Goal: Task Accomplishment & Management: Manage account settings

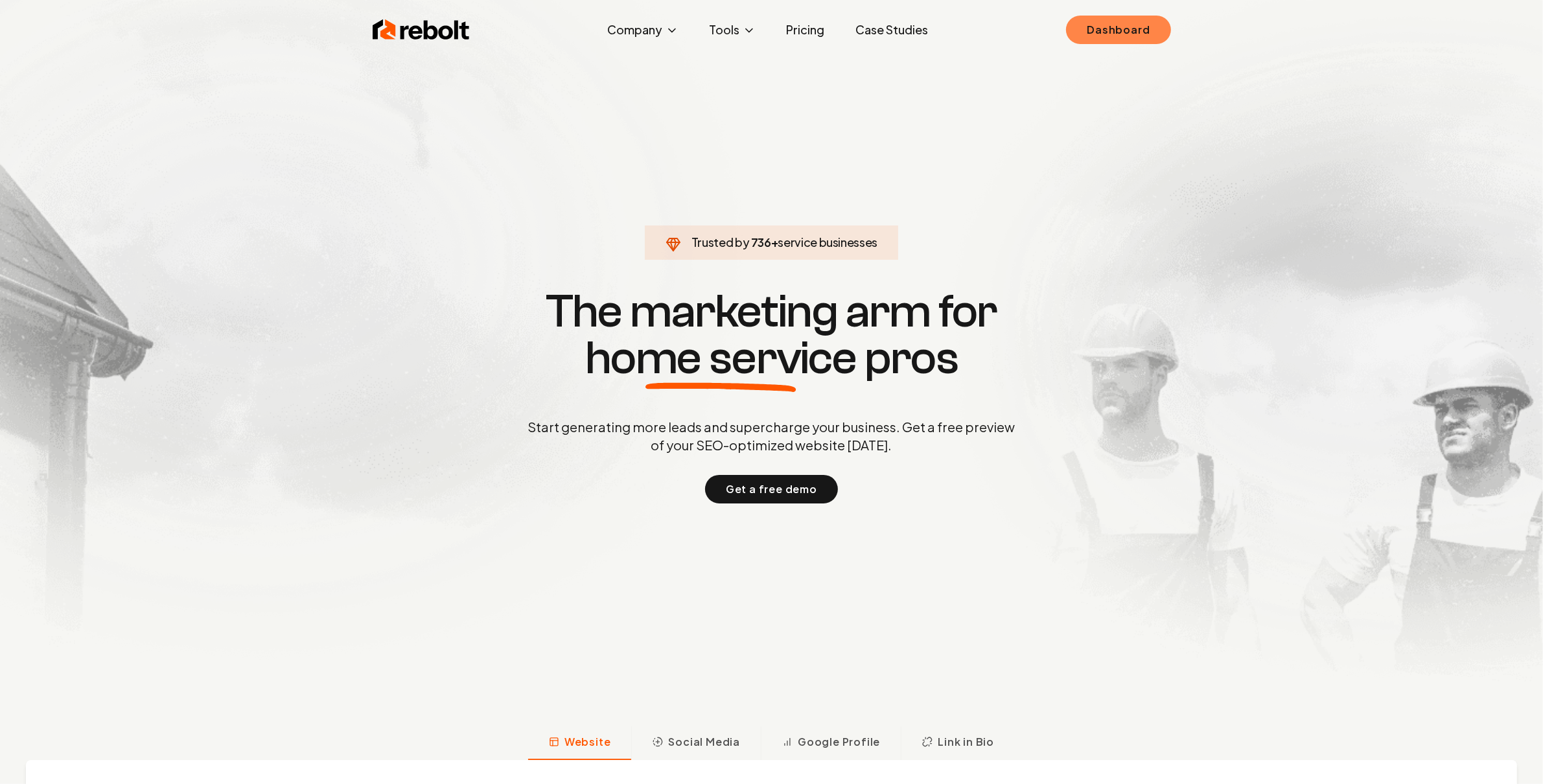
click at [1118, 32] on link "Dashboard" at bounding box center [1118, 30] width 104 height 29
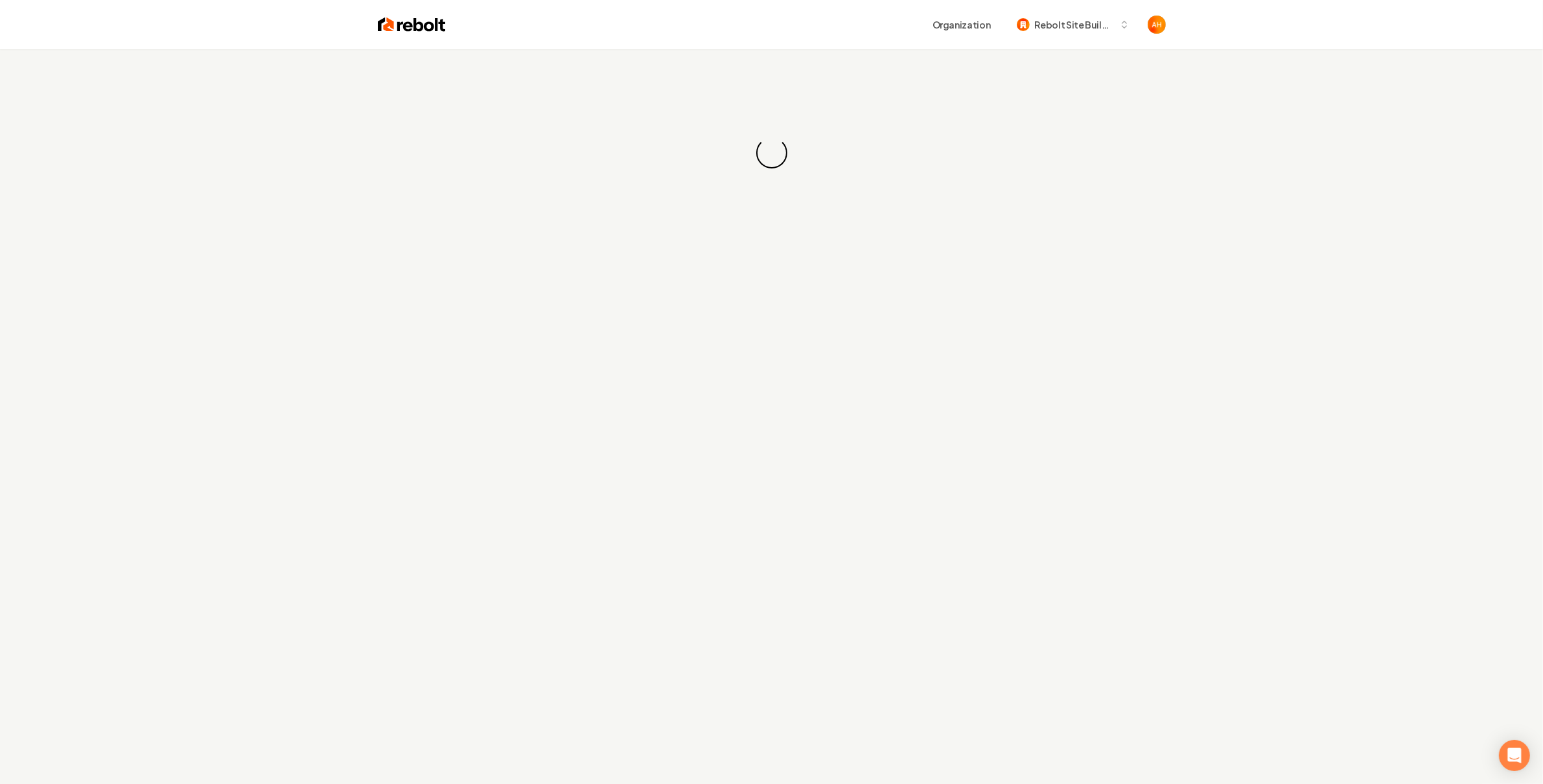
click at [784, 64] on div "Loading... Loading..." at bounding box center [772, 153] width 1543 height 207
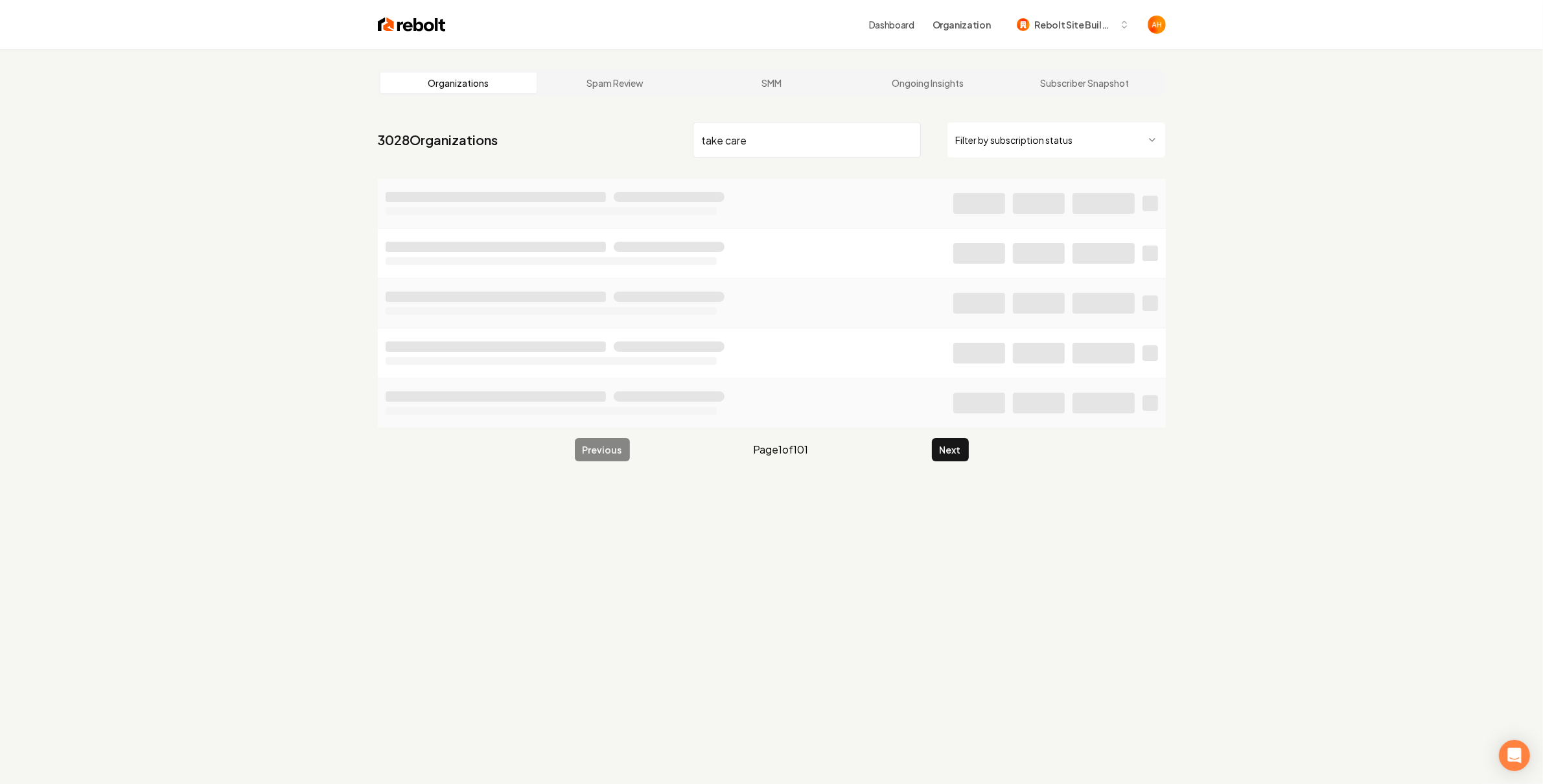
type input "take care"
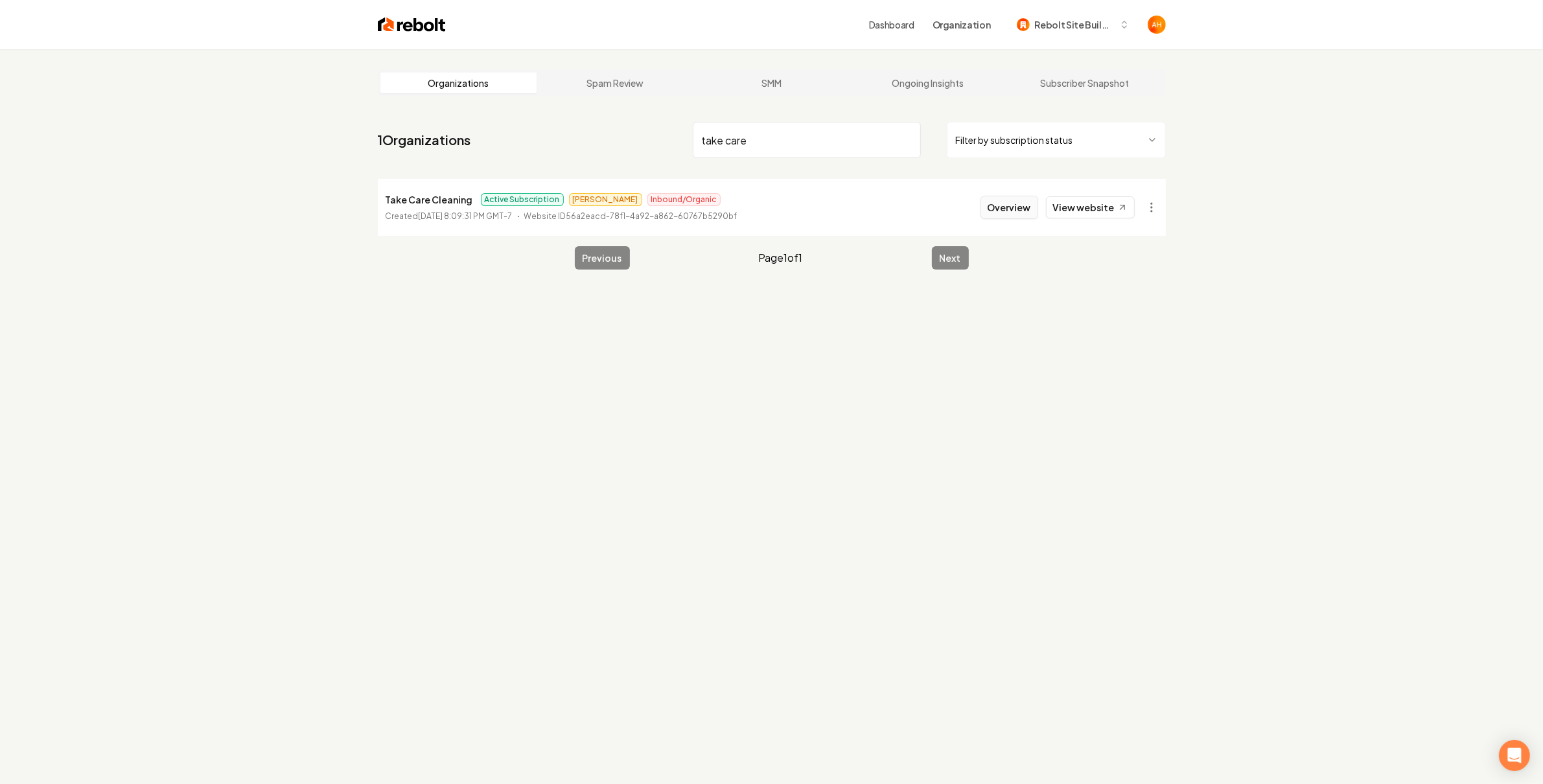
click at [1022, 204] on button "Overview" at bounding box center [1009, 207] width 58 height 23
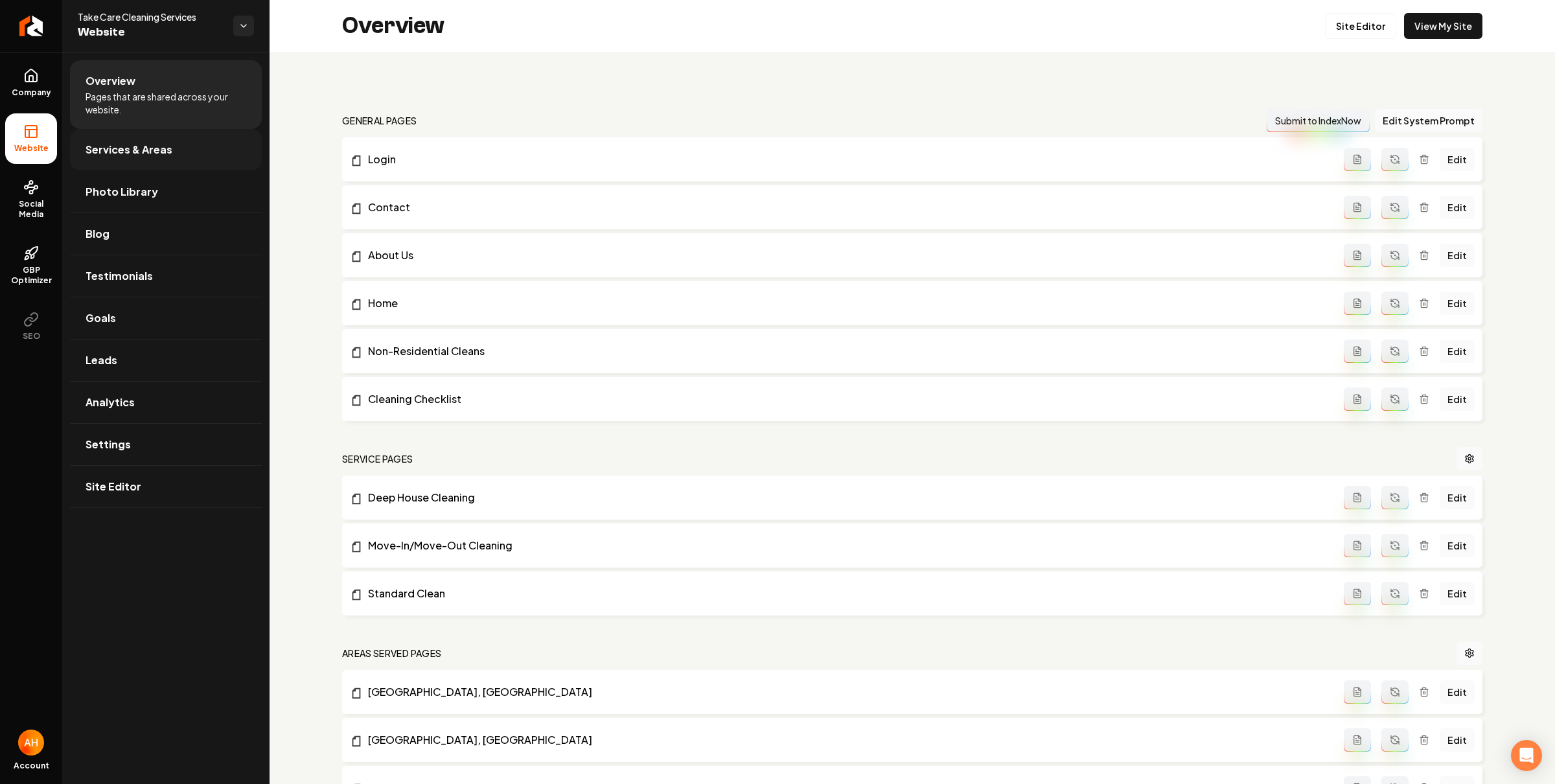
click at [186, 149] on link "Services & Areas" at bounding box center [166, 149] width 192 height 41
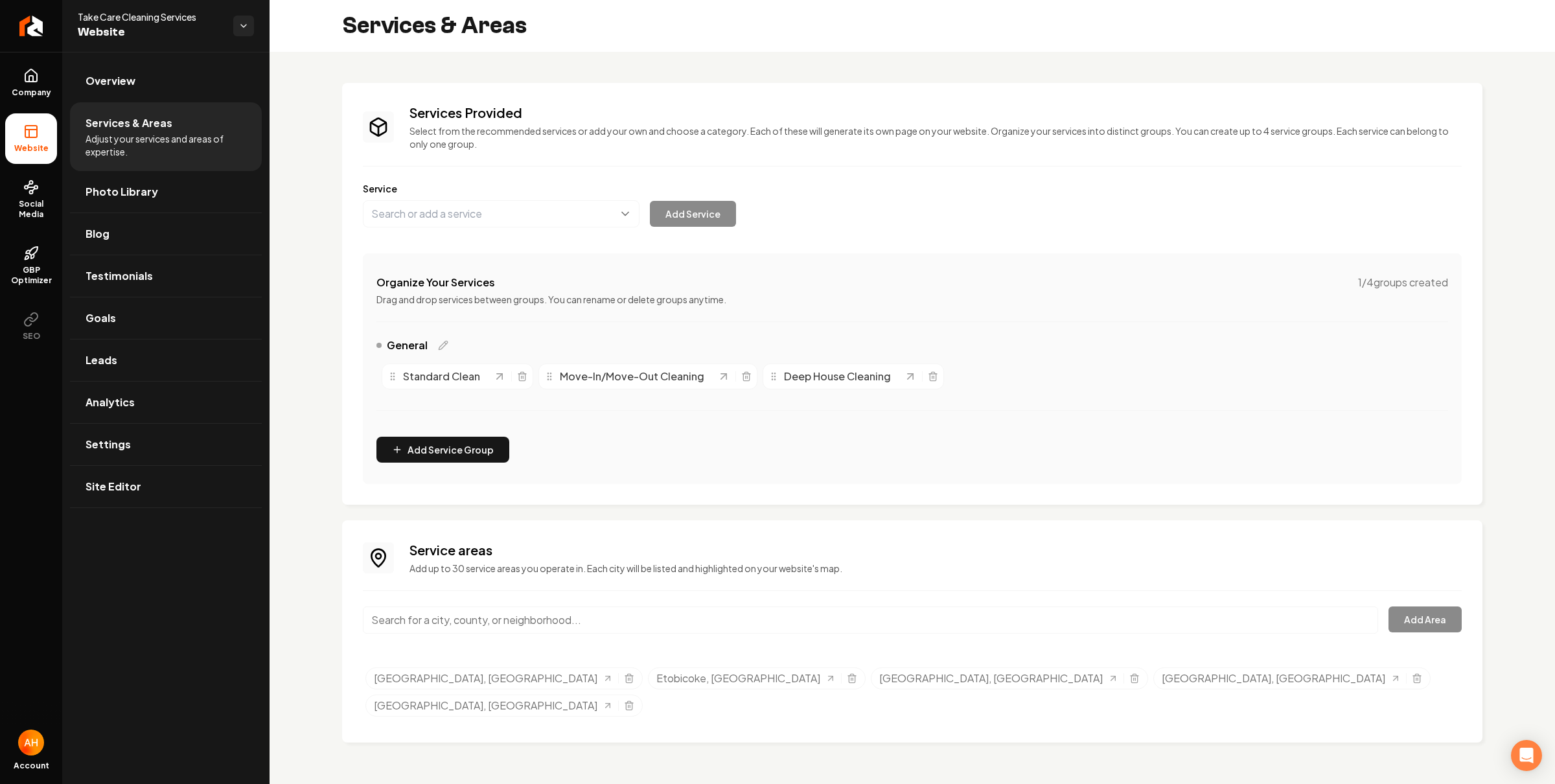
click at [538, 627] on input "Main content area" at bounding box center [871, 620] width 1016 height 27
paste input "Oakville"
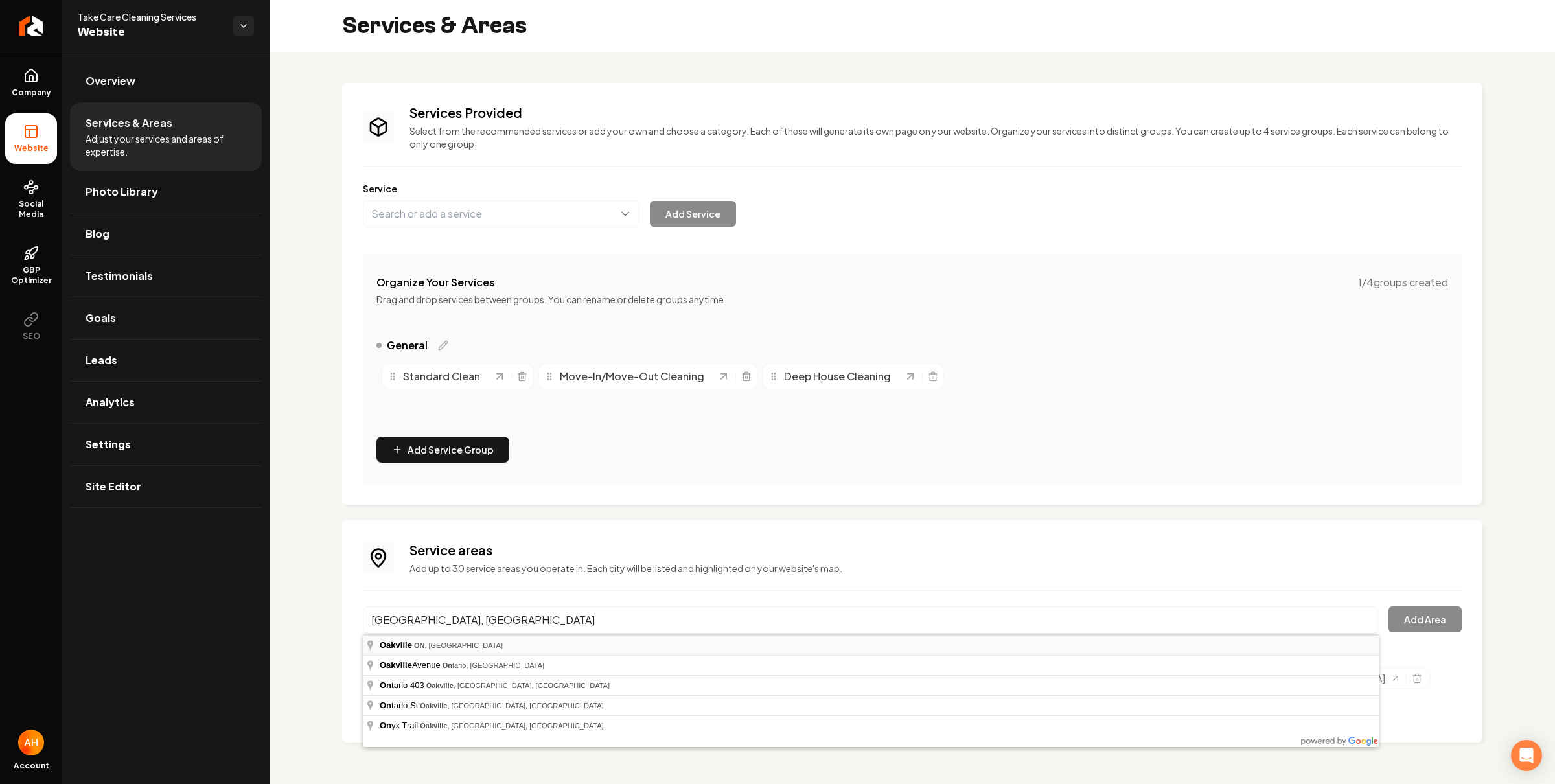
type input "Oakville, ON, Canada"
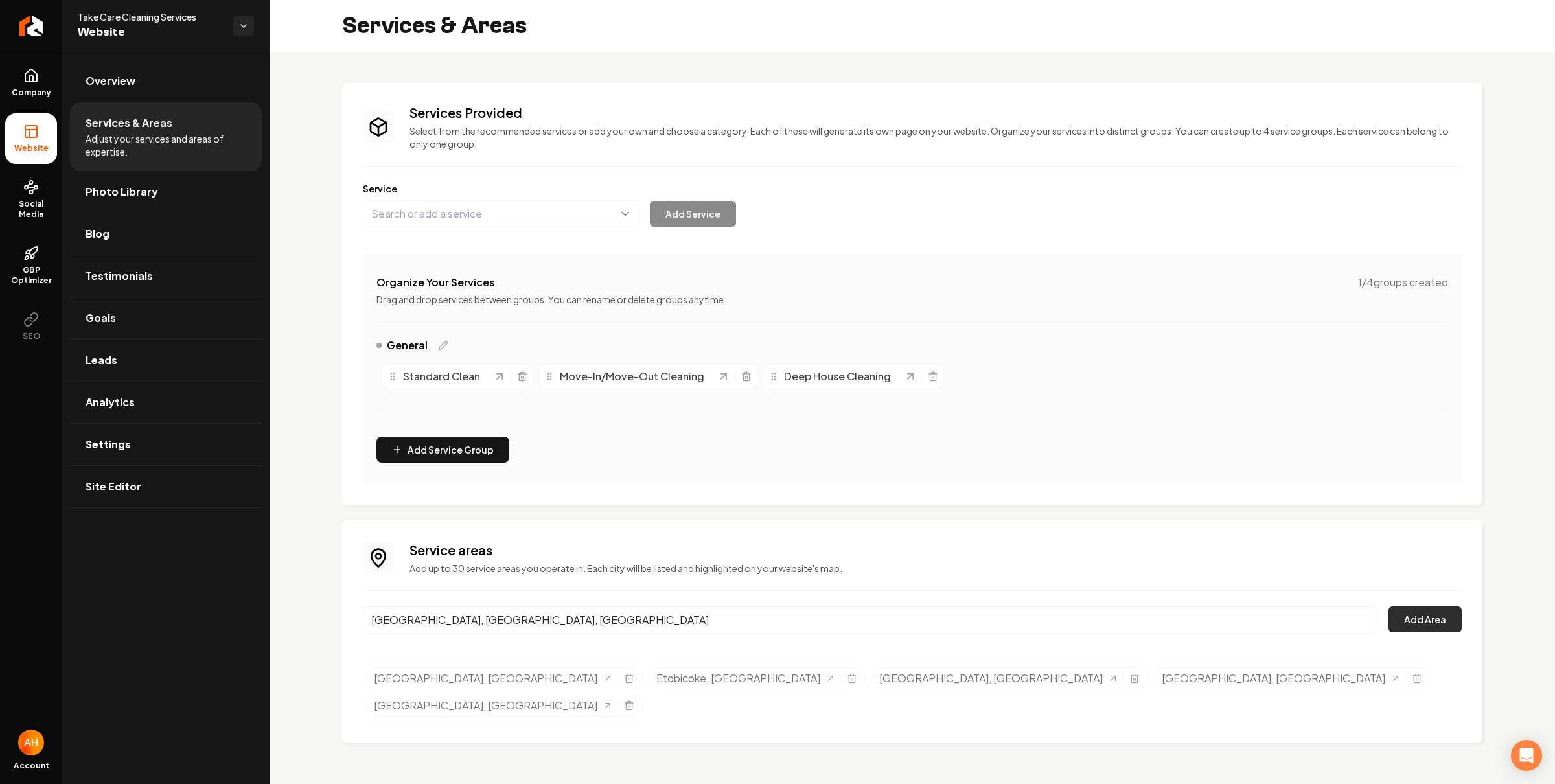
click at [1418, 617] on button "Add Area" at bounding box center [1424, 619] width 73 height 26
click at [255, 74] on link "Overview" at bounding box center [166, 81] width 192 height 41
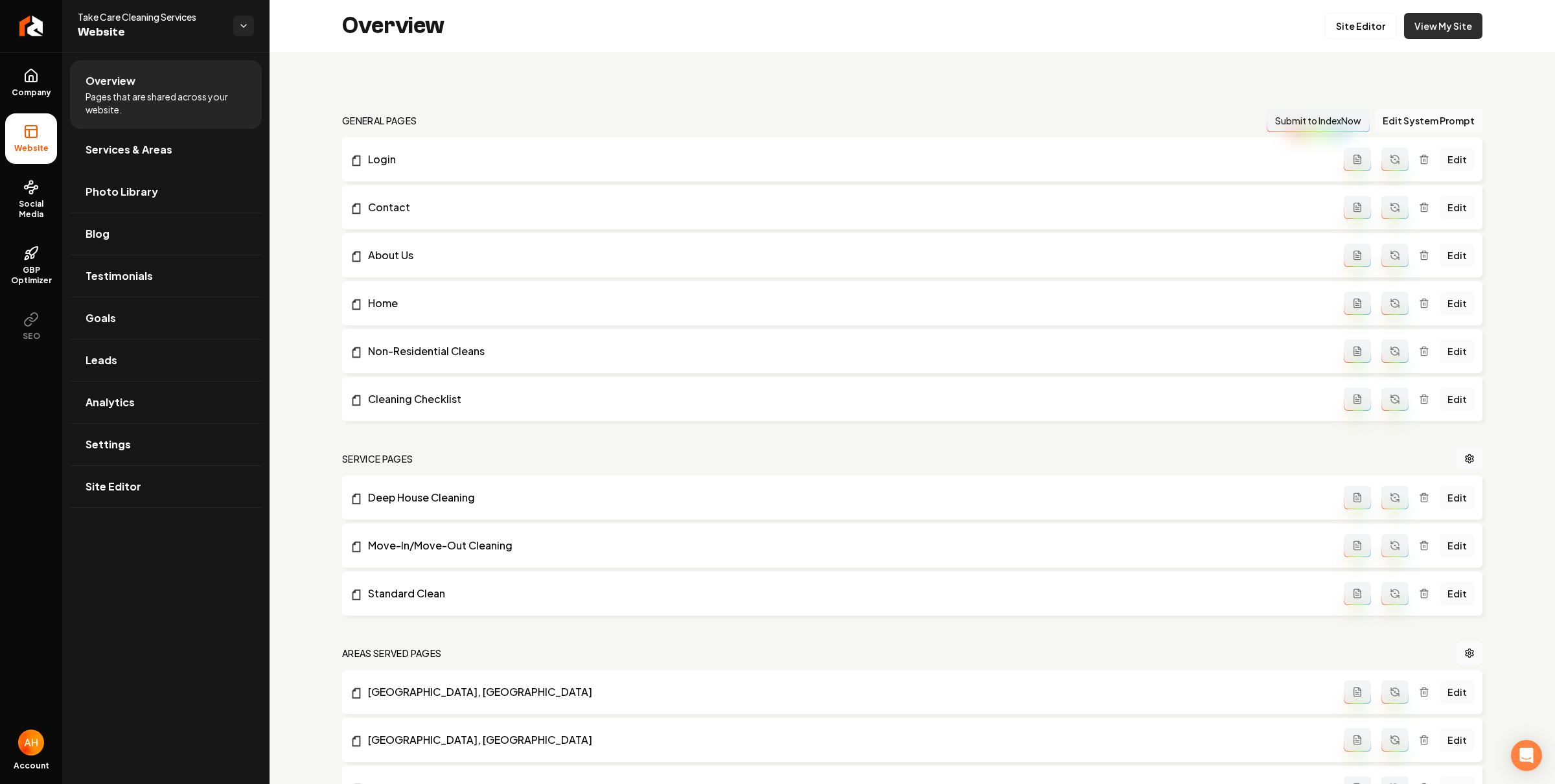
click at [1453, 29] on link "View My Site" at bounding box center [1443, 25] width 78 height 26
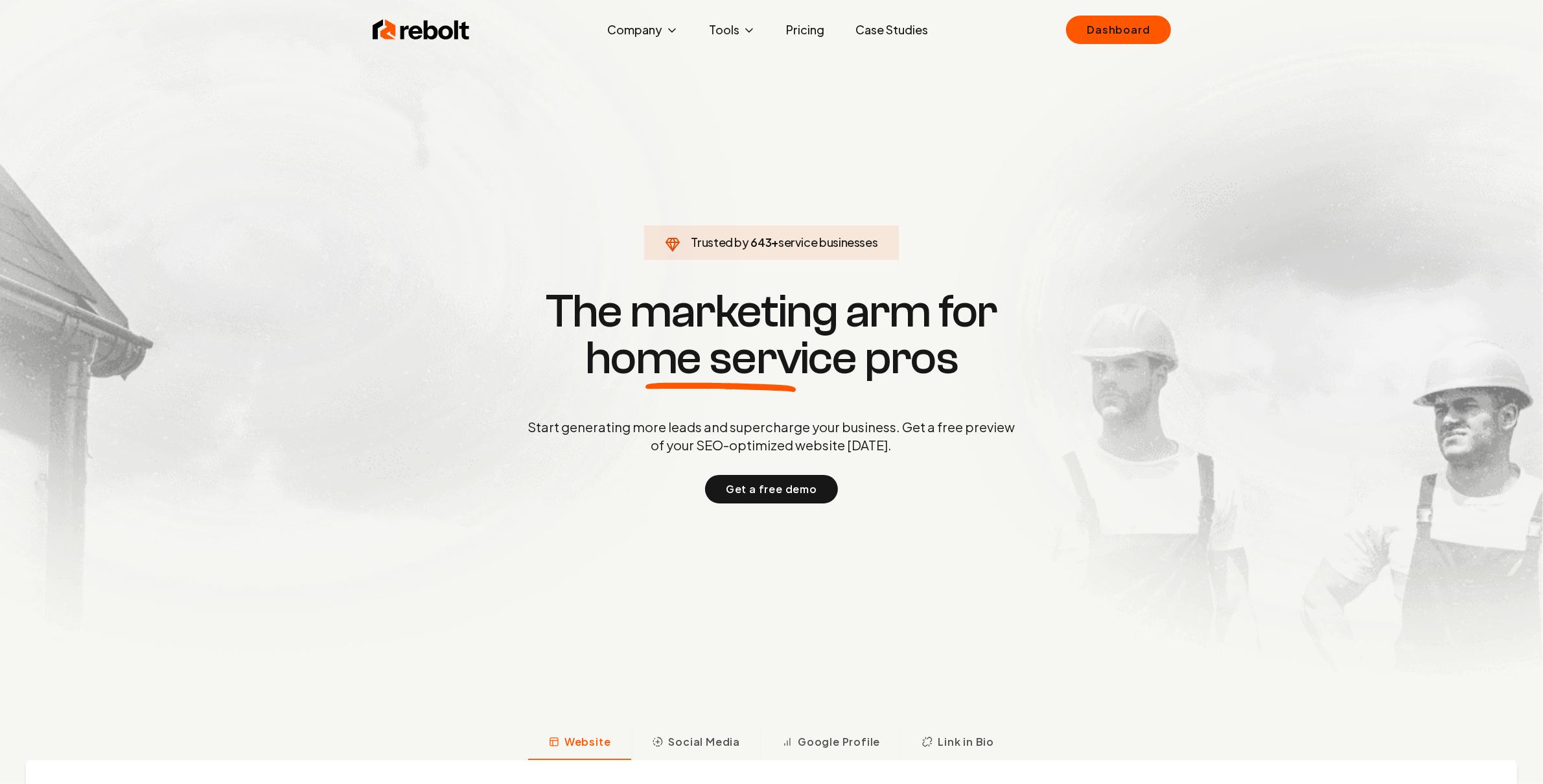
click at [1094, 13] on div "Rebolt Company About Blog Jobs Tools Google Review QR Code Generator Google Bus…" at bounding box center [772, 30] width 829 height 39
click at [1114, 20] on link "Dashboard" at bounding box center [1118, 30] width 104 height 29
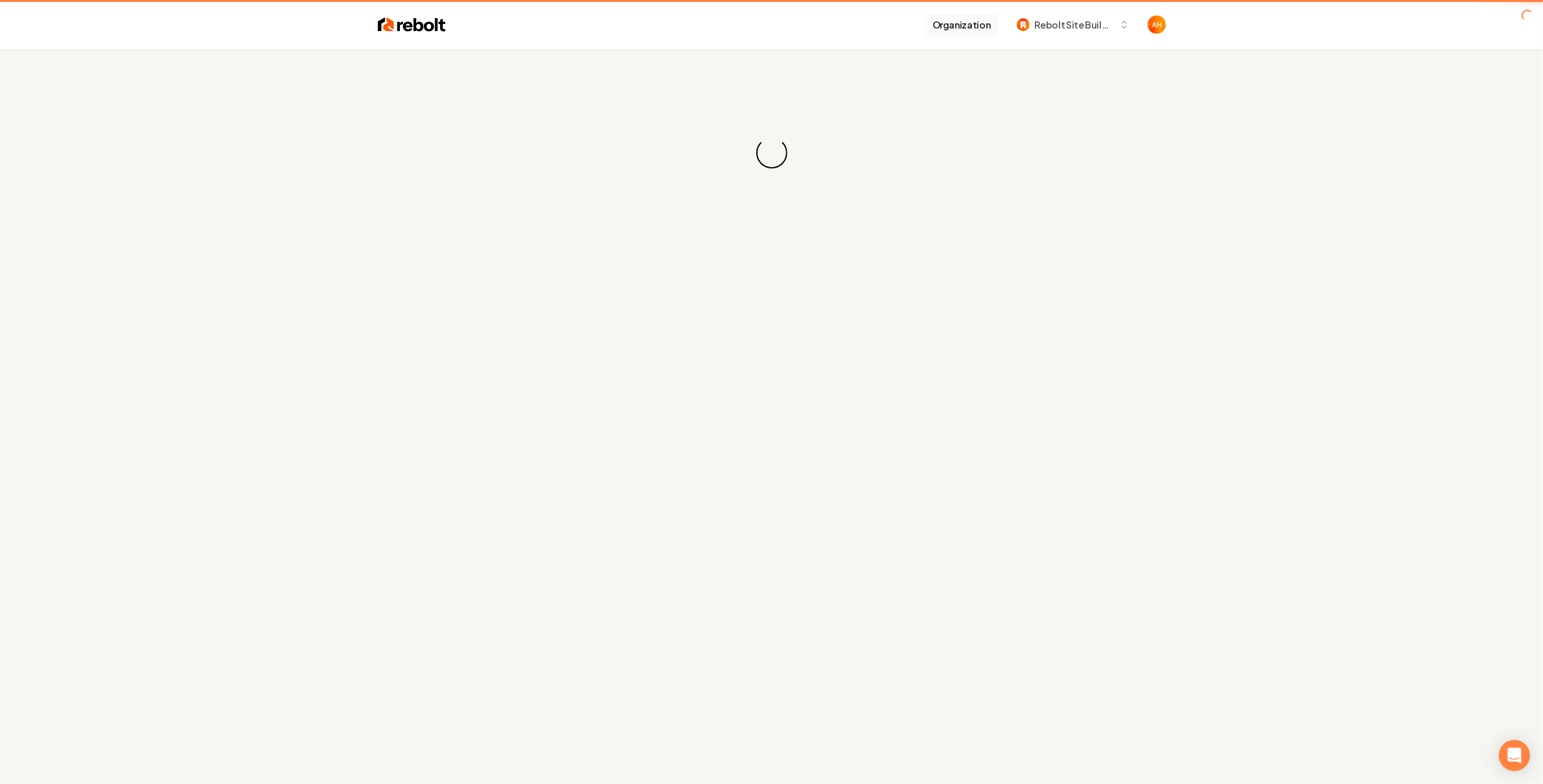
click at [947, 21] on button "Organization" at bounding box center [961, 24] width 74 height 23
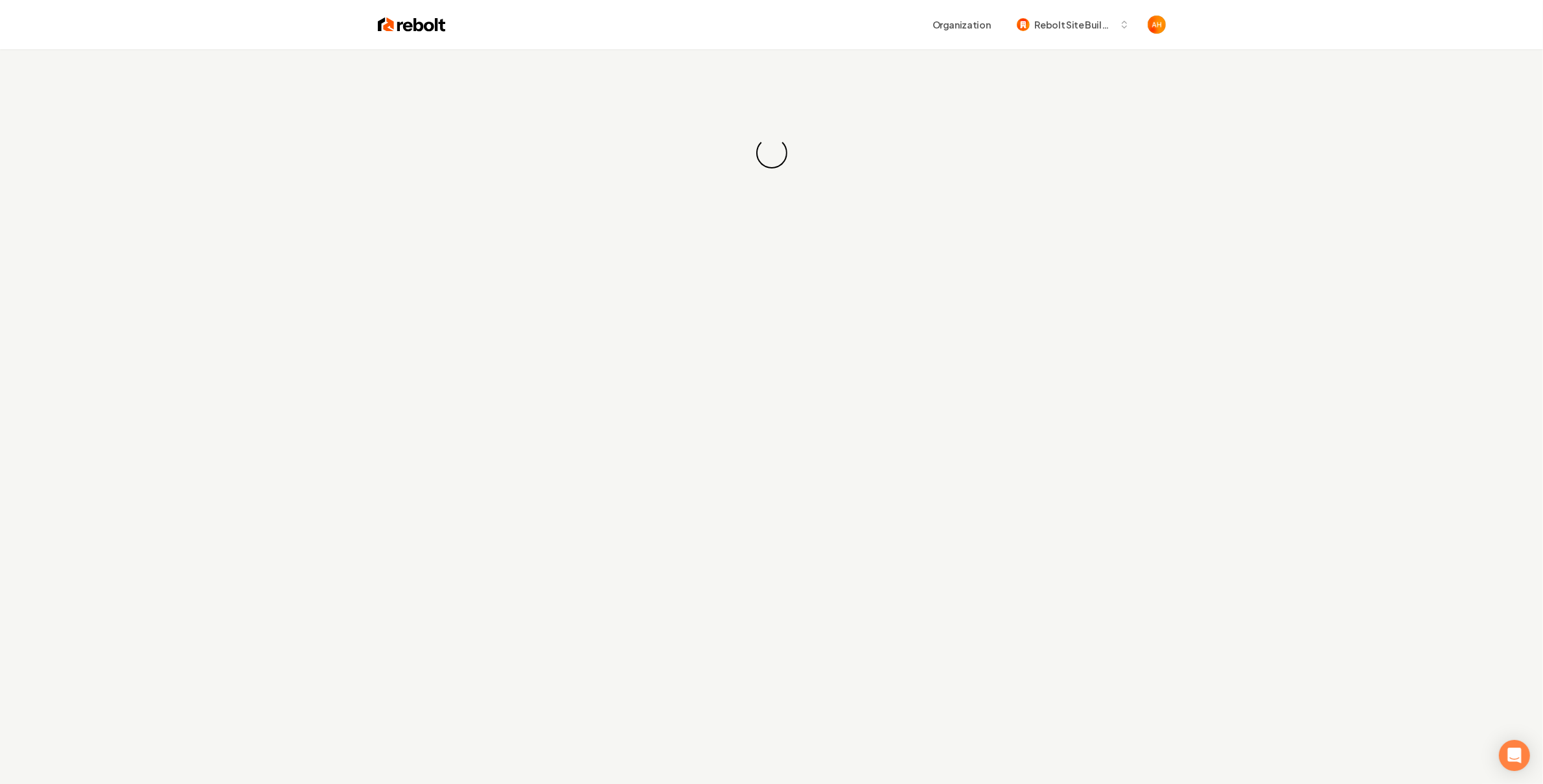
click at [743, 23] on div "Organization Rebolt Site Builder" at bounding box center [806, 24] width 720 height 23
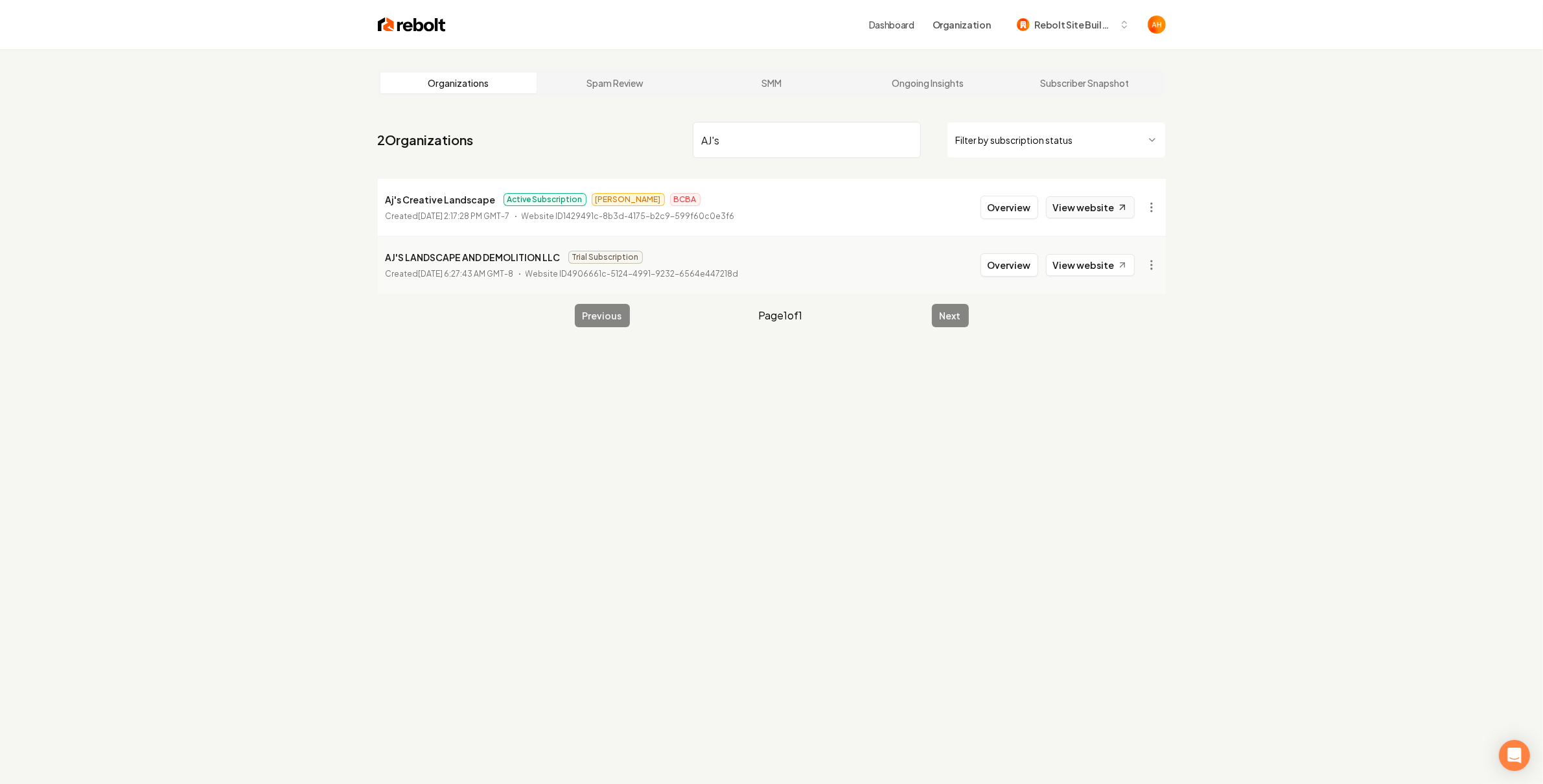
click at [1102, 209] on link "View website" at bounding box center [1090, 207] width 89 height 22
click at [1067, 203] on link "View website" at bounding box center [1090, 207] width 89 height 22
click at [772, 122] on input "AJ's" at bounding box center [806, 140] width 228 height 36
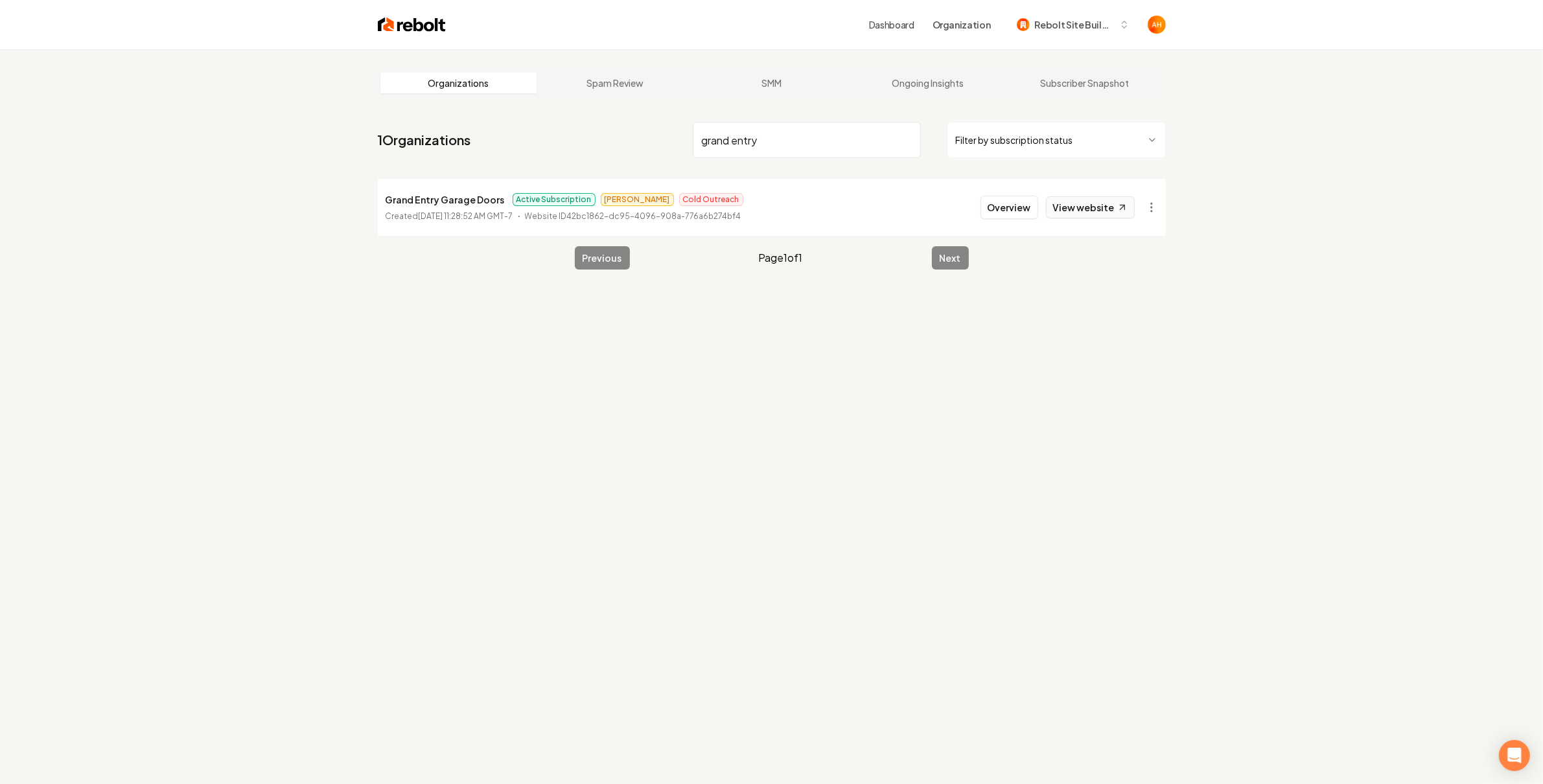
click at [1099, 203] on link "View website" at bounding box center [1090, 207] width 89 height 22
drag, startPoint x: 862, startPoint y: 145, endPoint x: 856, endPoint y: 101, distance: 44.4
click at [861, 145] on input "grand entry" at bounding box center [806, 140] width 228 height 36
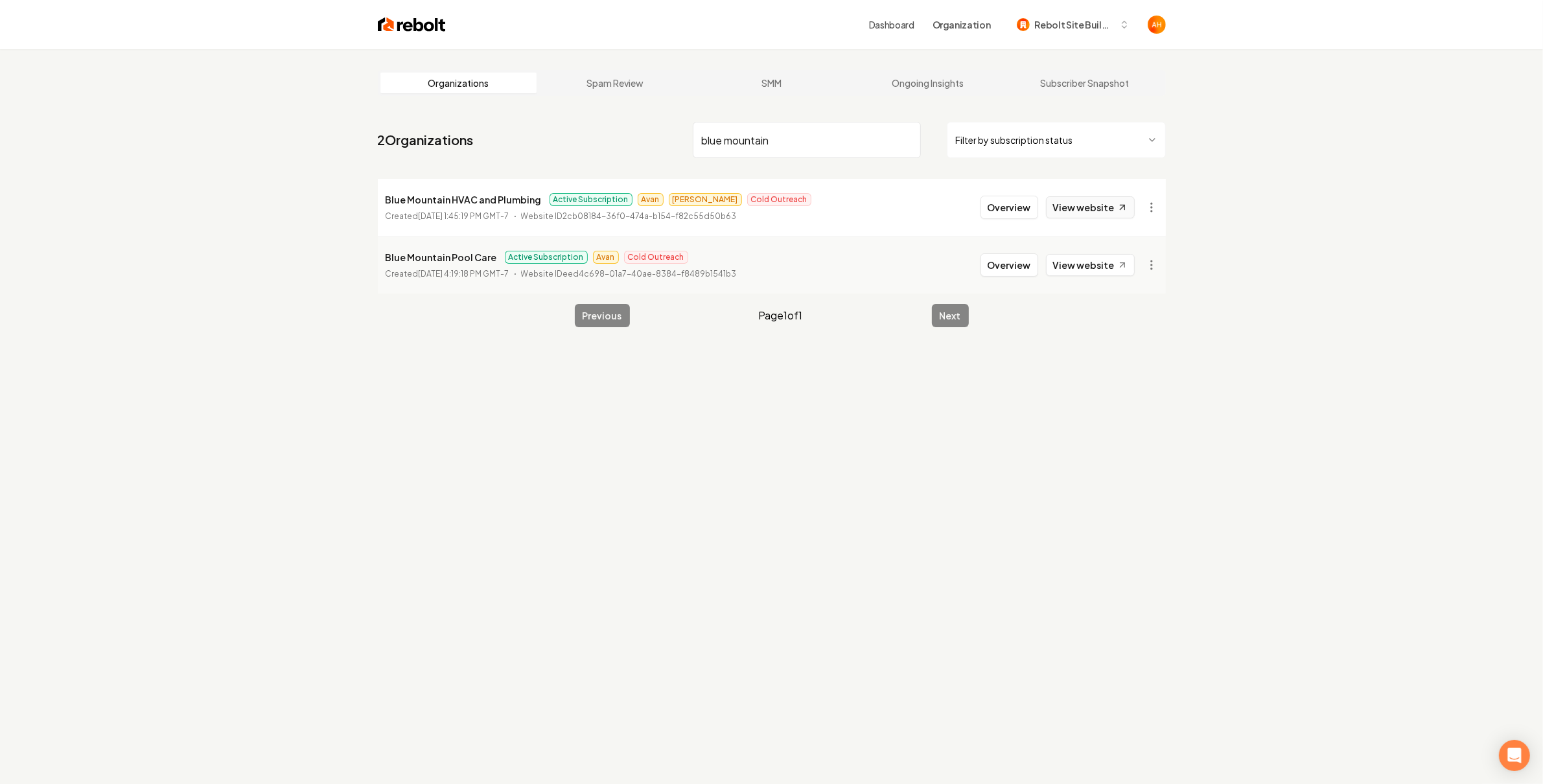
click at [1095, 205] on link "View website" at bounding box center [1090, 207] width 89 height 22
click at [839, 133] on input "blue mountain" at bounding box center [806, 140] width 228 height 36
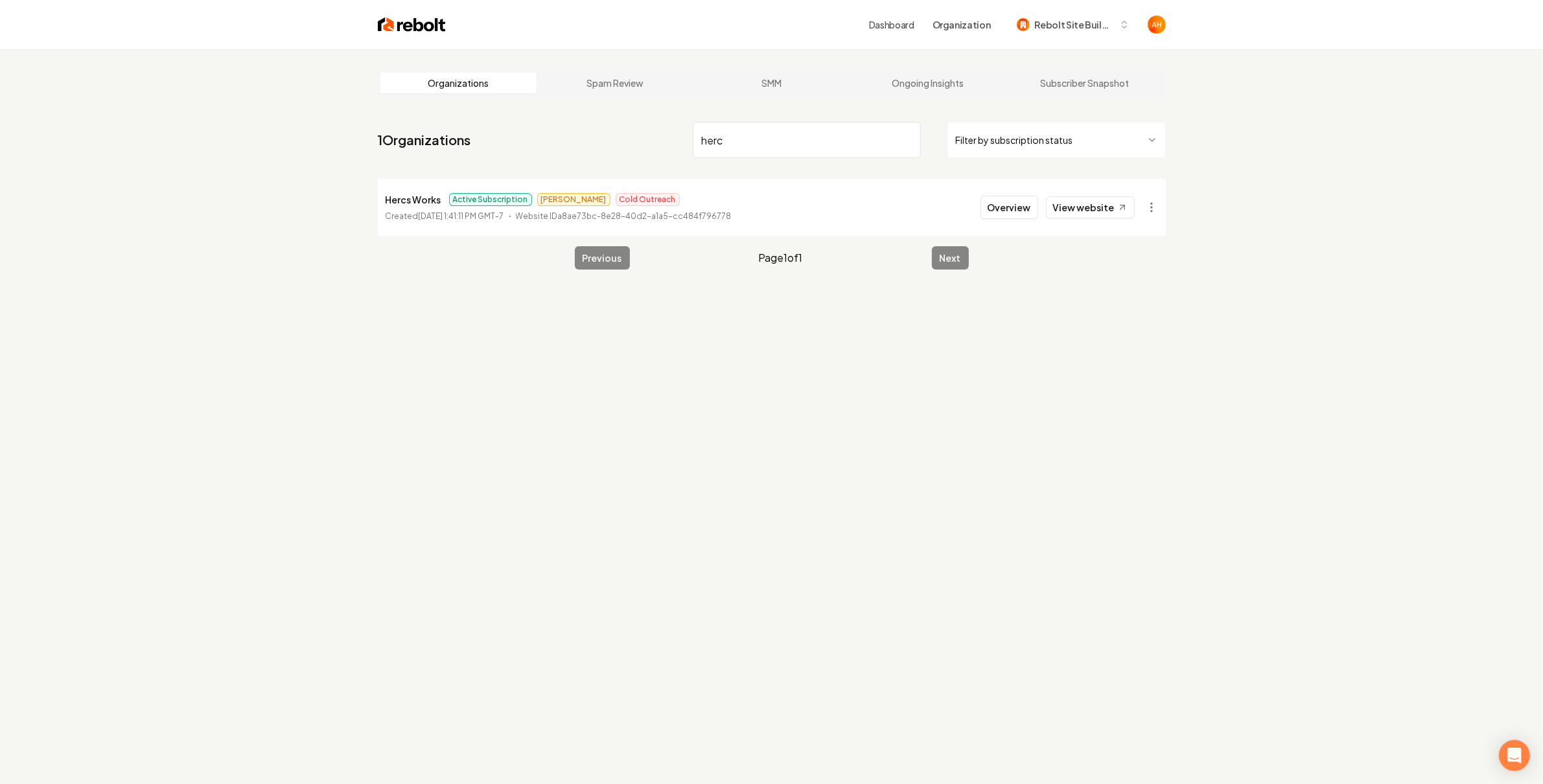
click at [726, 132] on input "herc" at bounding box center [806, 140] width 228 height 36
type input "signature"
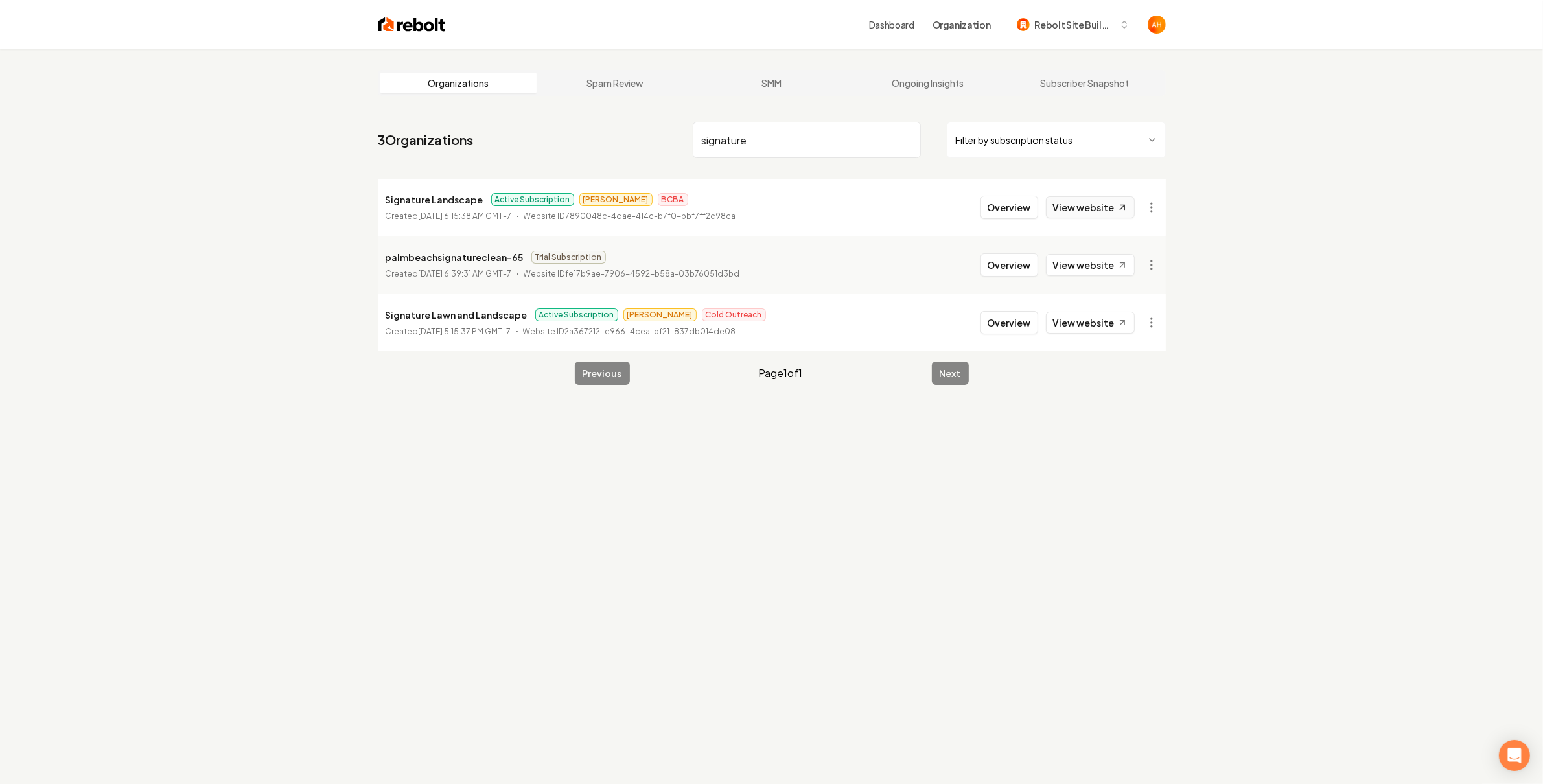
click at [1105, 207] on link "View website" at bounding box center [1090, 207] width 89 height 22
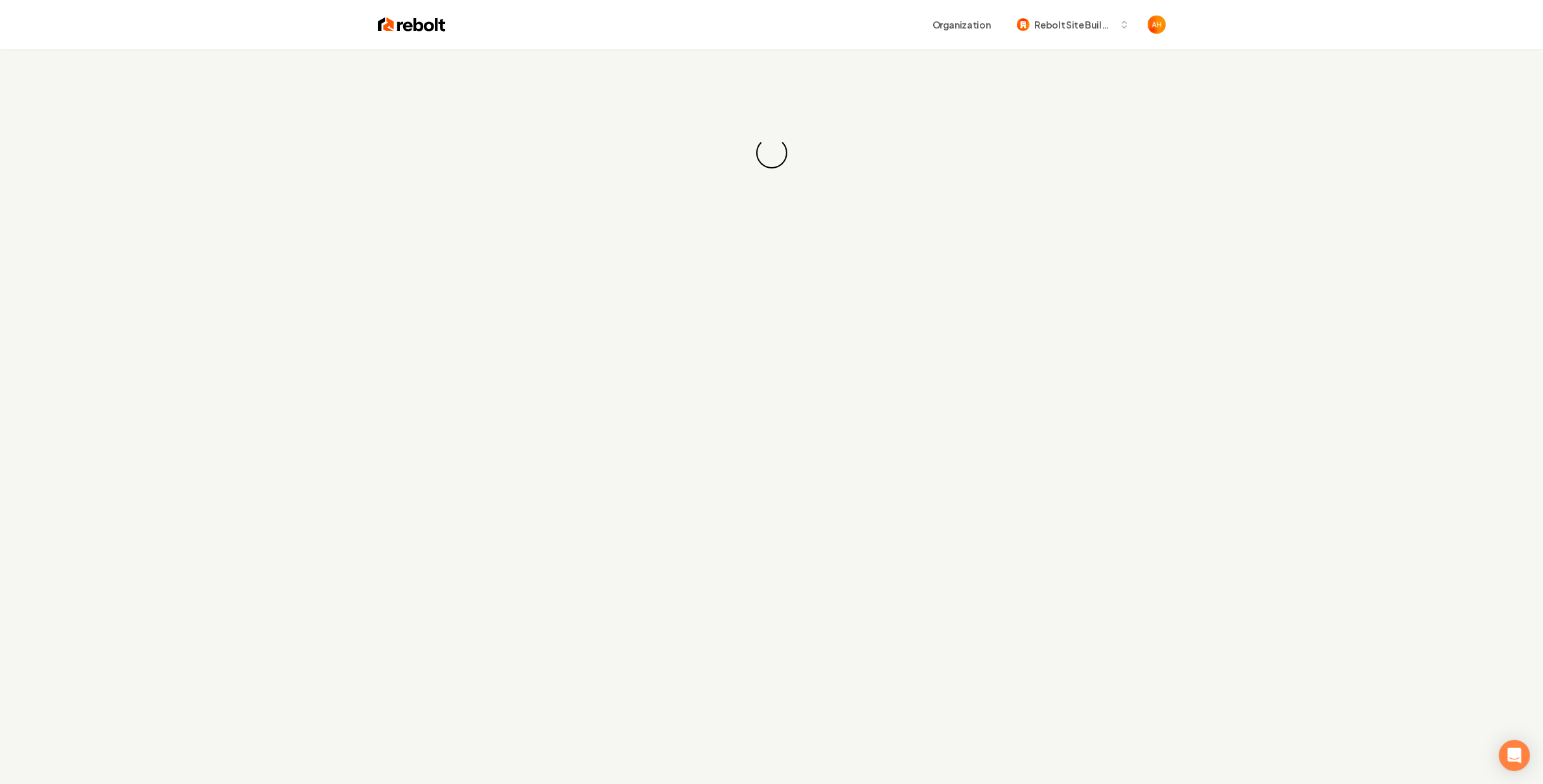
click at [778, 35] on div "Organization Rebolt Site Builder" at bounding box center [806, 24] width 720 height 23
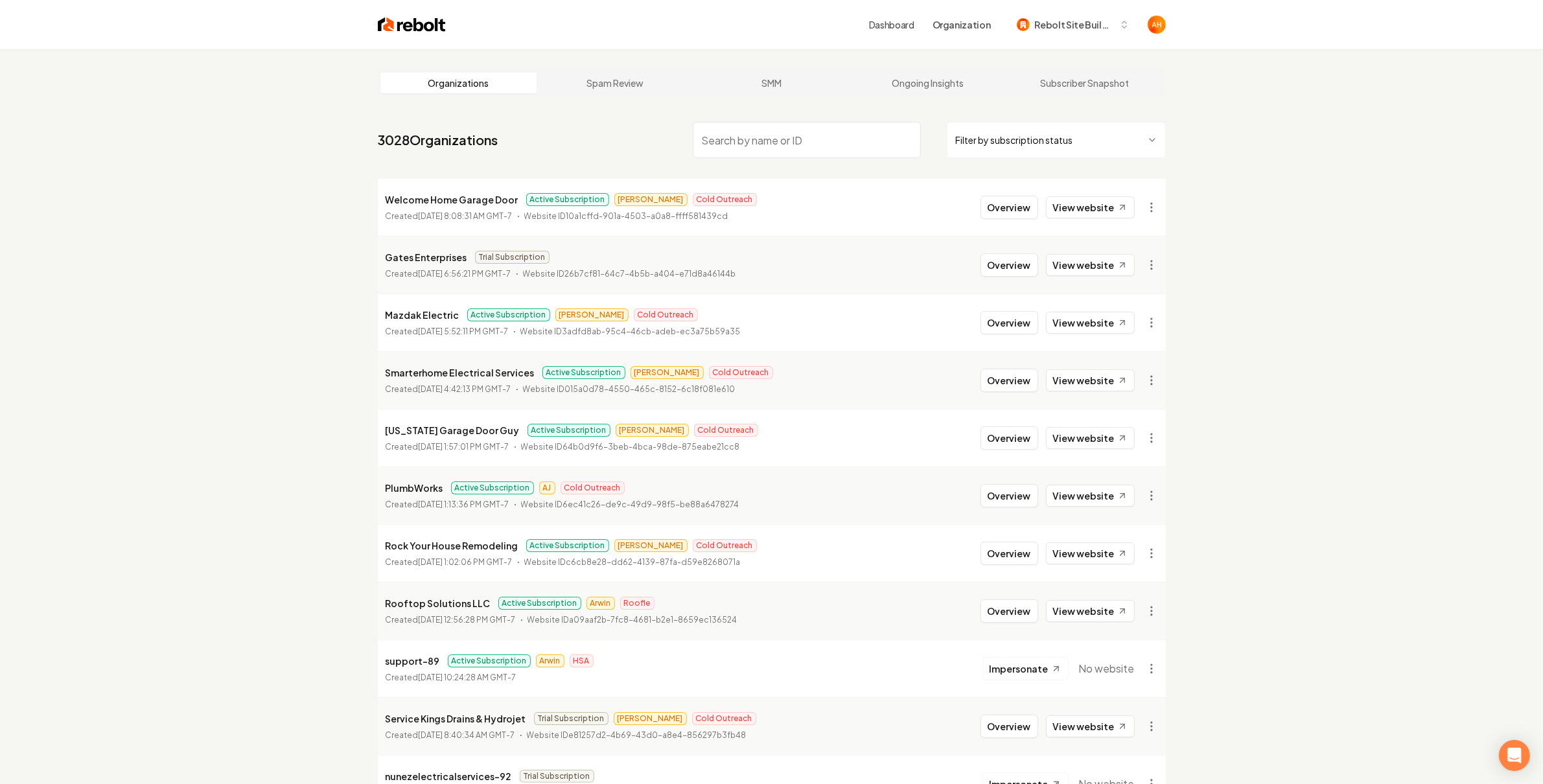
click at [968, 374] on li "Smarterhome Electrical Services Active Subscription Matthew Cold Outreach Creat…" at bounding box center [772, 380] width 788 height 58
drag, startPoint x: 905, startPoint y: 107, endPoint x: 854, endPoint y: 125, distance: 54.1
drag, startPoint x: 808, startPoint y: 143, endPoint x: 828, endPoint y: 148, distance: 20.6
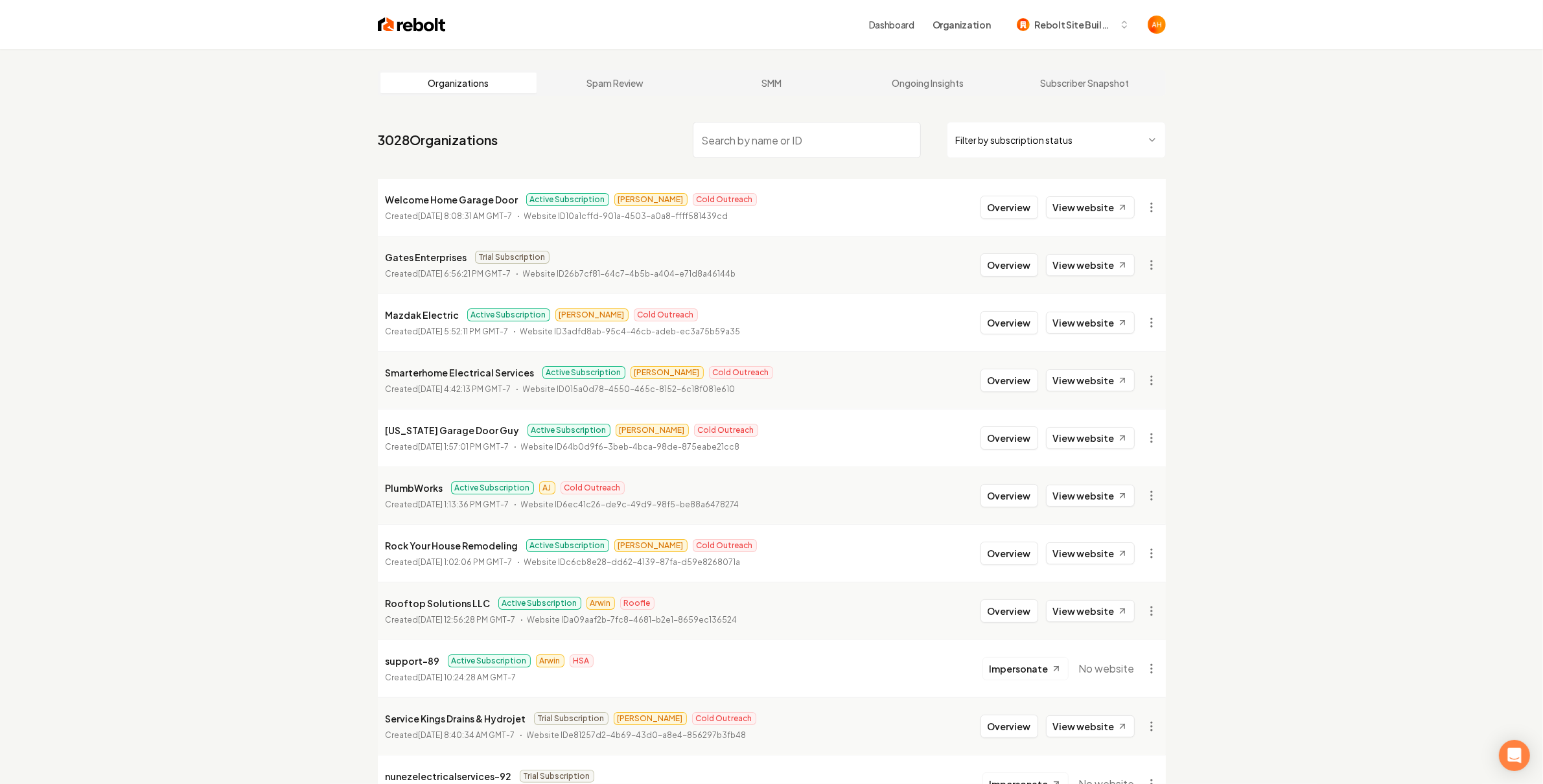
click at [808, 143] on input "search" at bounding box center [806, 140] width 228 height 36
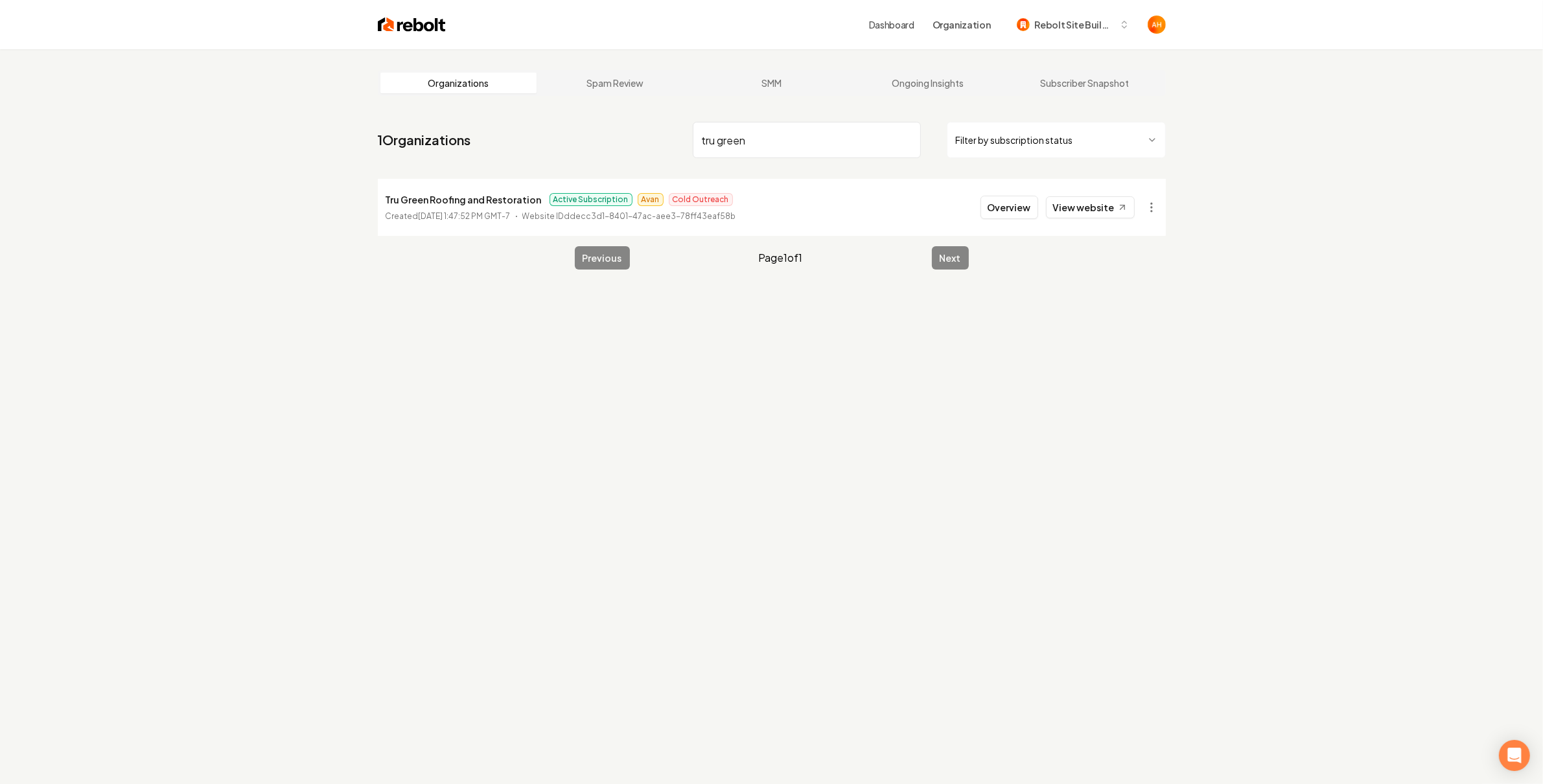
click at [1097, 195] on div "Overview View website" at bounding box center [1057, 207] width 154 height 23
click at [1092, 204] on link "View website" at bounding box center [1090, 207] width 89 height 22
click at [744, 134] on input "tru green" at bounding box center [806, 140] width 228 height 36
click at [1090, 212] on link "View website" at bounding box center [1090, 207] width 89 height 22
click at [765, 126] on input "discount garage" at bounding box center [806, 140] width 228 height 36
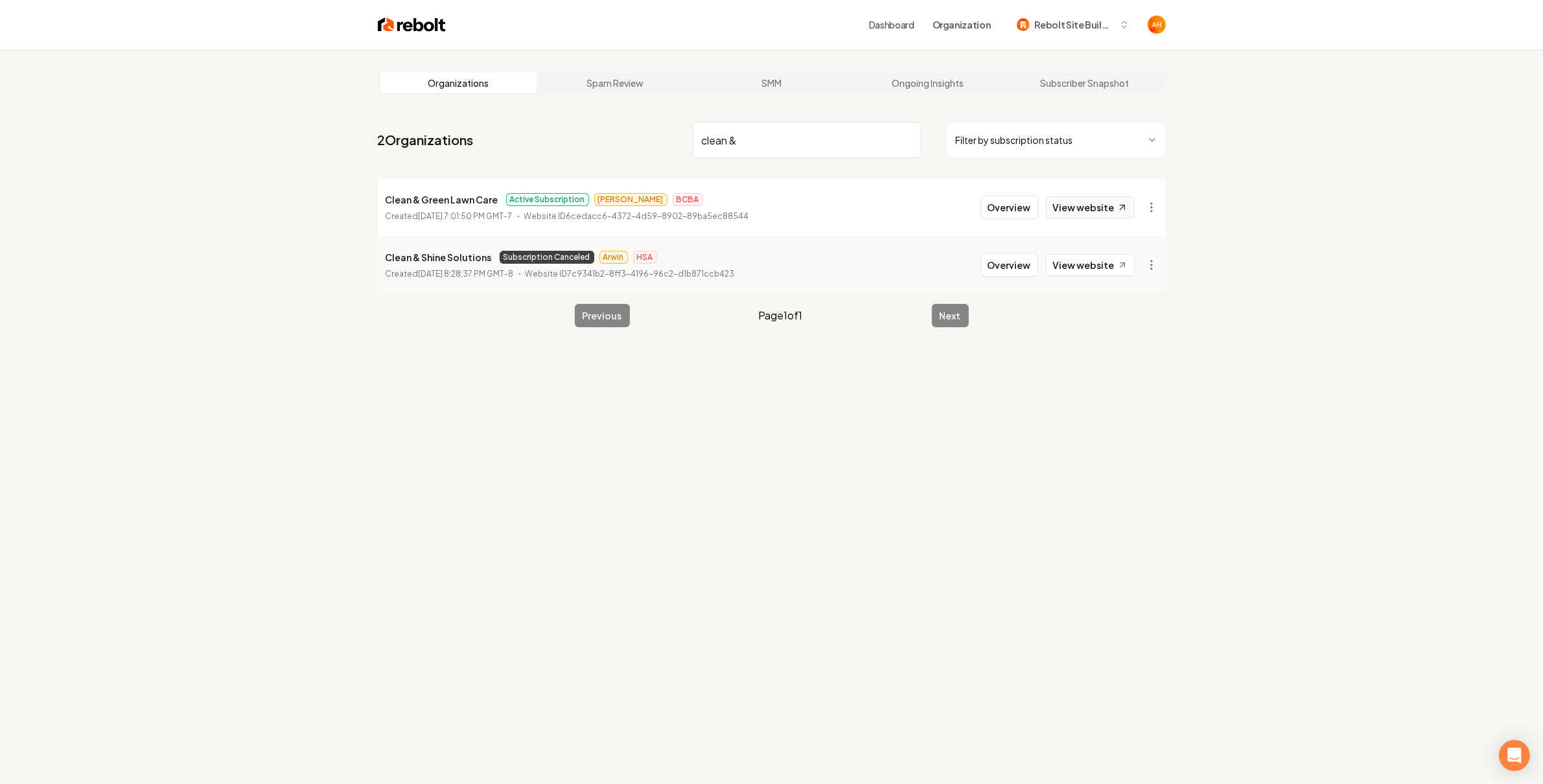
click at [1071, 200] on link "View website" at bounding box center [1090, 207] width 89 height 22
click at [766, 135] on input "clean &" at bounding box center [806, 140] width 228 height 36
paste input "Haulstars"
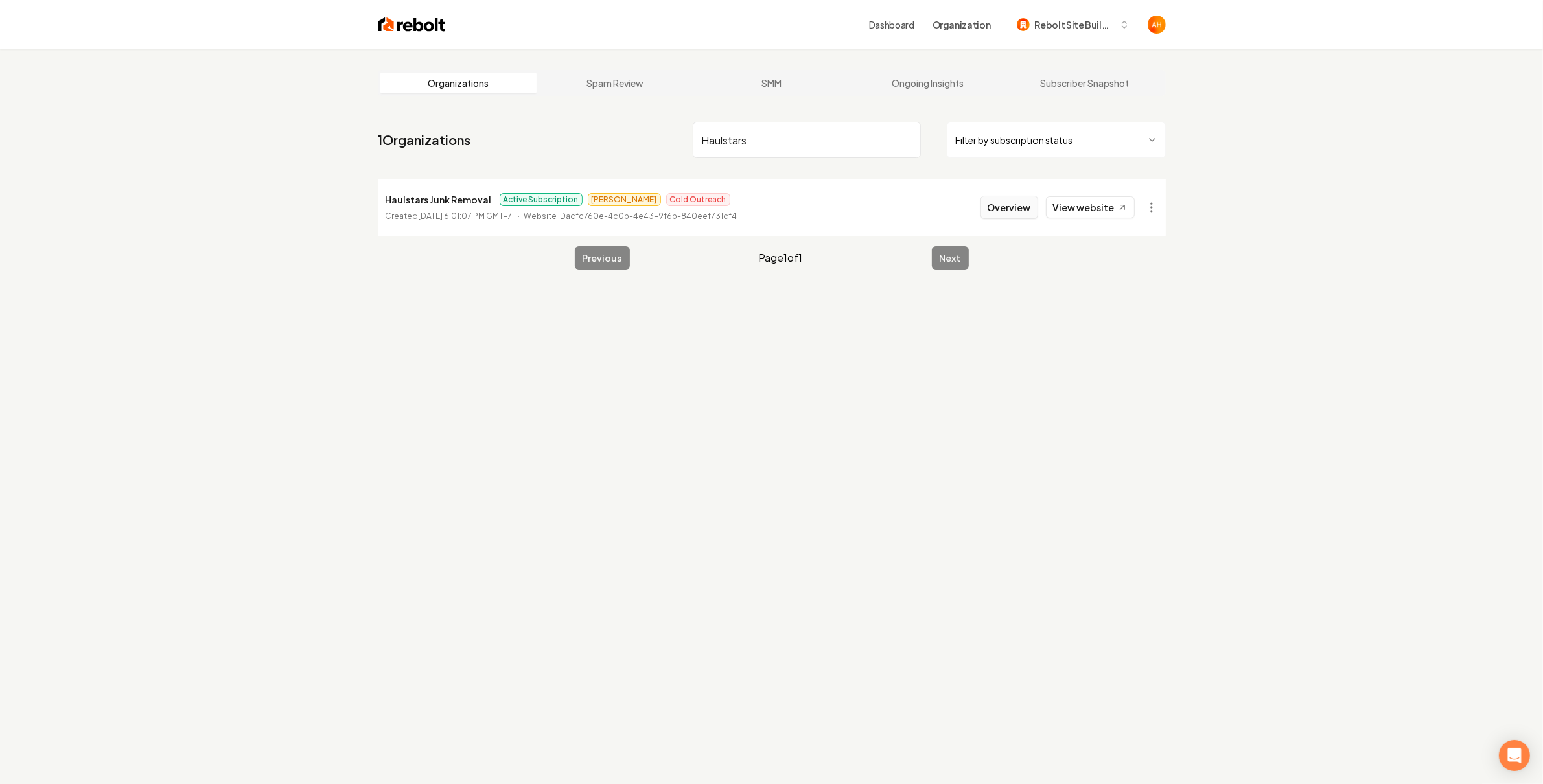
type input "Haulstars"
click at [1011, 209] on button "Overview" at bounding box center [1009, 207] width 58 height 23
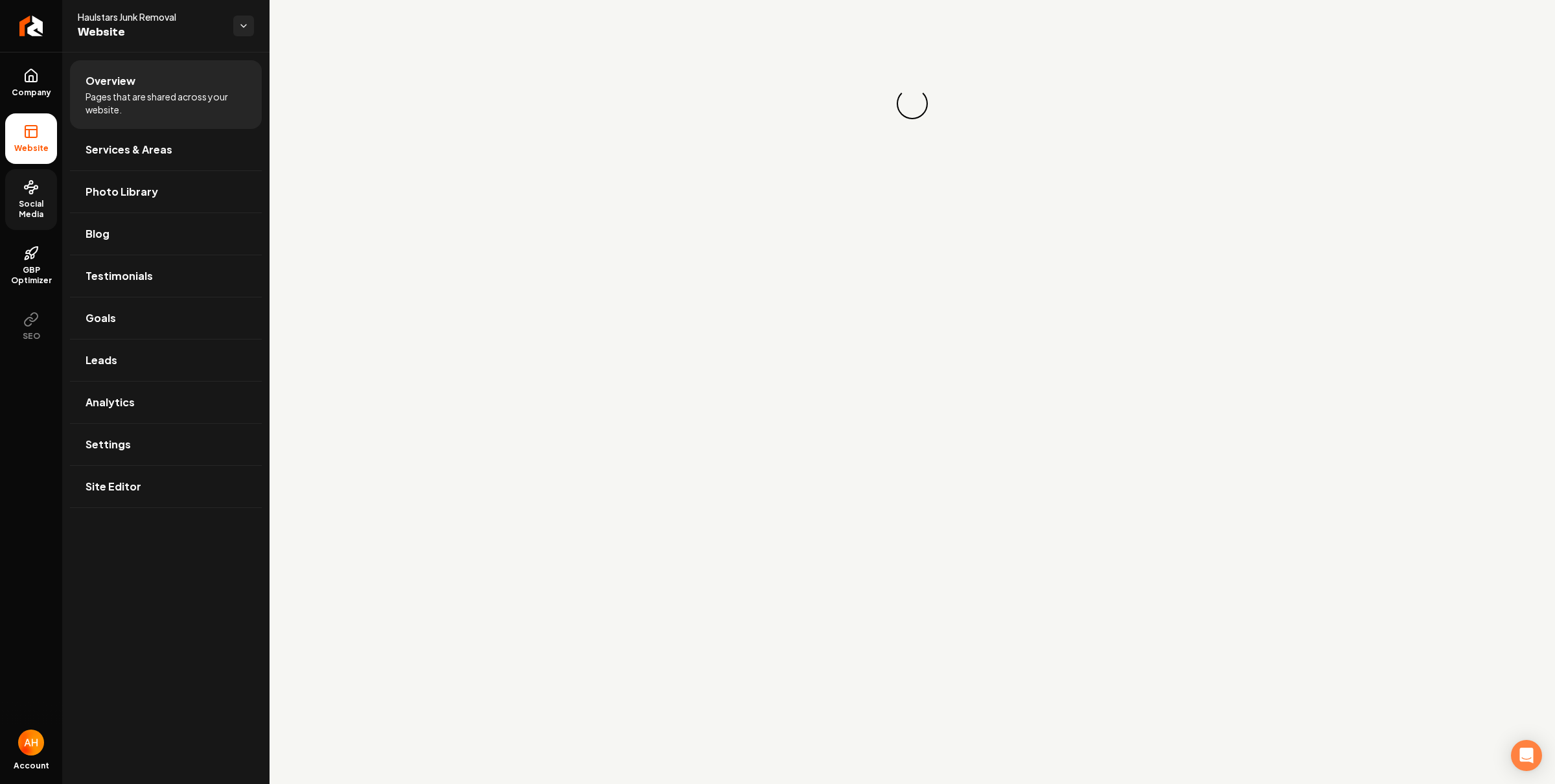
click at [36, 188] on circle at bounding box center [36, 188] width 4 height 4
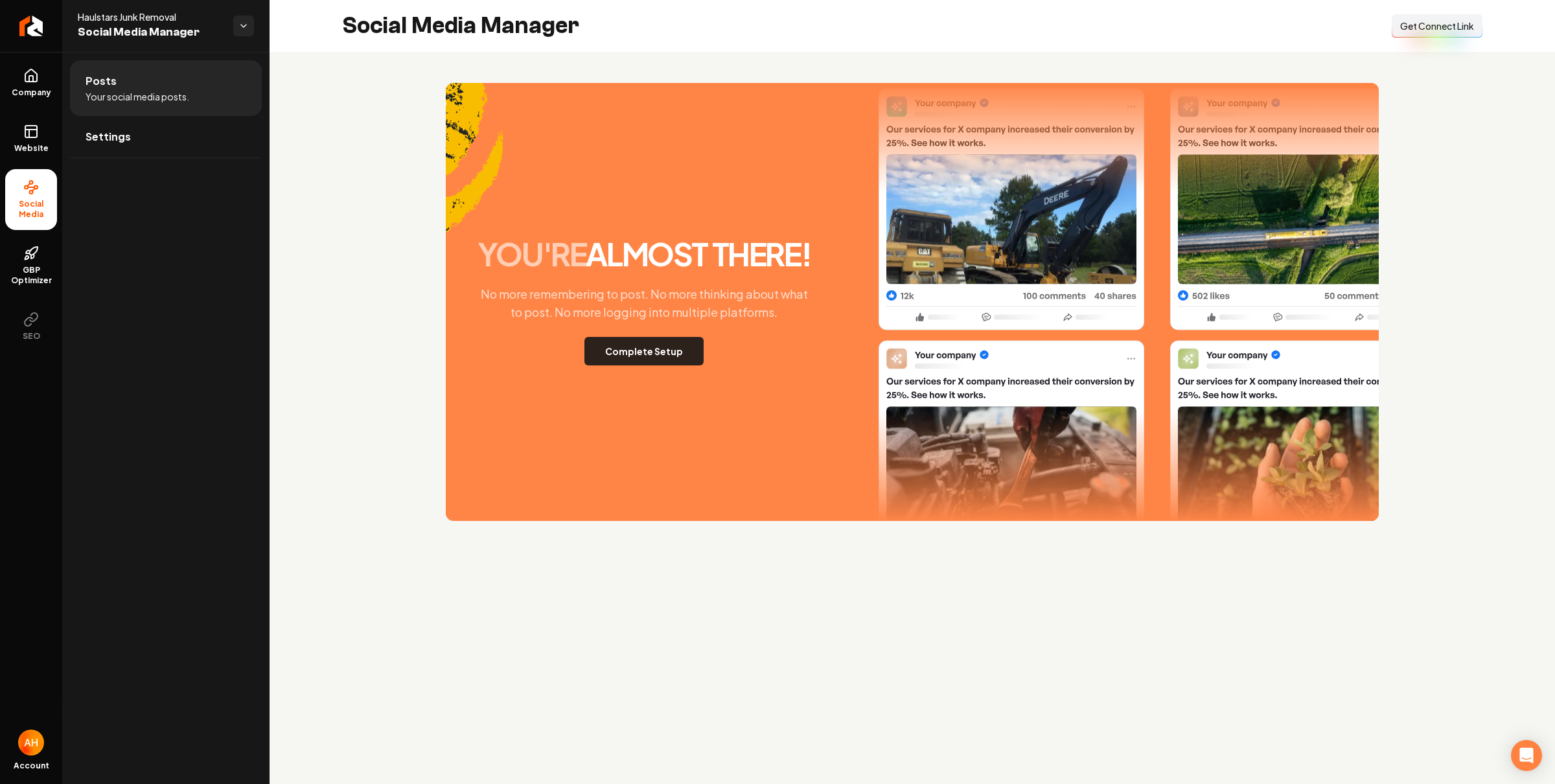
click at [667, 352] on button "Complete Setup" at bounding box center [644, 351] width 119 height 29
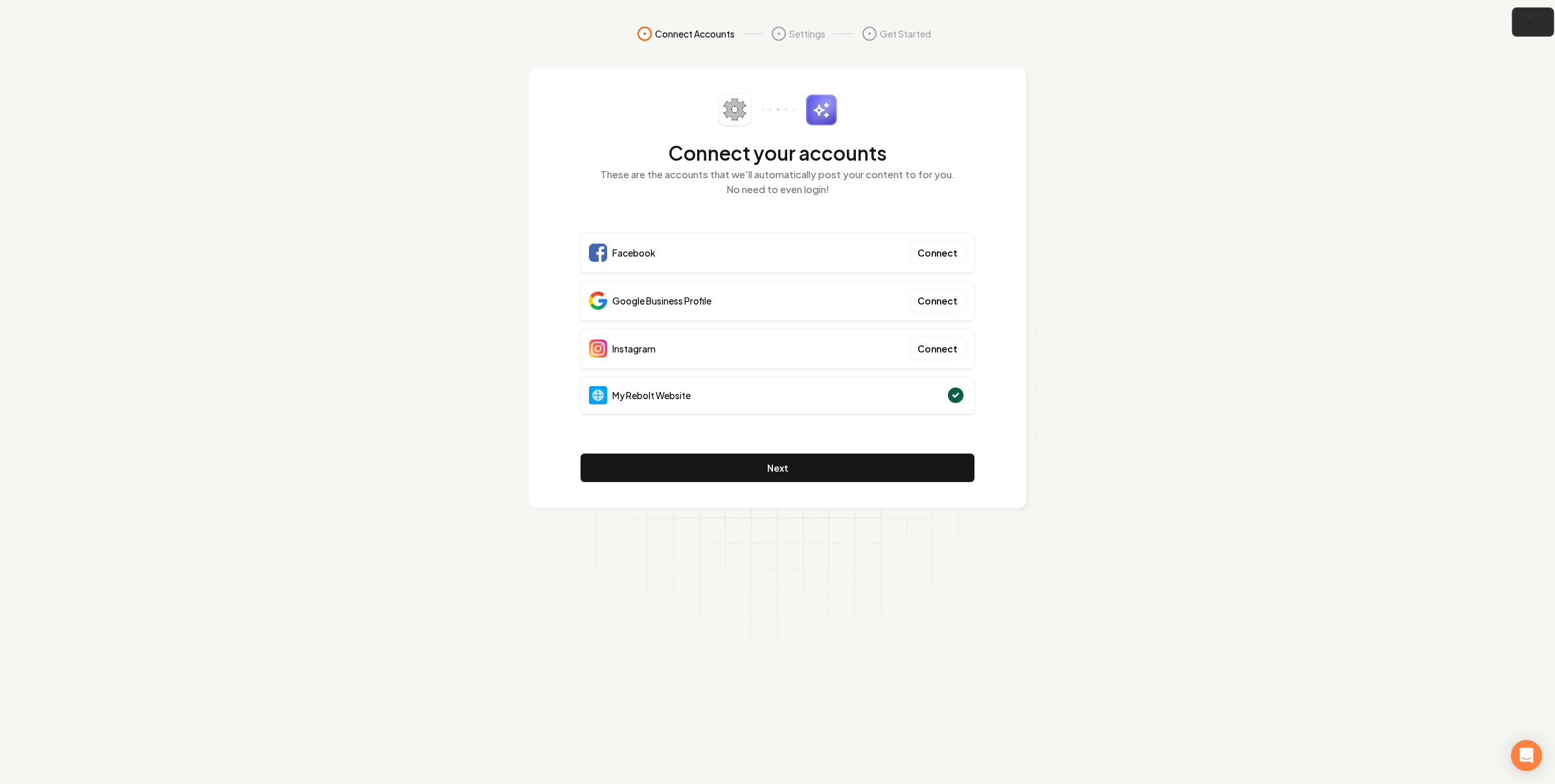
click at [1530, 11] on button "button" at bounding box center [1533, 23] width 42 height 29
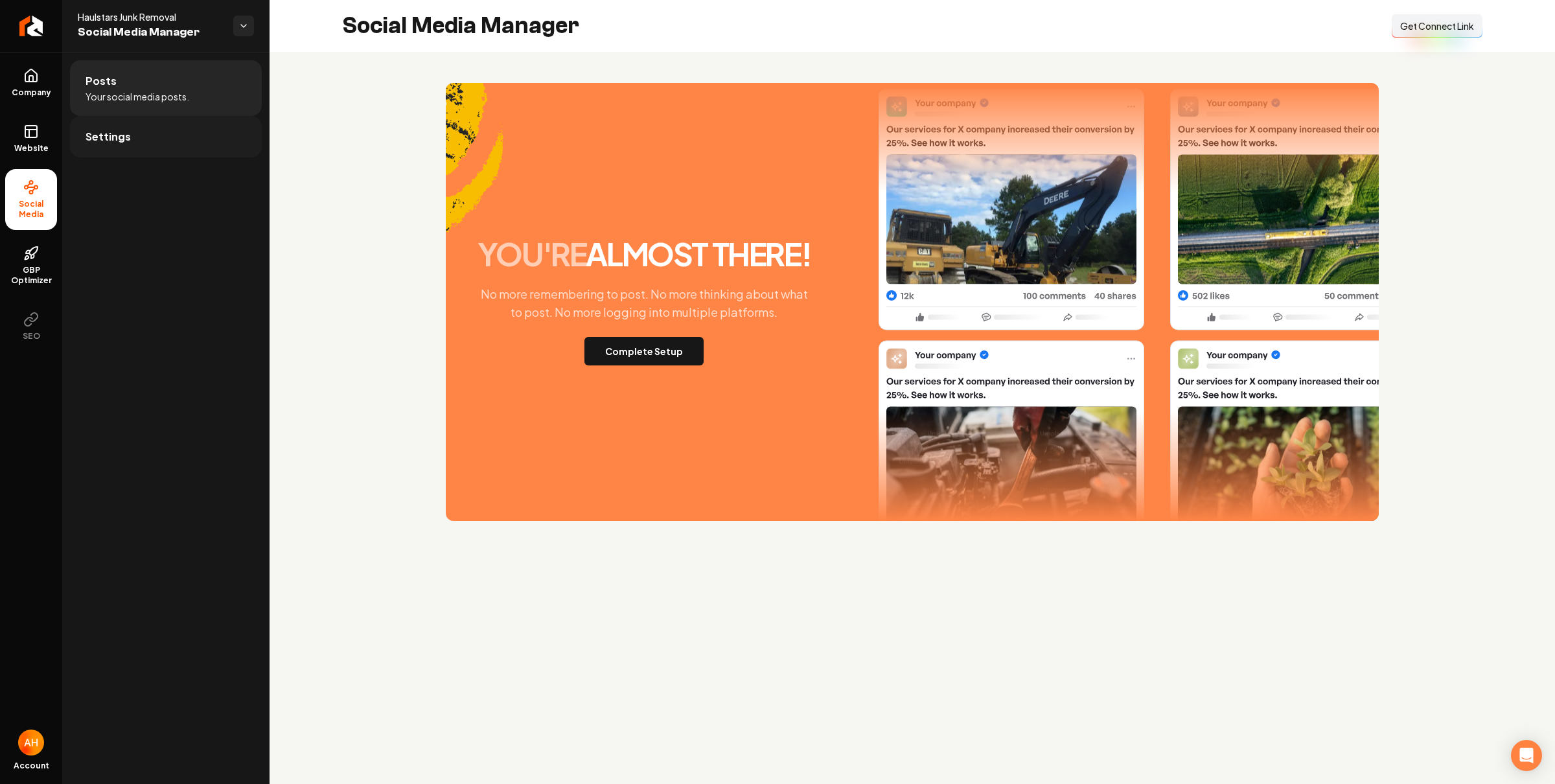
click at [185, 136] on link "Settings" at bounding box center [166, 137] width 192 height 41
click at [82, 86] on link "Posts" at bounding box center [166, 81] width 192 height 41
click at [1408, 33] on button "Connect Link Get Connect Link" at bounding box center [1437, 26] width 91 height 23
click at [737, 47] on div "Social Media Manager Connect Link Get Connect Link" at bounding box center [912, 26] width 1286 height 52
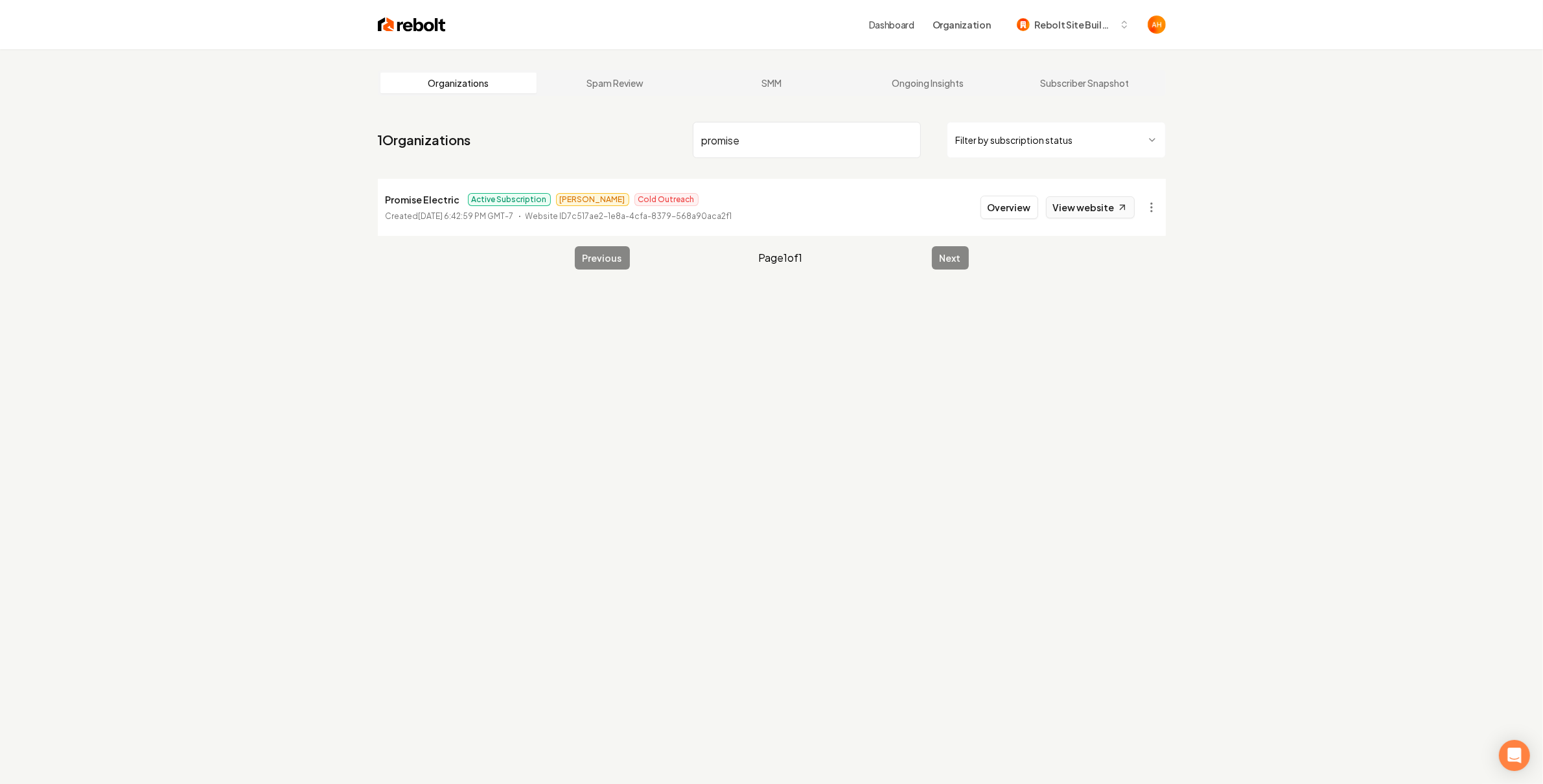
click at [1066, 203] on link "View website" at bounding box center [1090, 207] width 89 height 22
click at [801, 131] on input "promise" at bounding box center [806, 140] width 228 height 36
click at [1096, 220] on li "Blue Diamond Electric Active Subscription Avan Cold Outreach Created August 5, …" at bounding box center [772, 207] width 788 height 57
click at [1100, 209] on link "View website" at bounding box center [1090, 207] width 89 height 22
click at [725, 158] on nav "1 Organizations blue diamond Filter by subscription status" at bounding box center [772, 145] width 788 height 57
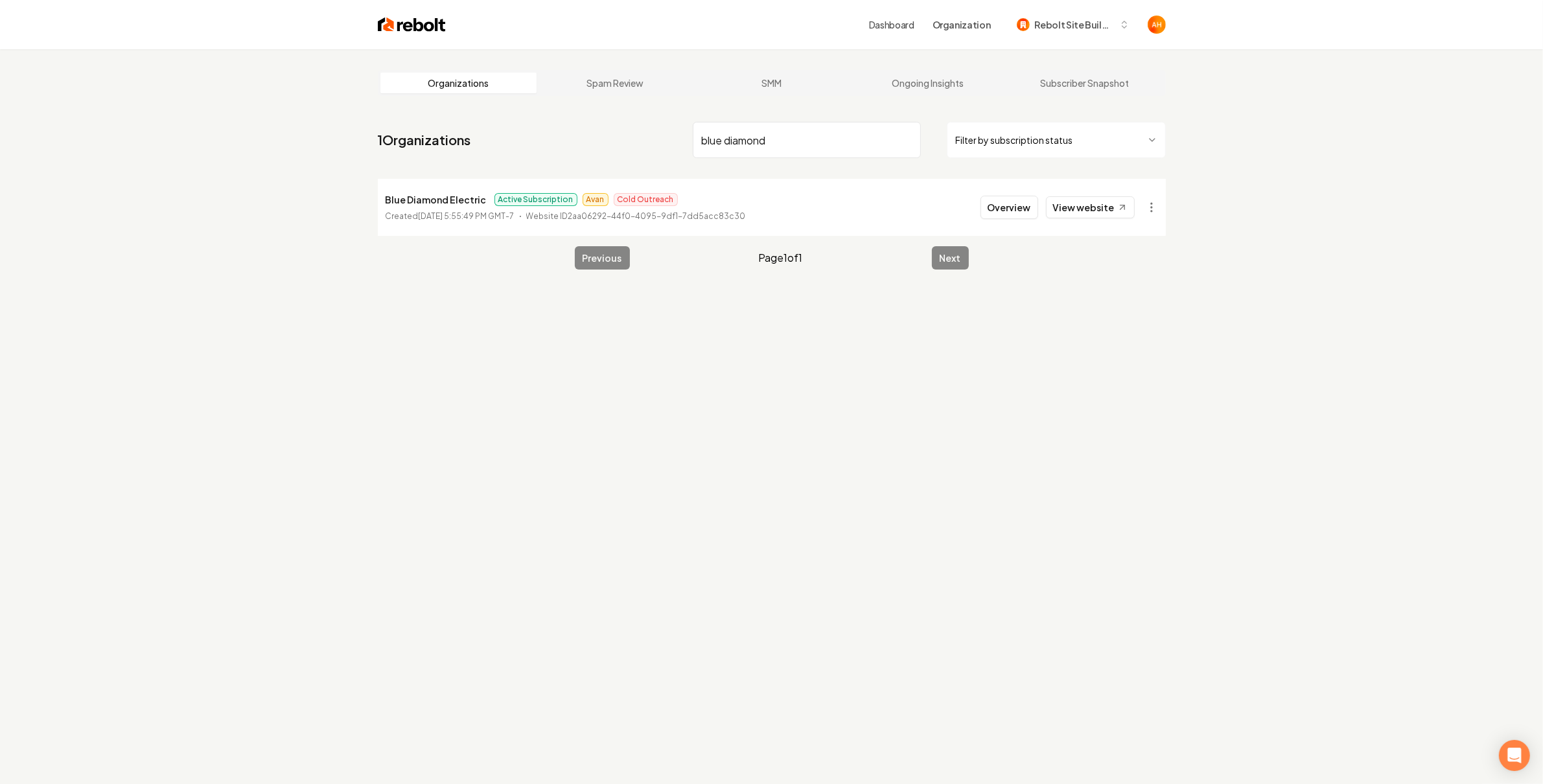
click at [744, 147] on input "blue diamond" at bounding box center [806, 140] width 228 height 36
click at [1112, 203] on link "View website" at bounding box center [1090, 207] width 89 height 22
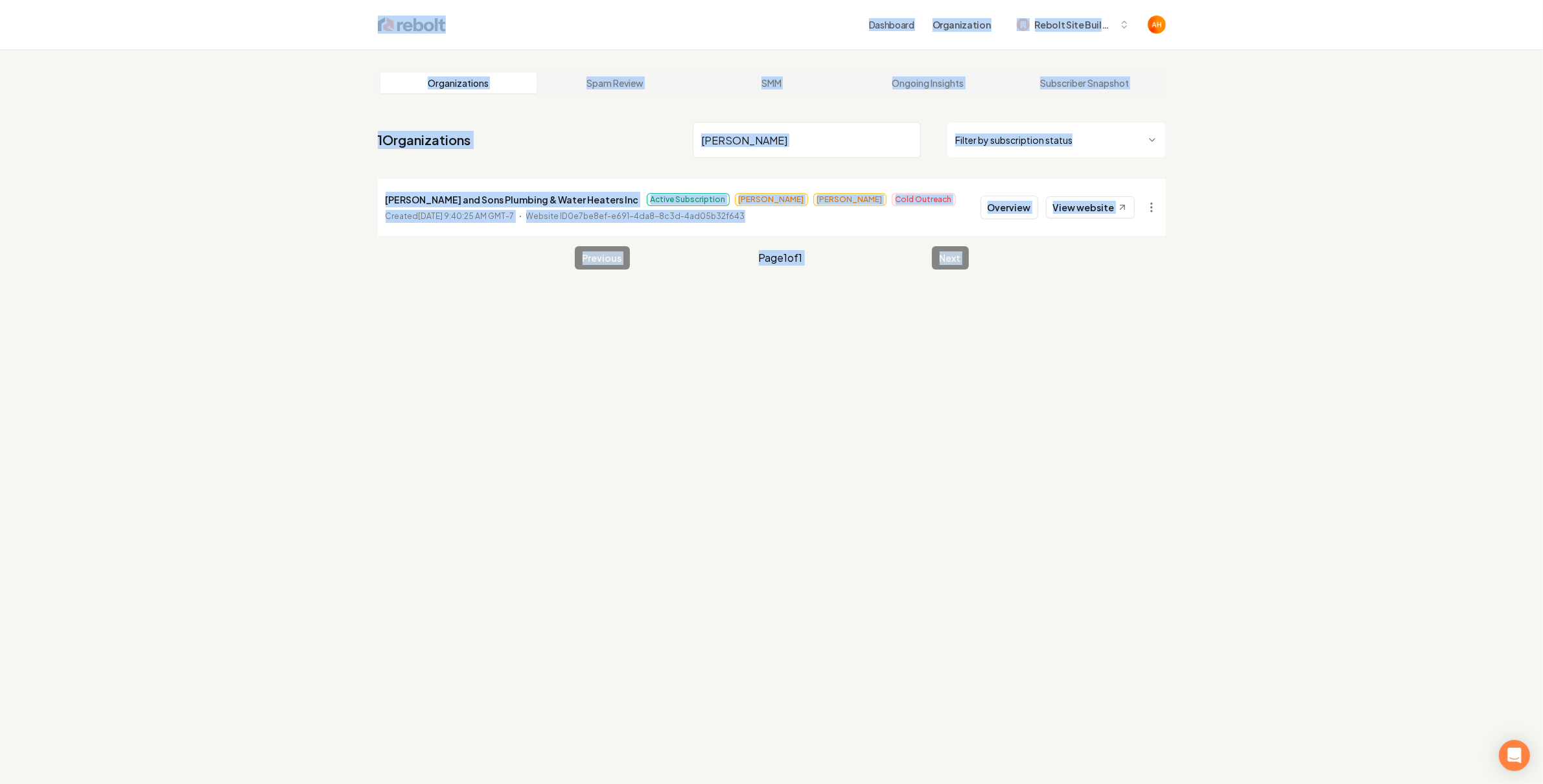
click at [732, 107] on main "Organizations Spam Review SMM Ongoing Insights Subscriber Snapshot 1 Organizati…" at bounding box center [772, 170] width 829 height 241
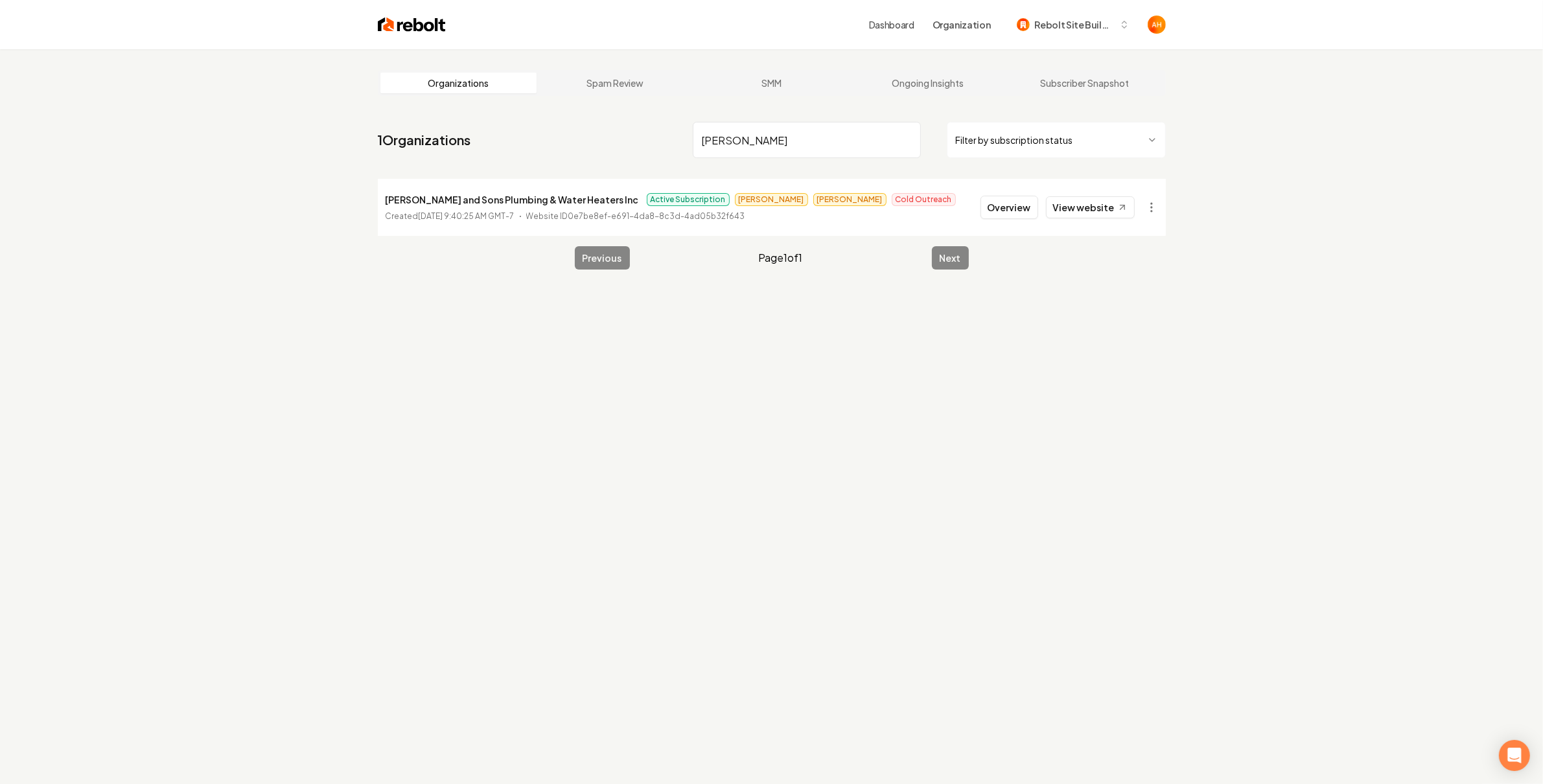
click at [726, 138] on input "neil" at bounding box center [806, 140] width 228 height 36
click at [449, 204] on p "[PERSON_NAME] & Son Landscaping" at bounding box center [467, 199] width 165 height 15
copy p "[PERSON_NAME] & Son Landscaping"
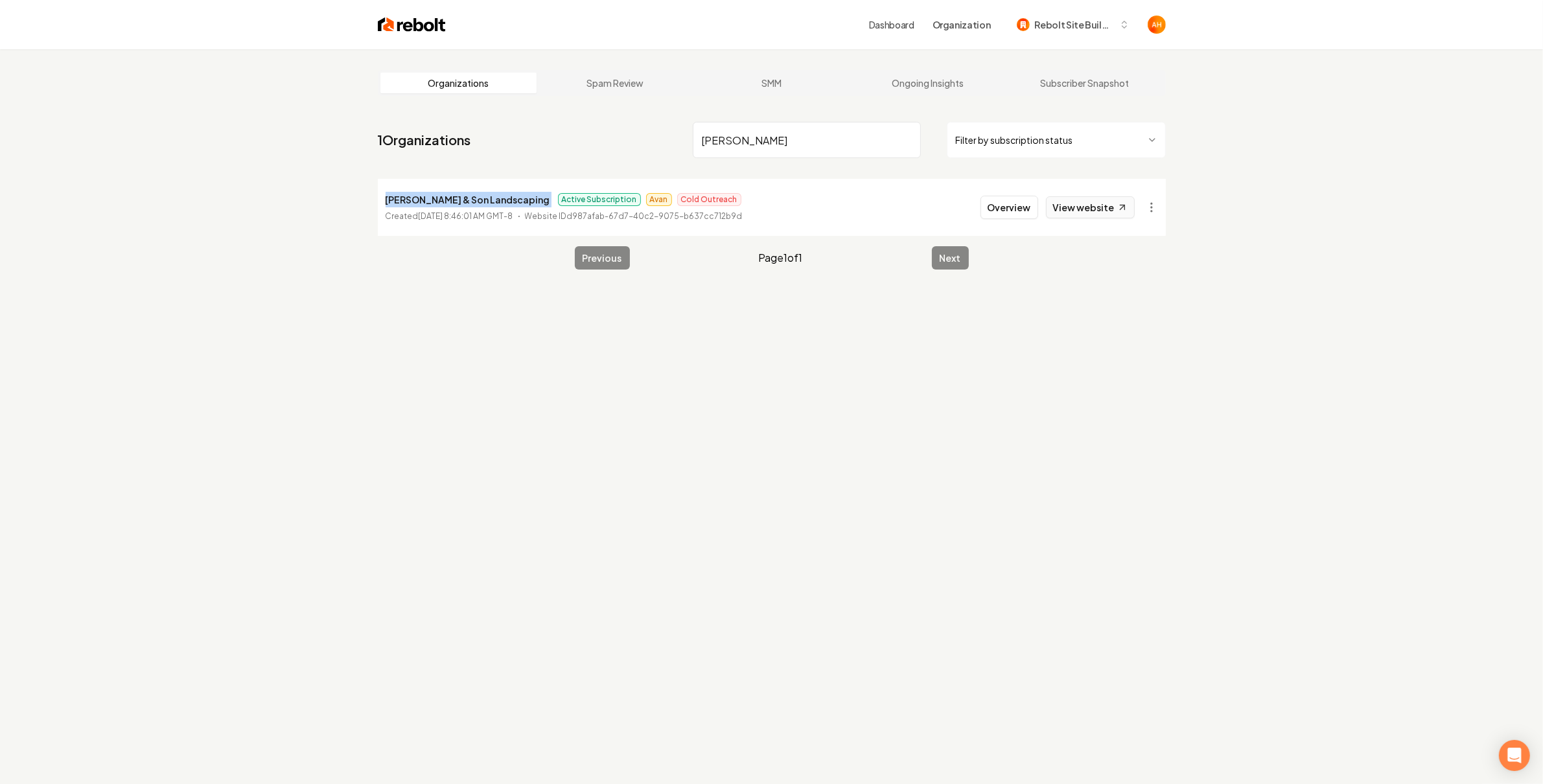
click at [1129, 207] on link "View website" at bounding box center [1090, 207] width 89 height 22
click at [818, 151] on input "sedillo" at bounding box center [806, 140] width 228 height 36
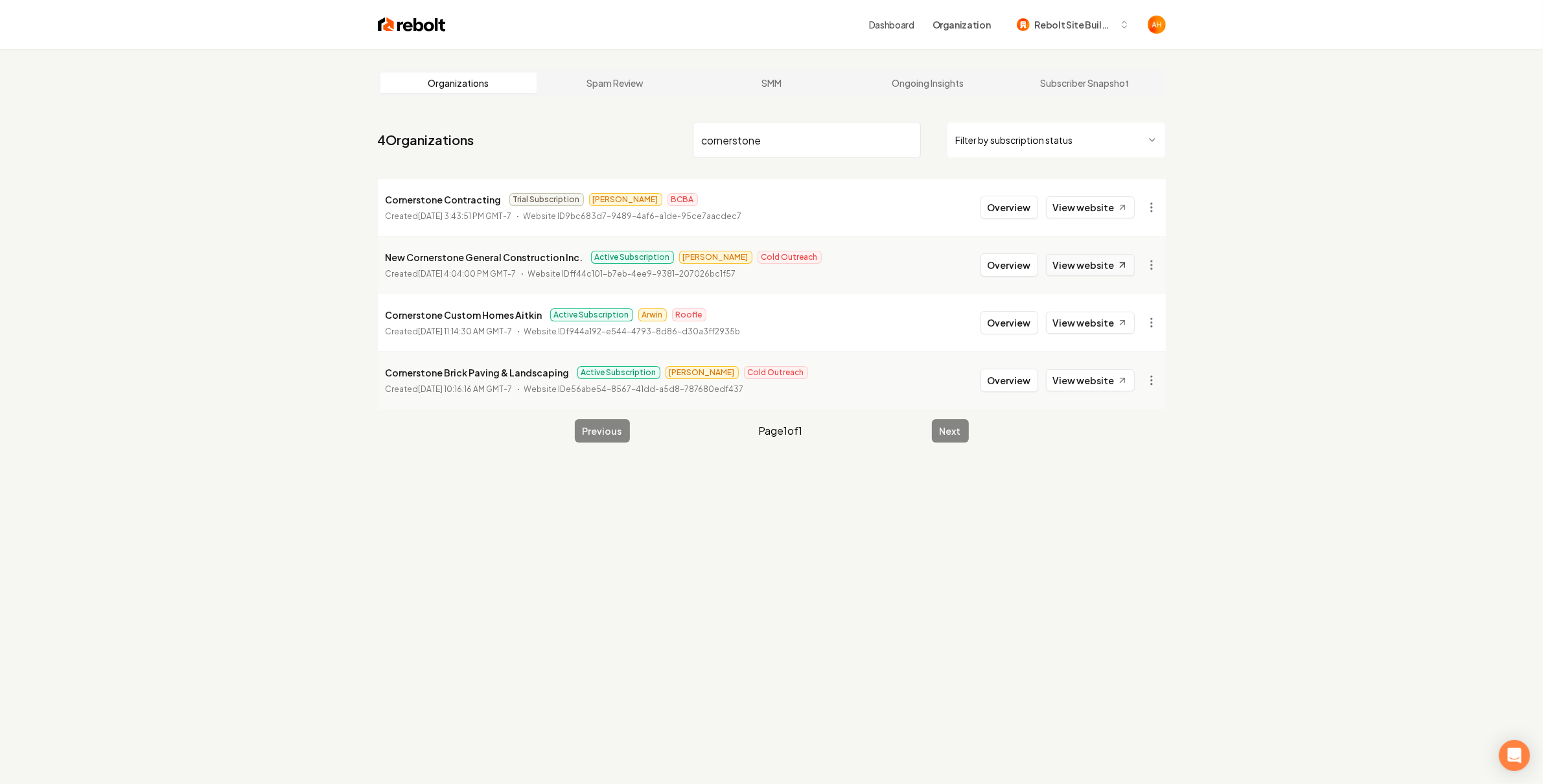
click at [1075, 266] on link "View website" at bounding box center [1090, 265] width 89 height 22
click at [783, 123] on input "cornerstone" at bounding box center [806, 140] width 228 height 36
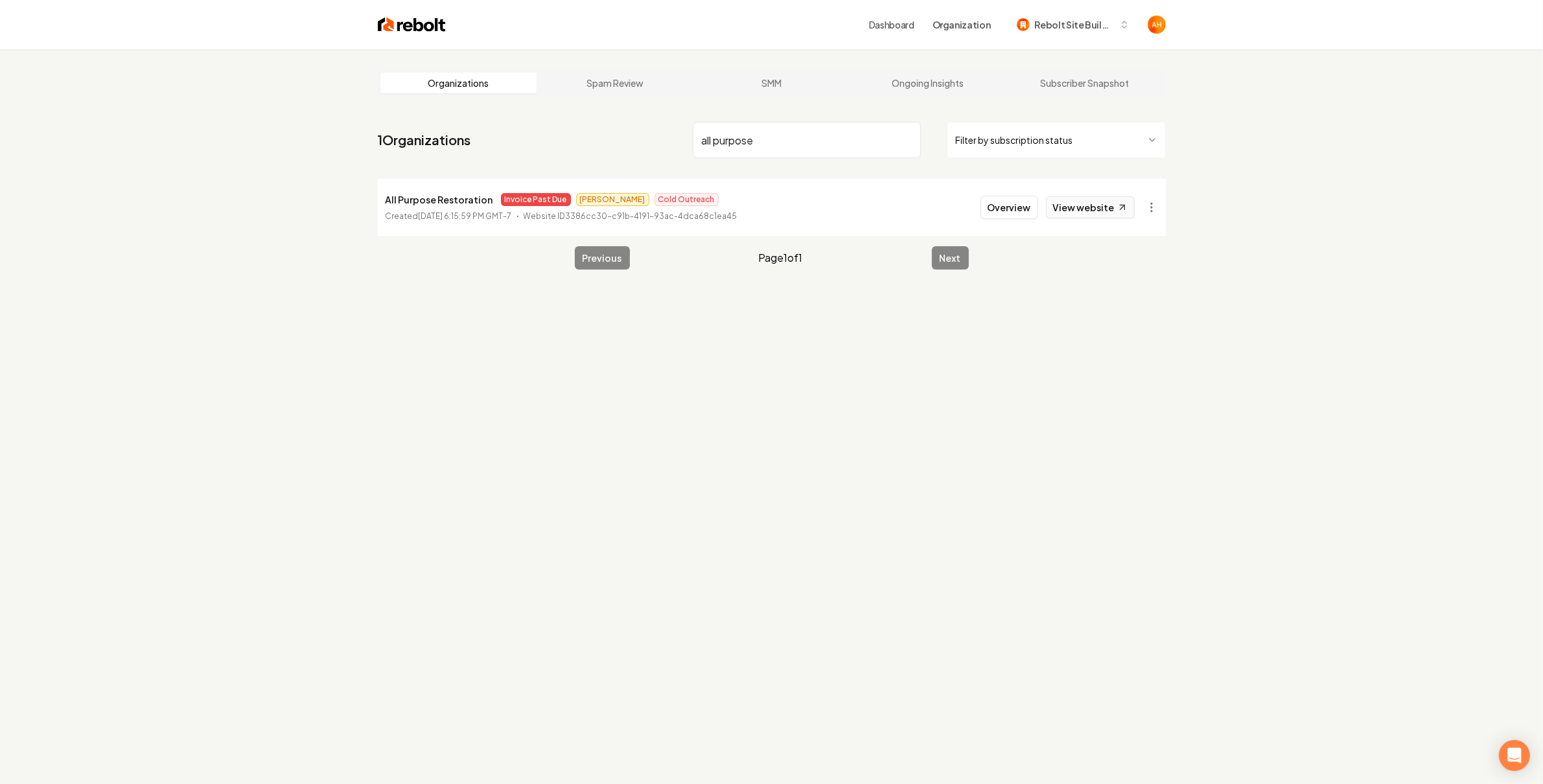
click at [1089, 214] on link "View website" at bounding box center [1090, 207] width 89 height 22
click at [1086, 209] on link "View website" at bounding box center [1090, 207] width 89 height 22
click at [771, 135] on input "all purpose" at bounding box center [806, 140] width 228 height 36
drag, startPoint x: 795, startPoint y: 146, endPoint x: 787, endPoint y: 149, distance: 8.5
click at [788, 149] on input "people" at bounding box center [806, 140] width 228 height 36
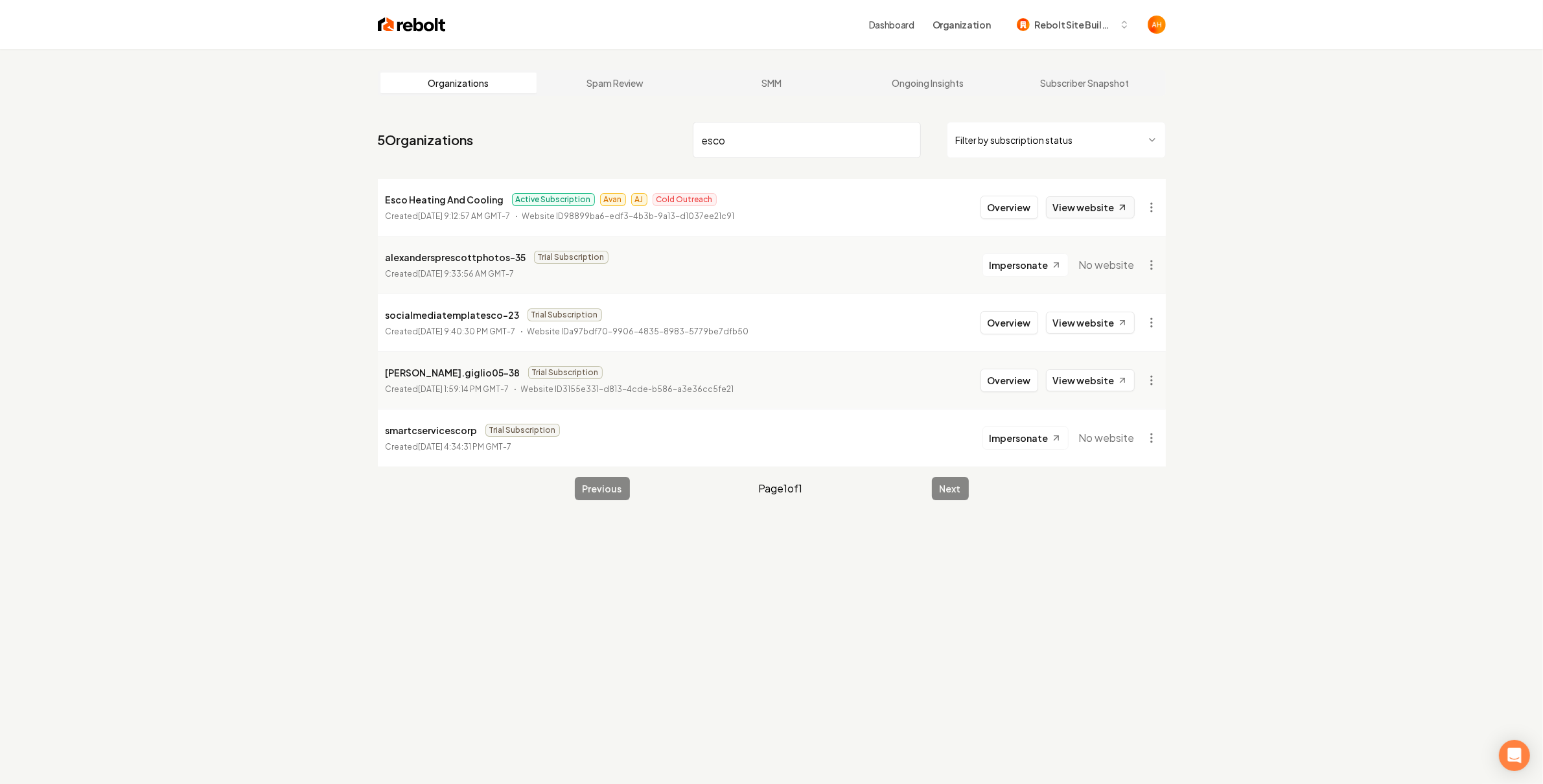
click at [1132, 203] on link "View website" at bounding box center [1090, 207] width 89 height 22
click at [1148, 204] on html "Dashboard Organization Rebolt Site Builder Organizations Spam Review SMM Ongoin…" at bounding box center [772, 392] width 1543 height 784
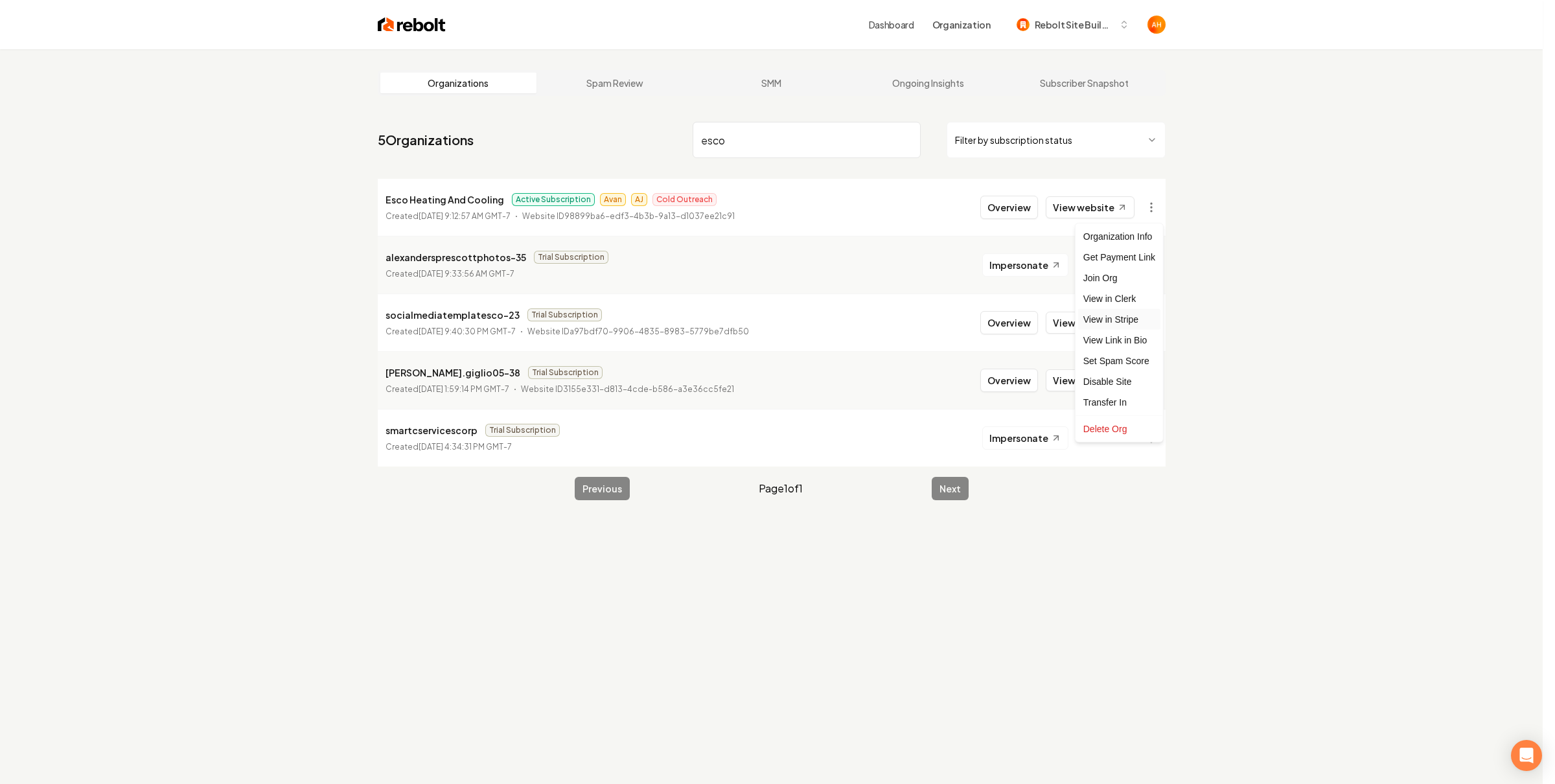
click at [1125, 320] on link "View in Stripe" at bounding box center [1119, 319] width 82 height 21
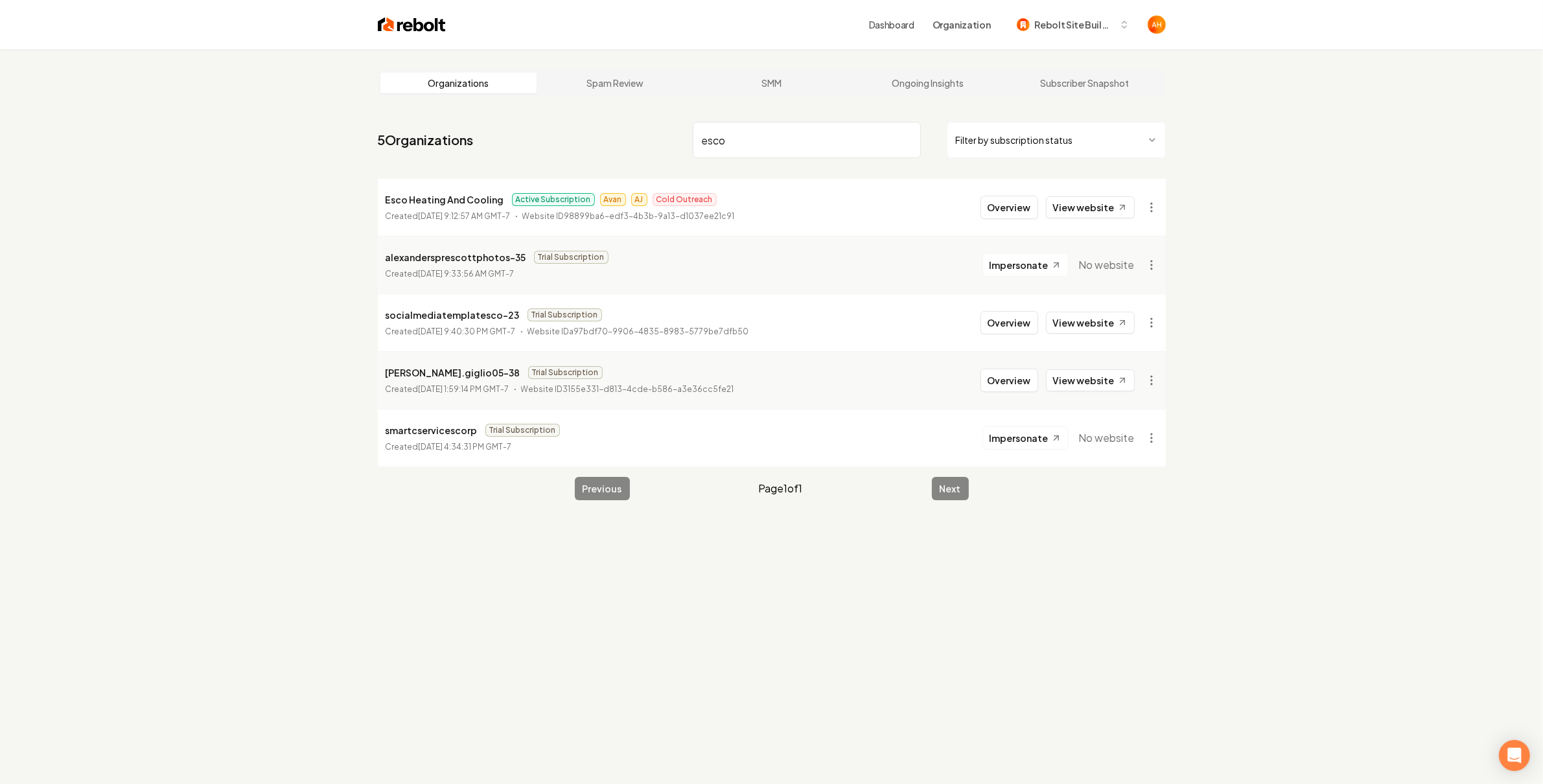
click at [731, 142] on input "esco" at bounding box center [806, 140] width 228 height 36
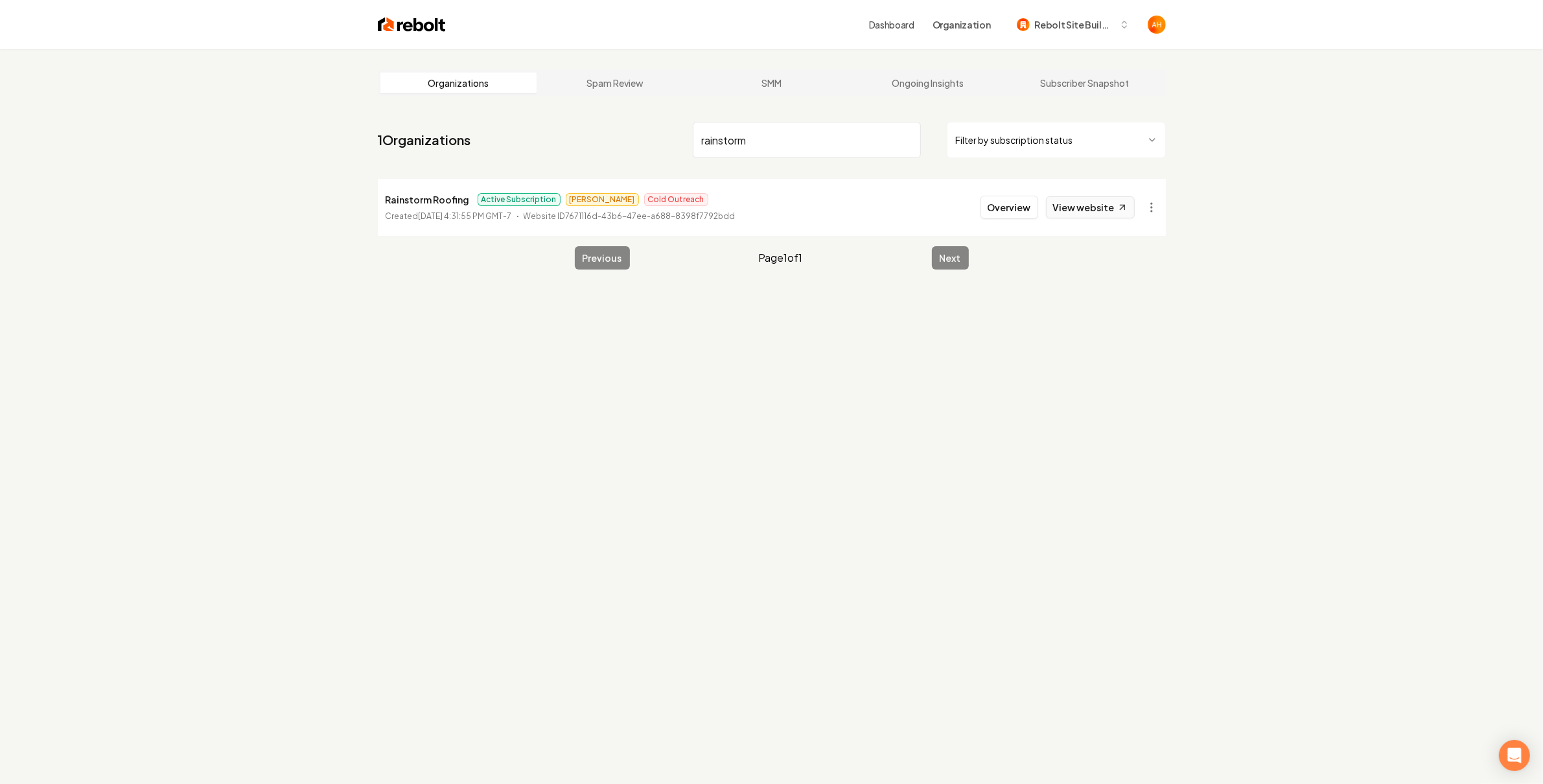
click at [1084, 200] on link "View website" at bounding box center [1090, 207] width 89 height 22
click at [800, 148] on input "rainstorm" at bounding box center [806, 140] width 228 height 36
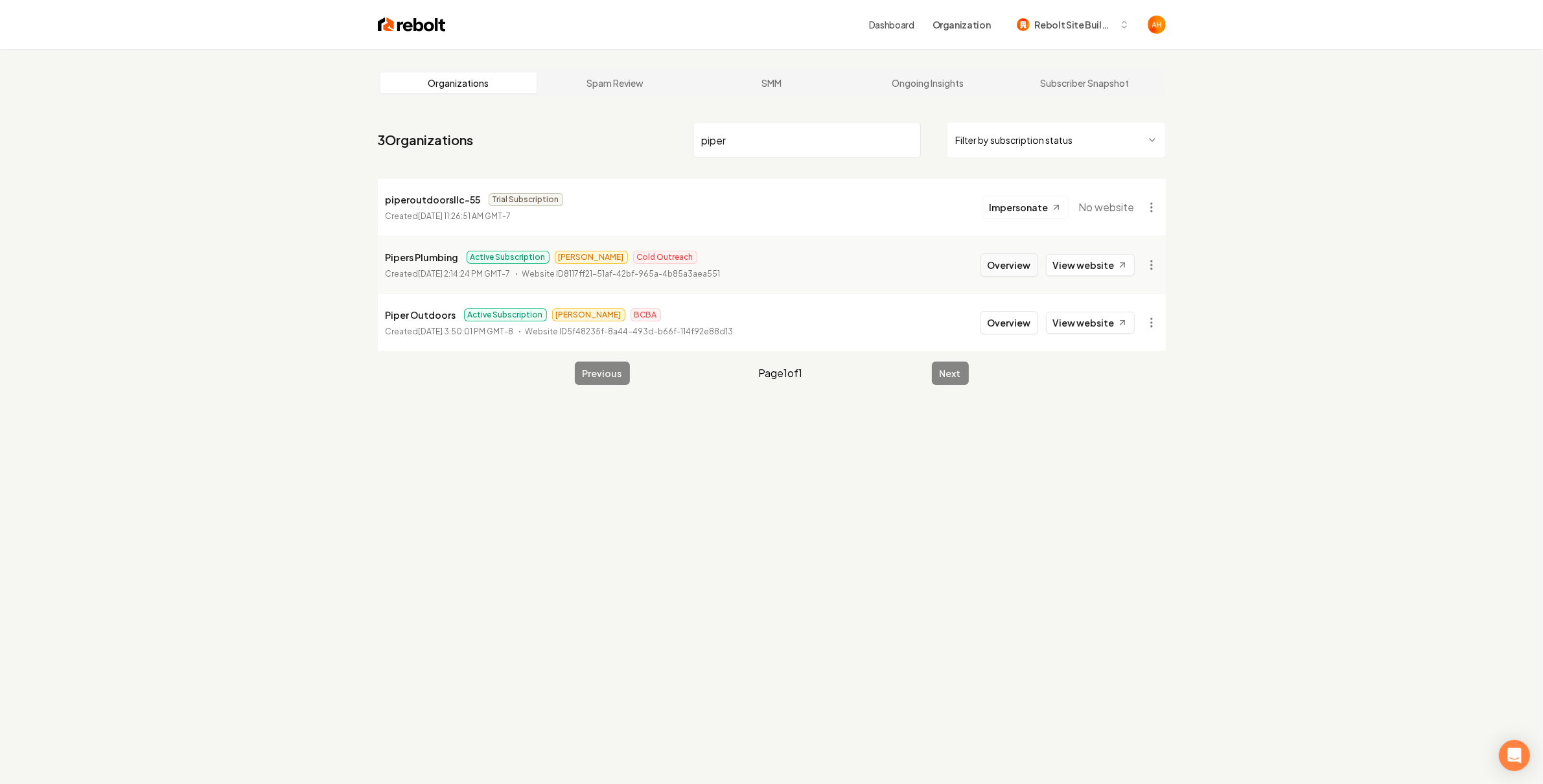
type input "piper"
click at [1032, 266] on button "Overview" at bounding box center [1009, 265] width 58 height 23
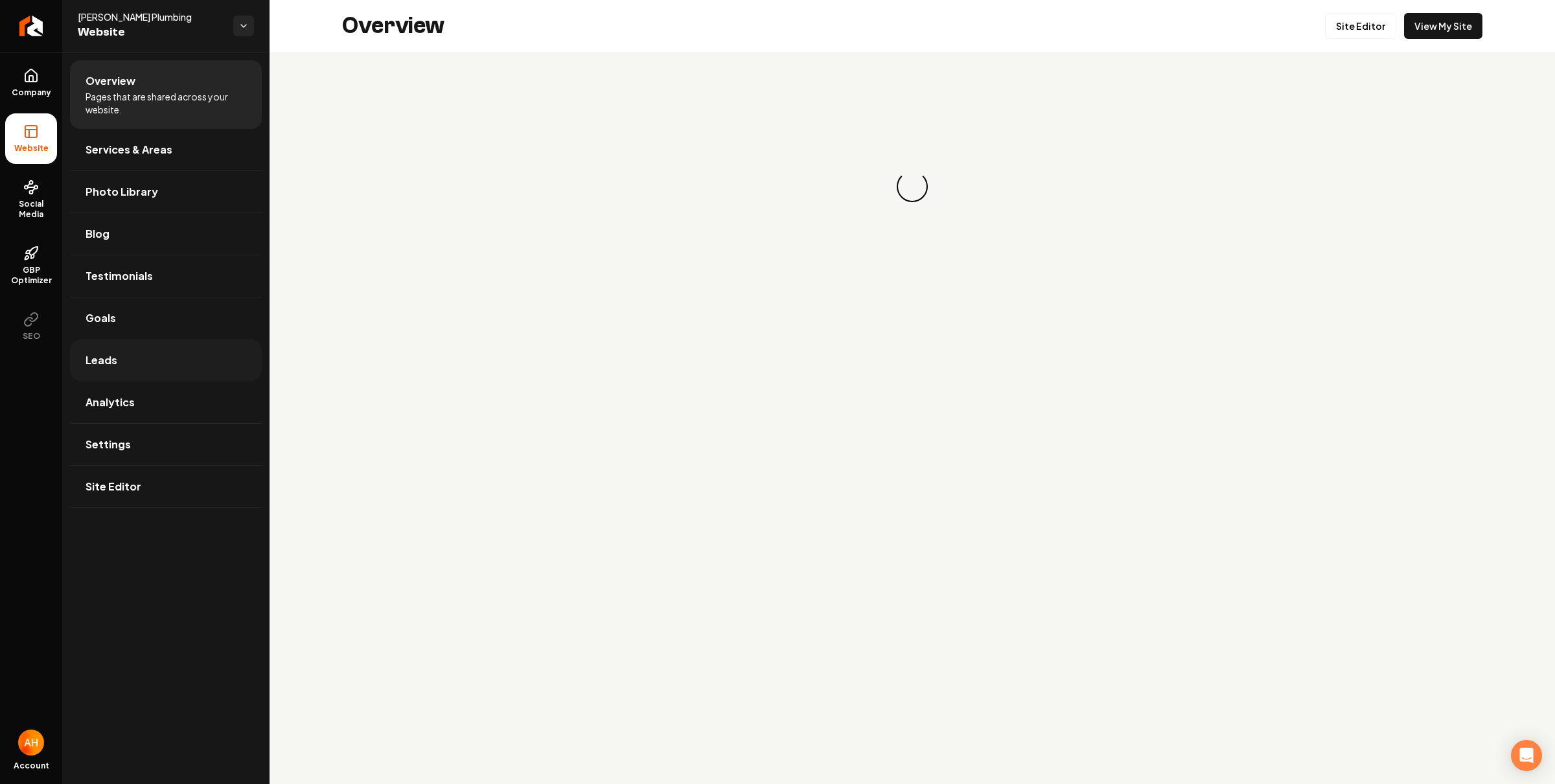
click at [209, 359] on link "Leads" at bounding box center [166, 360] width 192 height 41
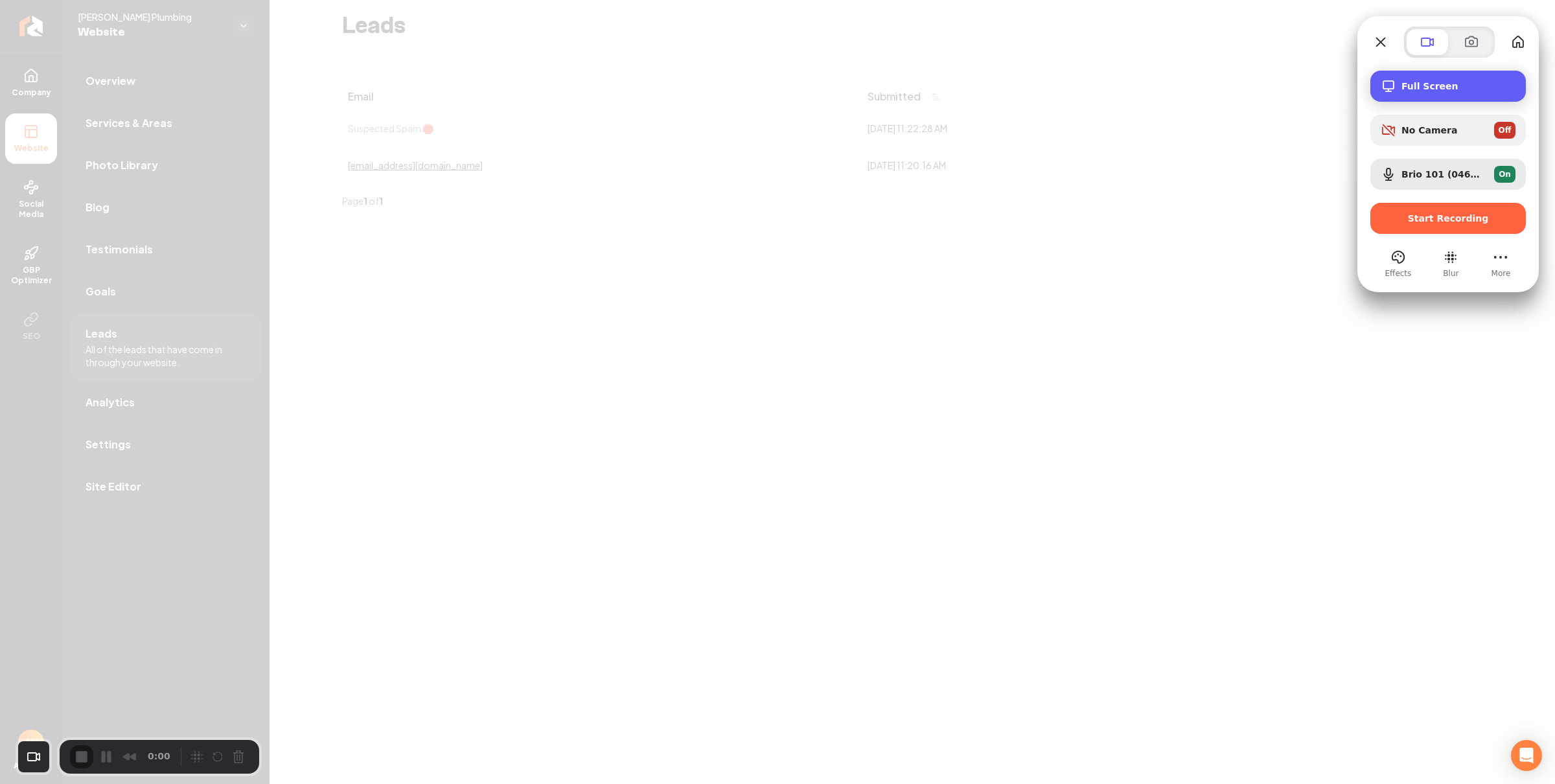
click at [1435, 91] on span "Full Screen" at bounding box center [1459, 86] width 114 height 11
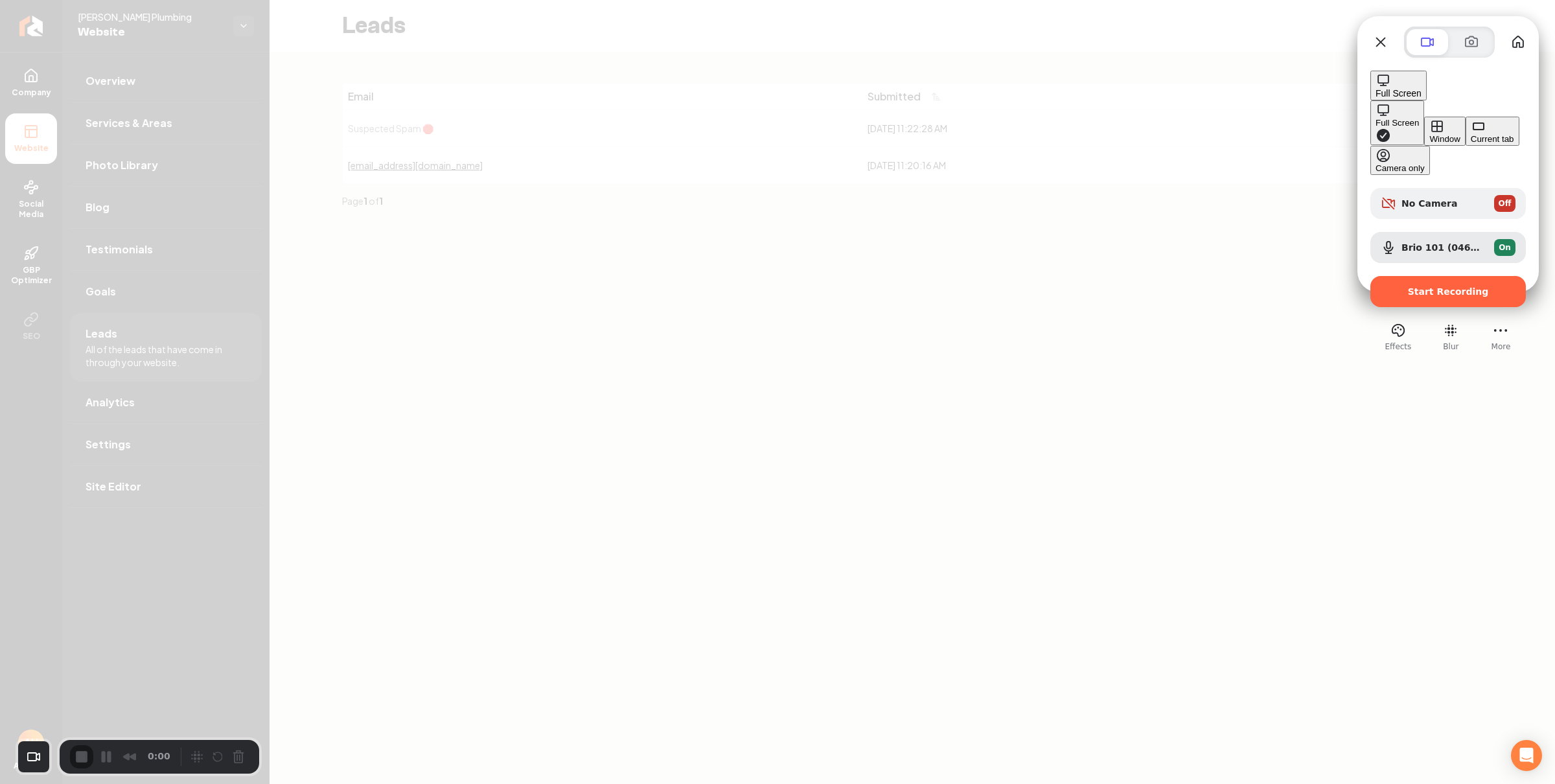
click at [1471, 144] on div "Current tab" at bounding box center [1493, 139] width 43 height 10
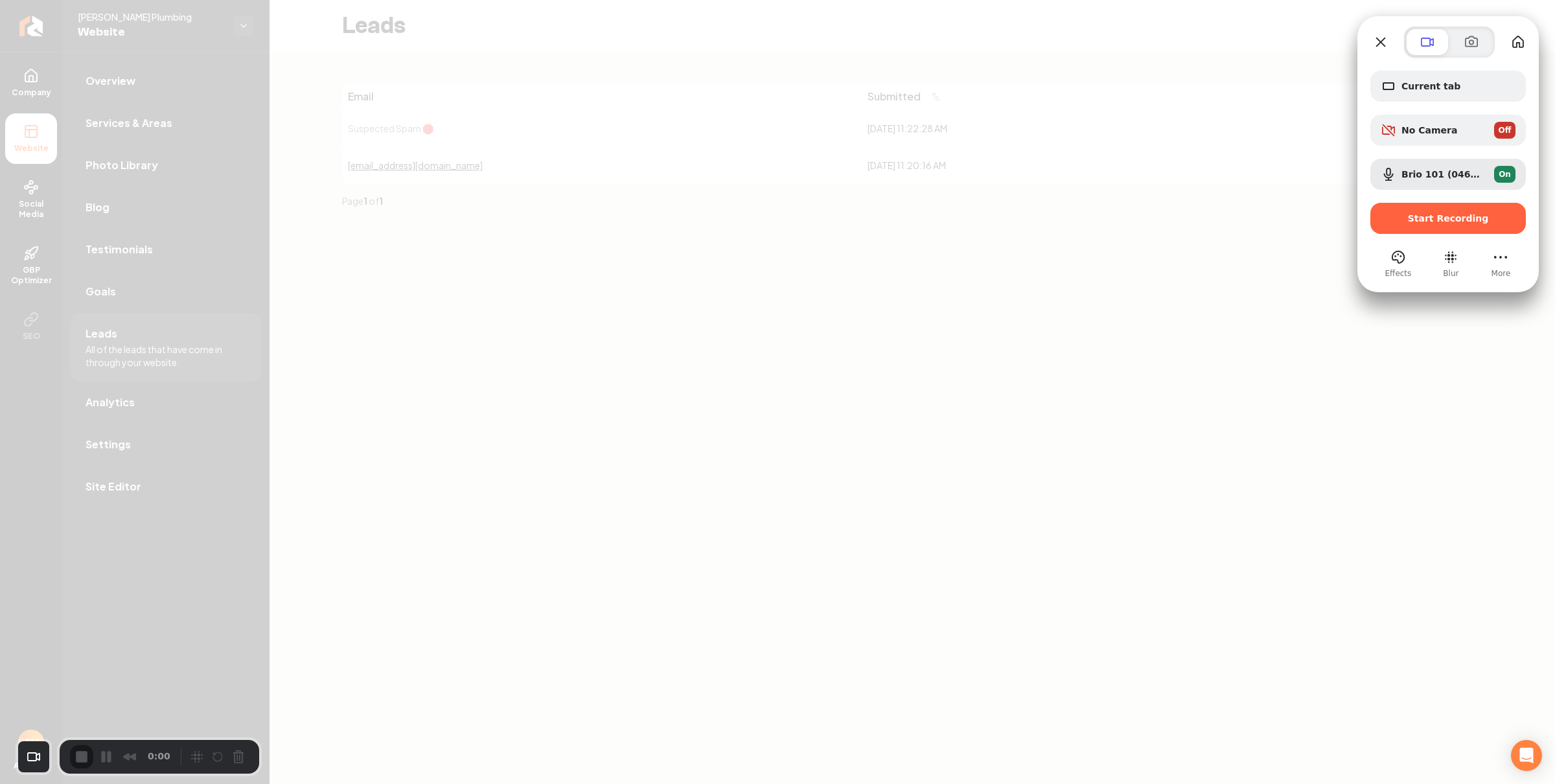
click at [1402, 68] on div "Current tab No Camera Off Brio 101 (046d:094d) On Start Recording Effects Blur …" at bounding box center [1449, 168] width 182 height 221
click at [1406, 84] on span "Current tab" at bounding box center [1459, 86] width 114 height 11
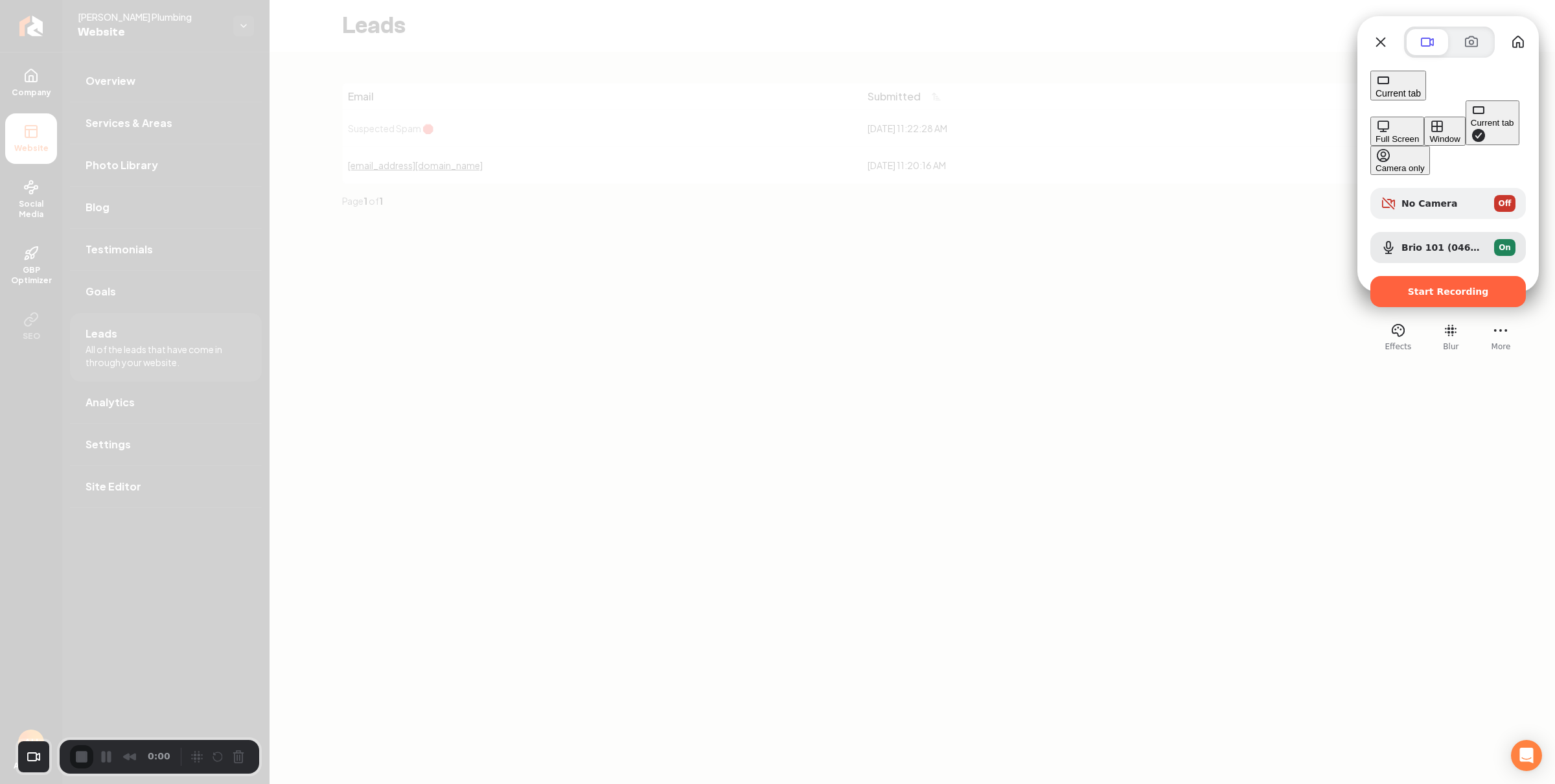
click at [1424, 123] on button "Window" at bounding box center [1444, 131] width 41 height 29
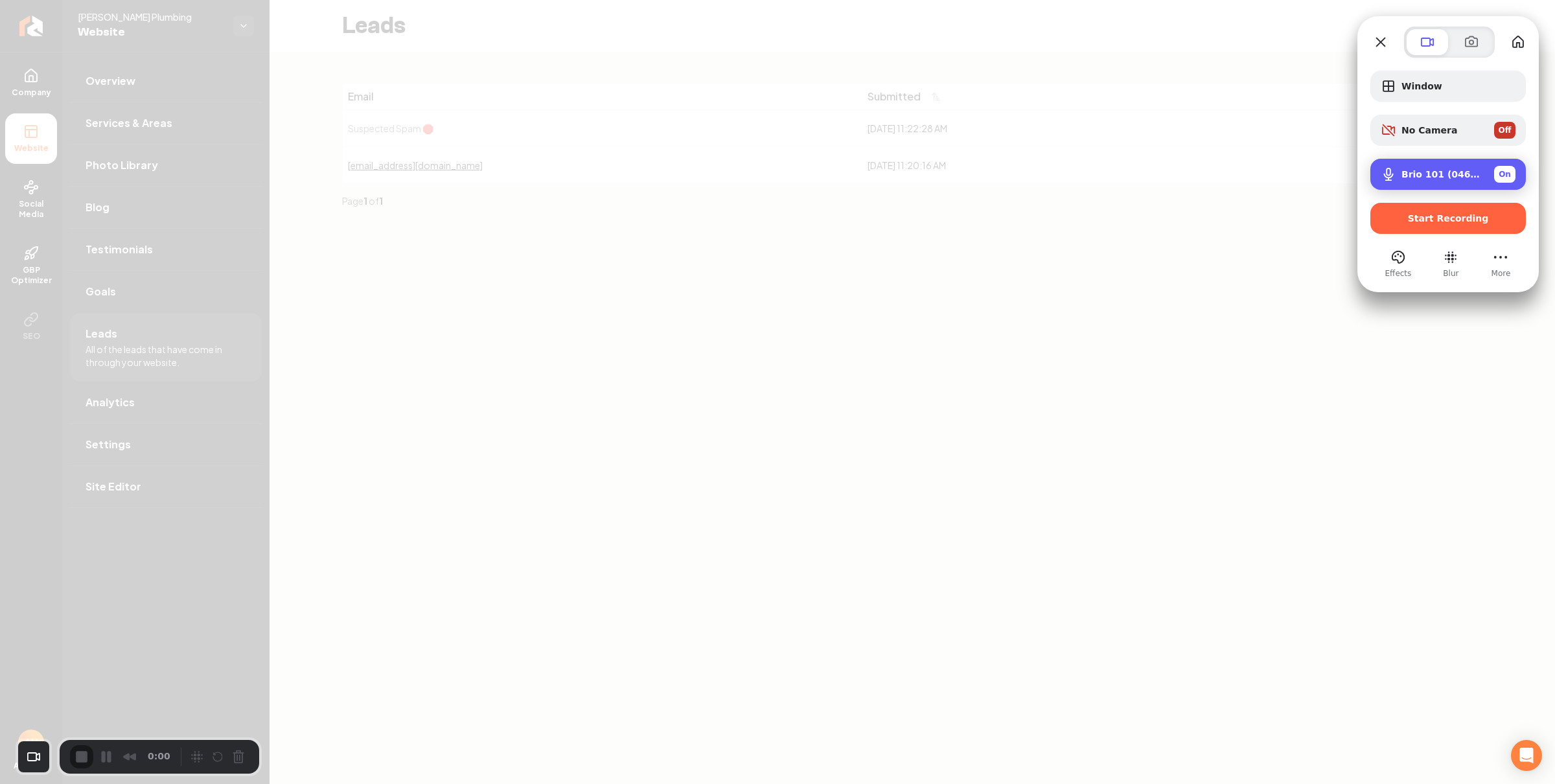
click at [1430, 175] on span "Brio 101 (046d:094d)" at bounding box center [1442, 175] width 82 height 11
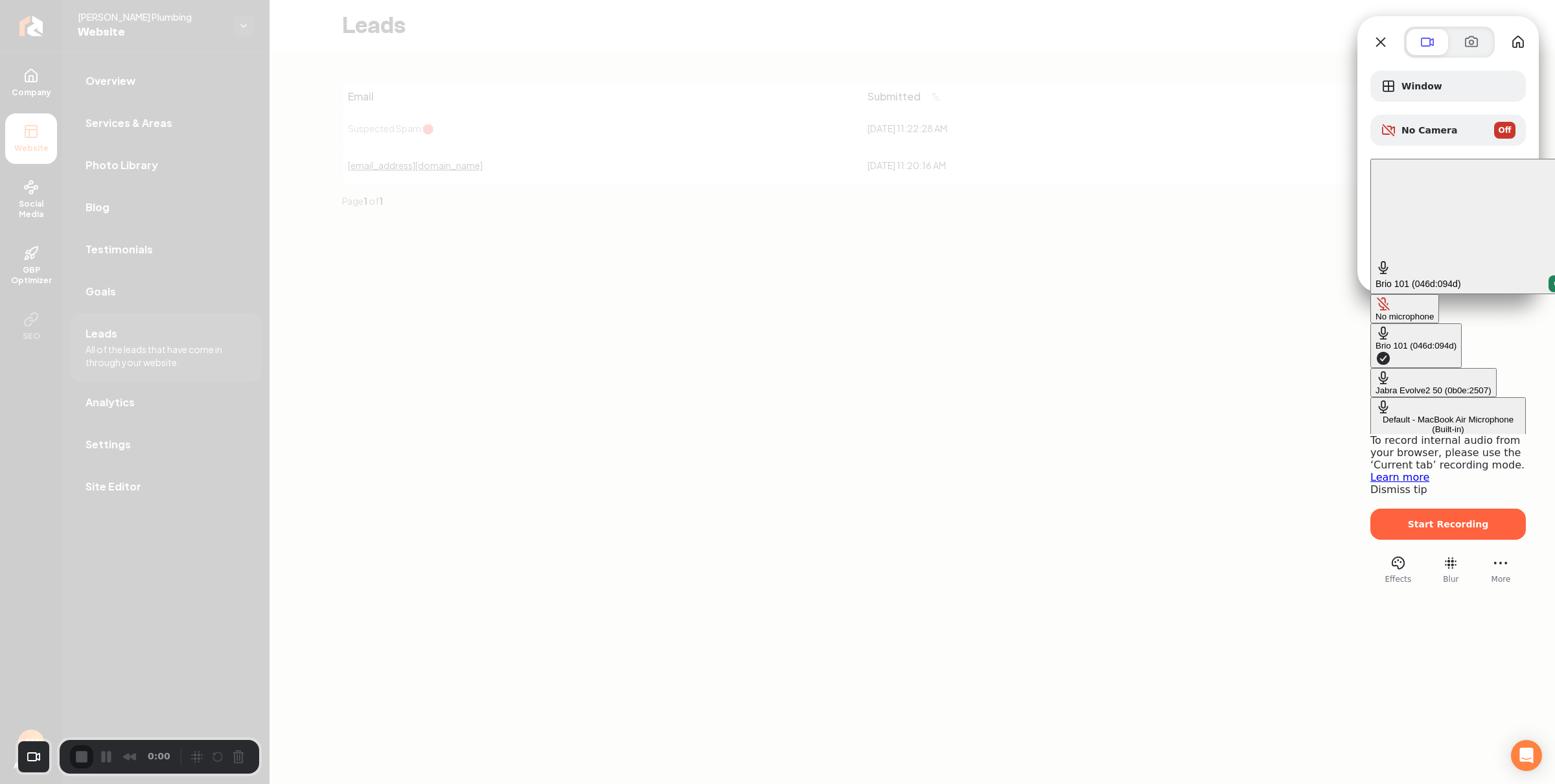
click at [1376, 385] on div "Jabra Evolve2 50 (0b0e:2507)" at bounding box center [1433, 390] width 116 height 10
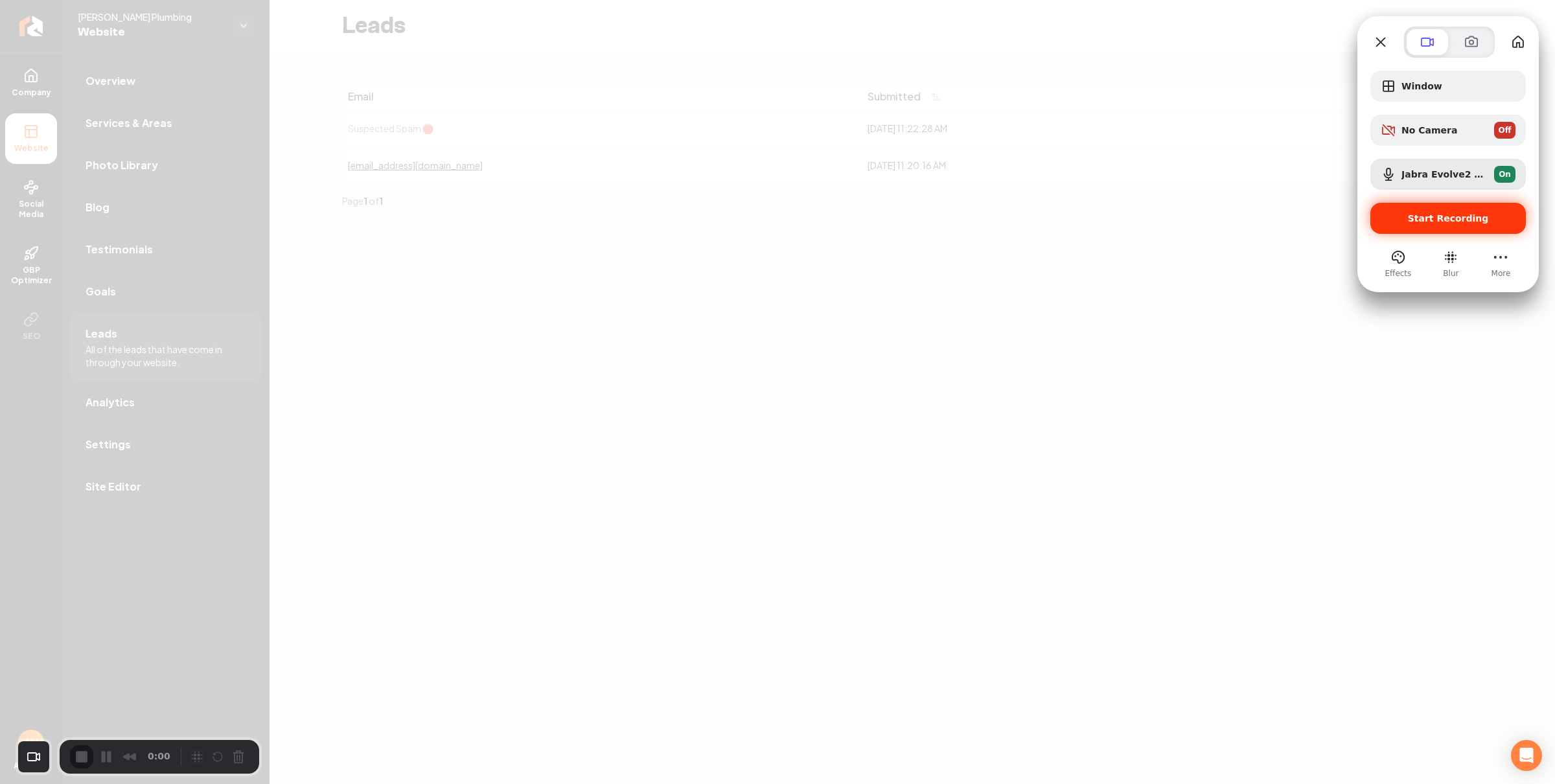
click at [1437, 219] on span "Start Recording" at bounding box center [1449, 219] width 81 height 11
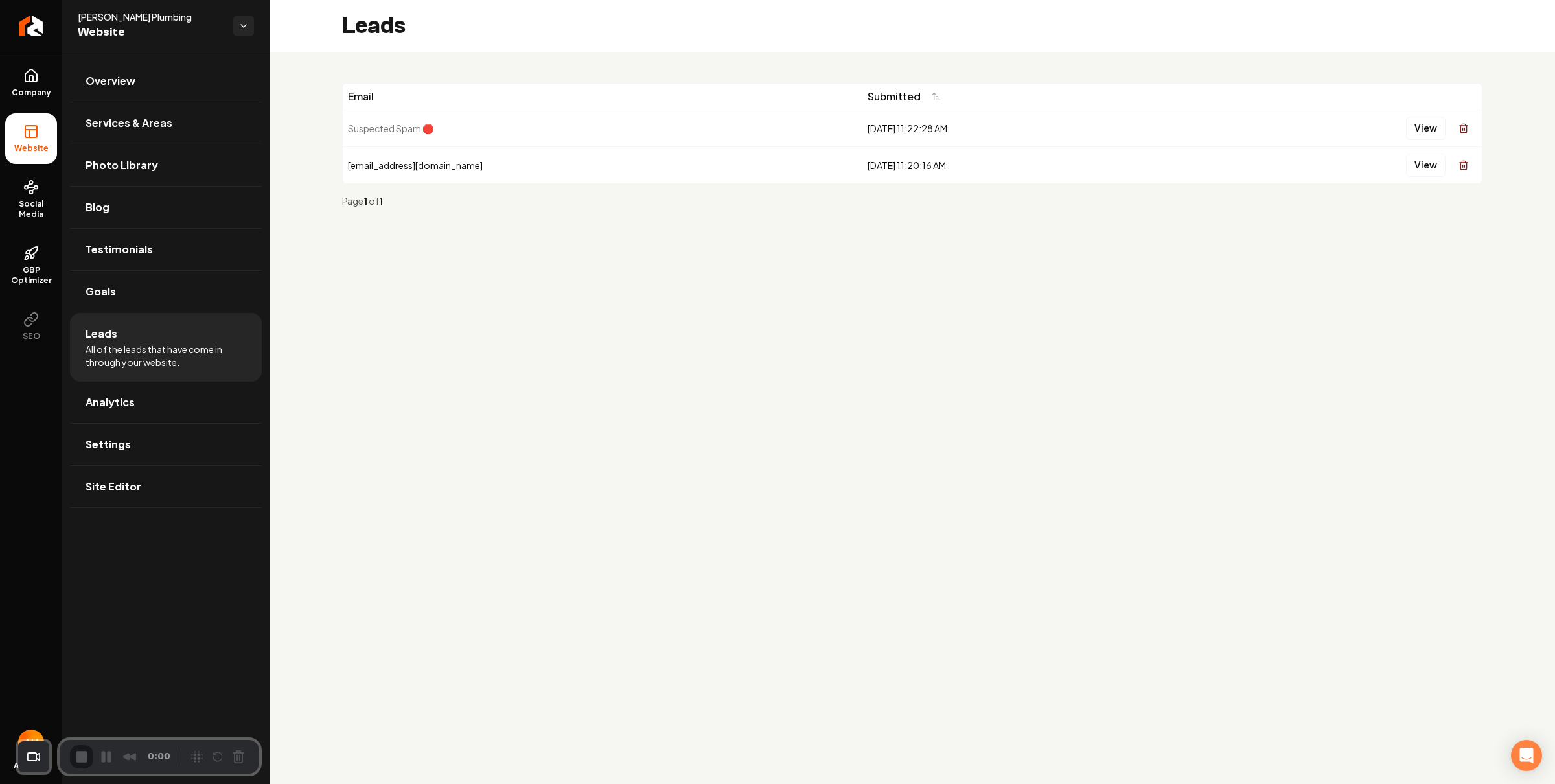
drag, startPoint x: 324, startPoint y: 89, endPoint x: 695, endPoint y: 182, distance: 382.5
click at [681, 184] on div "Email Submitted Suspected Spam 🛑 5/14/2025, 11:22:28 AM View chrislstephens55@g…" at bounding box center [912, 150] width 1286 height 197
click at [714, 226] on div "Email Submitted Suspected Spam 🛑 5/14/2025, 11:22:28 AM View chrislstephens55@g…" at bounding box center [912, 150] width 1286 height 197
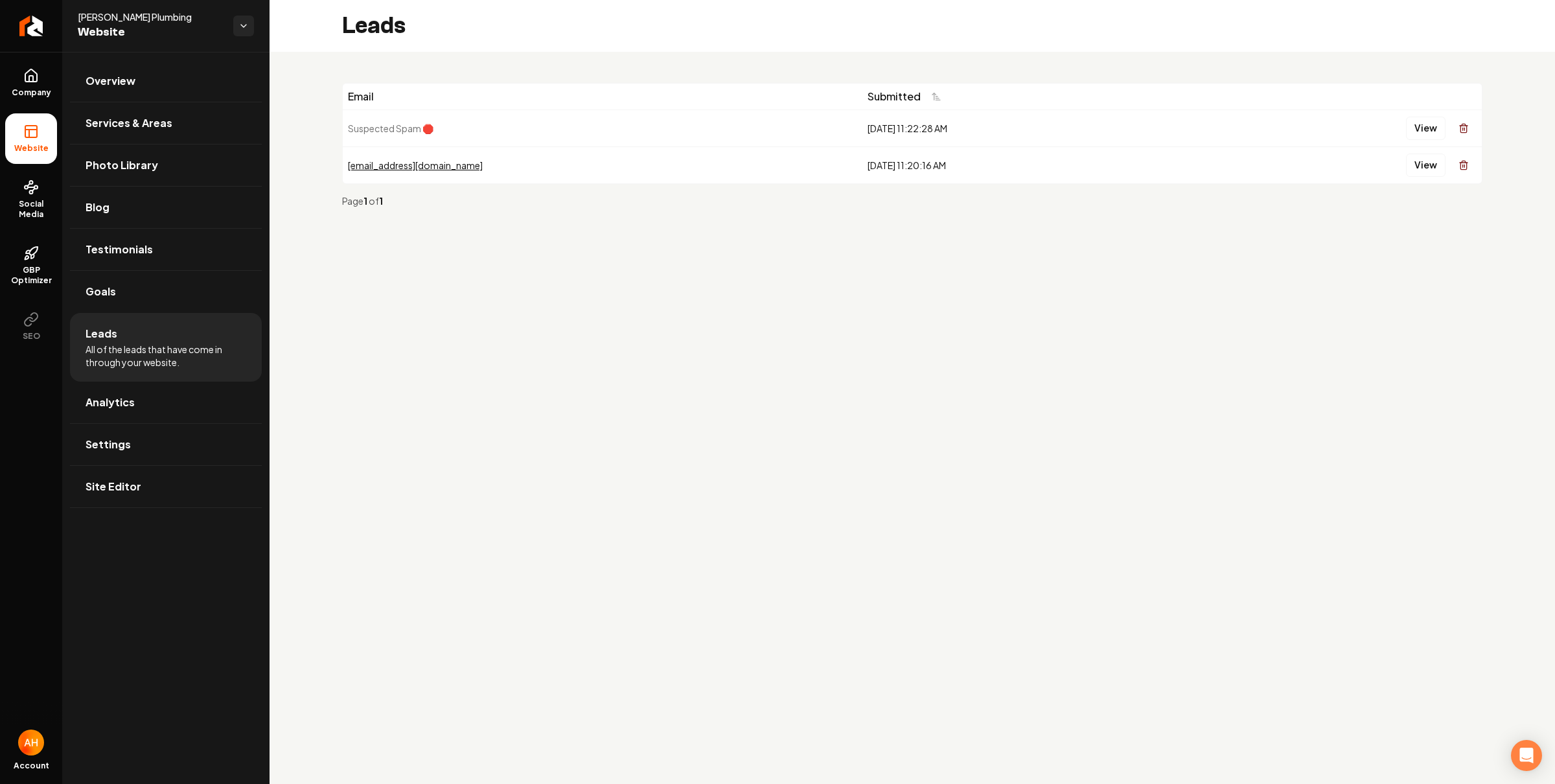
click at [669, 125] on td "Suspected Spam 🛑" at bounding box center [602, 128] width 520 height 37
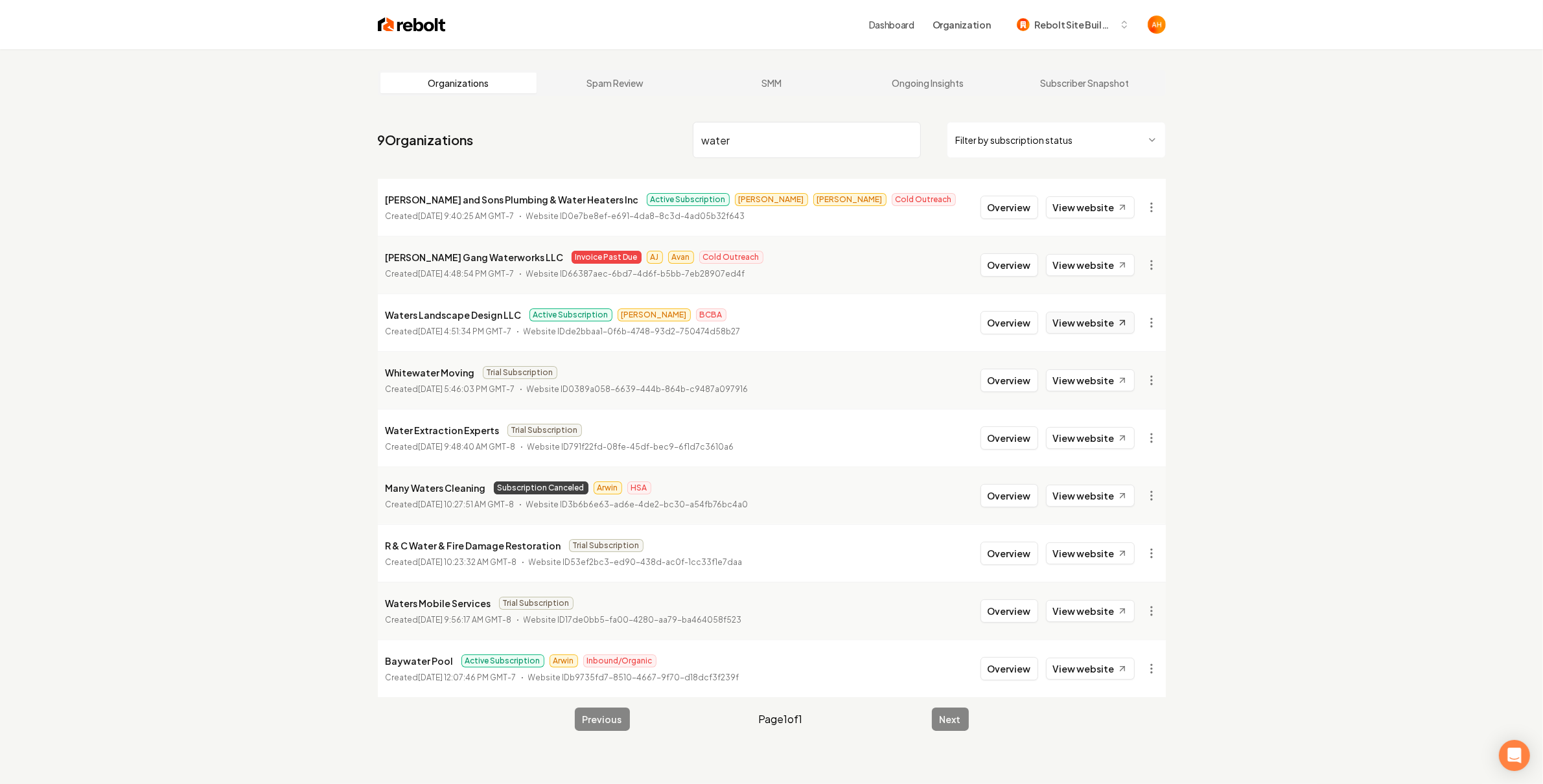
click at [1107, 327] on link "View website" at bounding box center [1090, 322] width 89 height 22
click at [481, 312] on p "Waters Landscape Design LLC" at bounding box center [453, 314] width 136 height 15
copy p "Waters Landscape Design LLC"
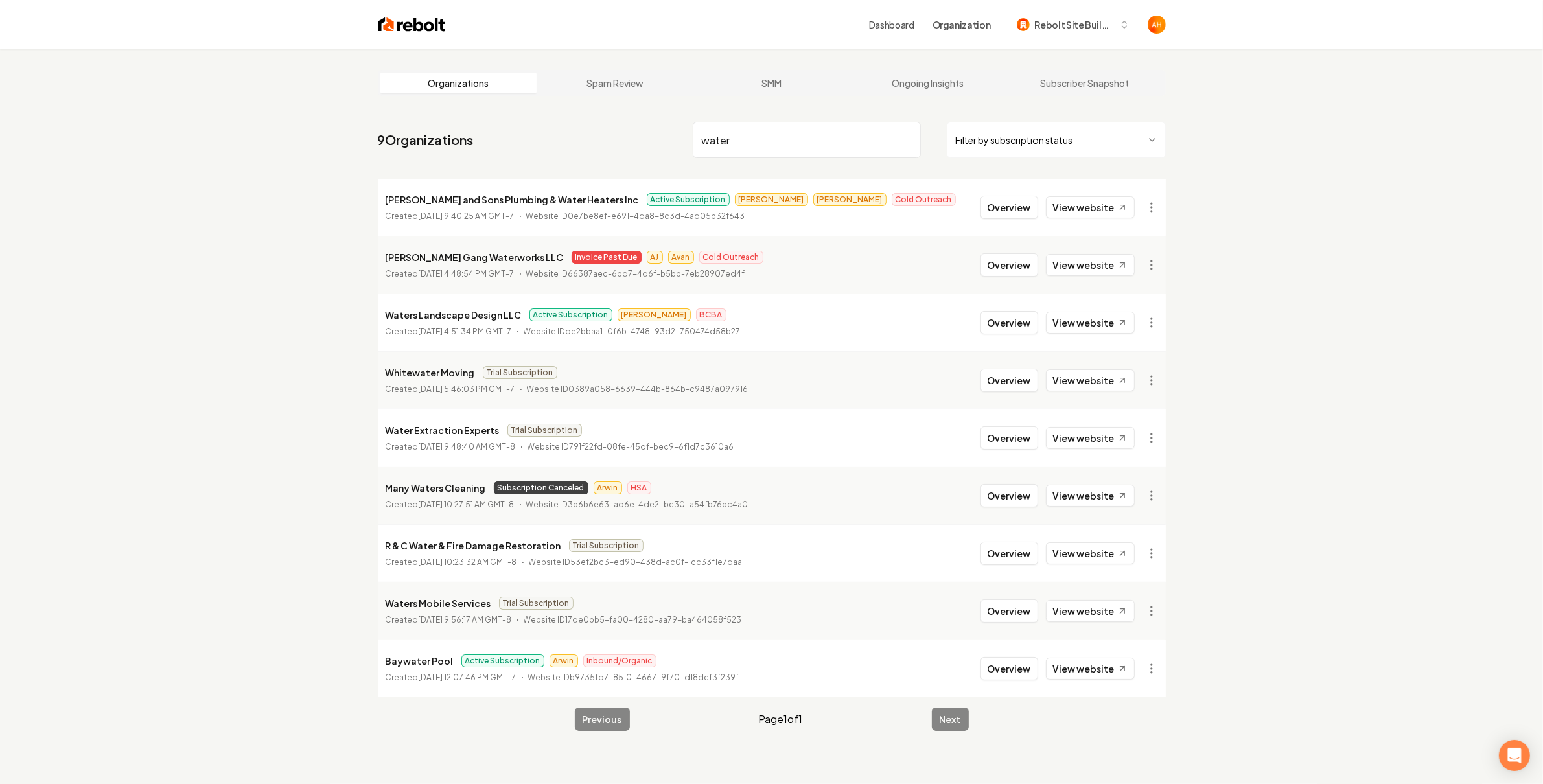
click at [762, 140] on input "water" at bounding box center [806, 140] width 228 height 36
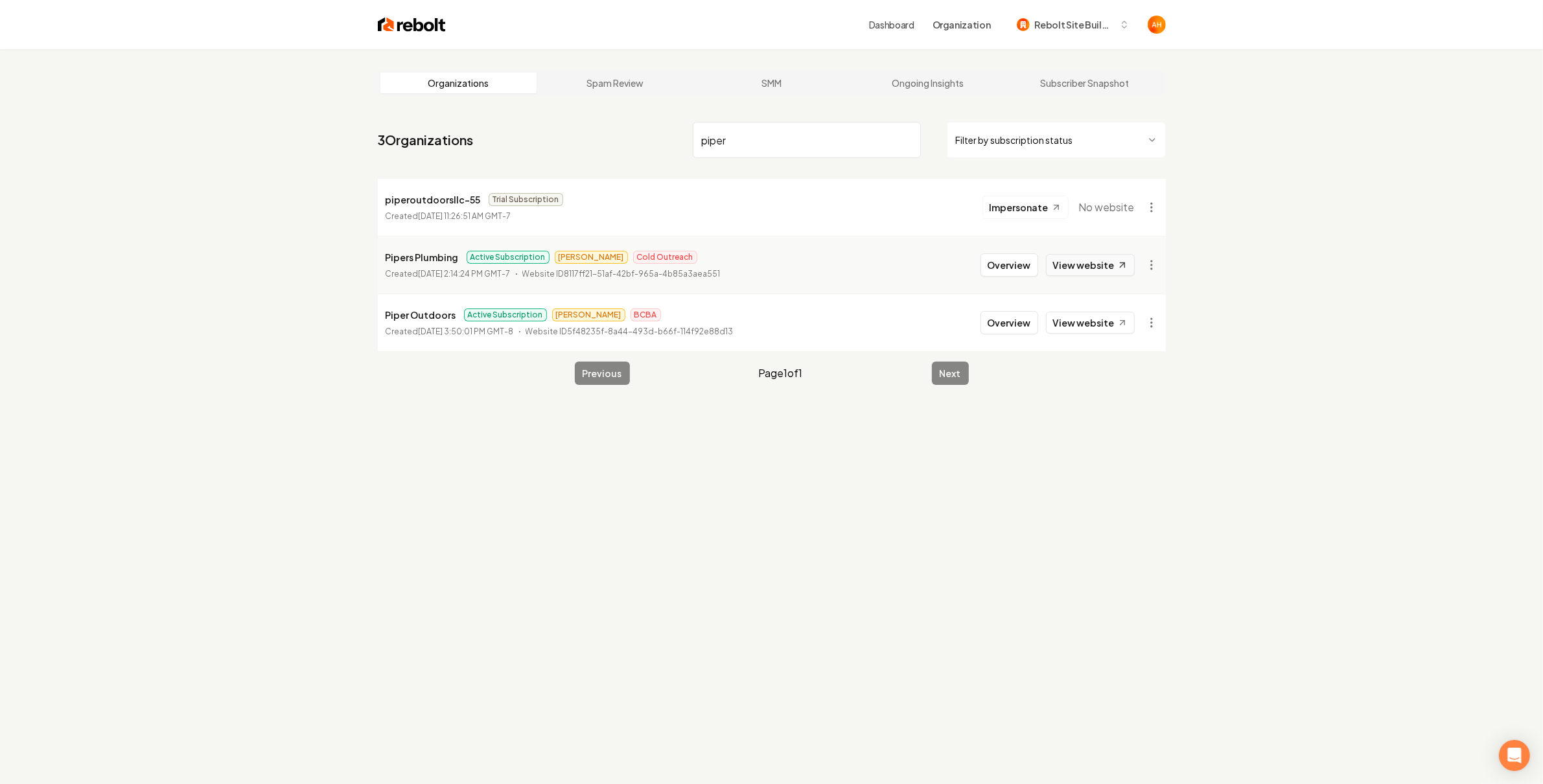
type input "piper"
click at [1060, 267] on link "View website" at bounding box center [1090, 265] width 89 height 22
click at [1093, 269] on link "View website" at bounding box center [1090, 265] width 89 height 22
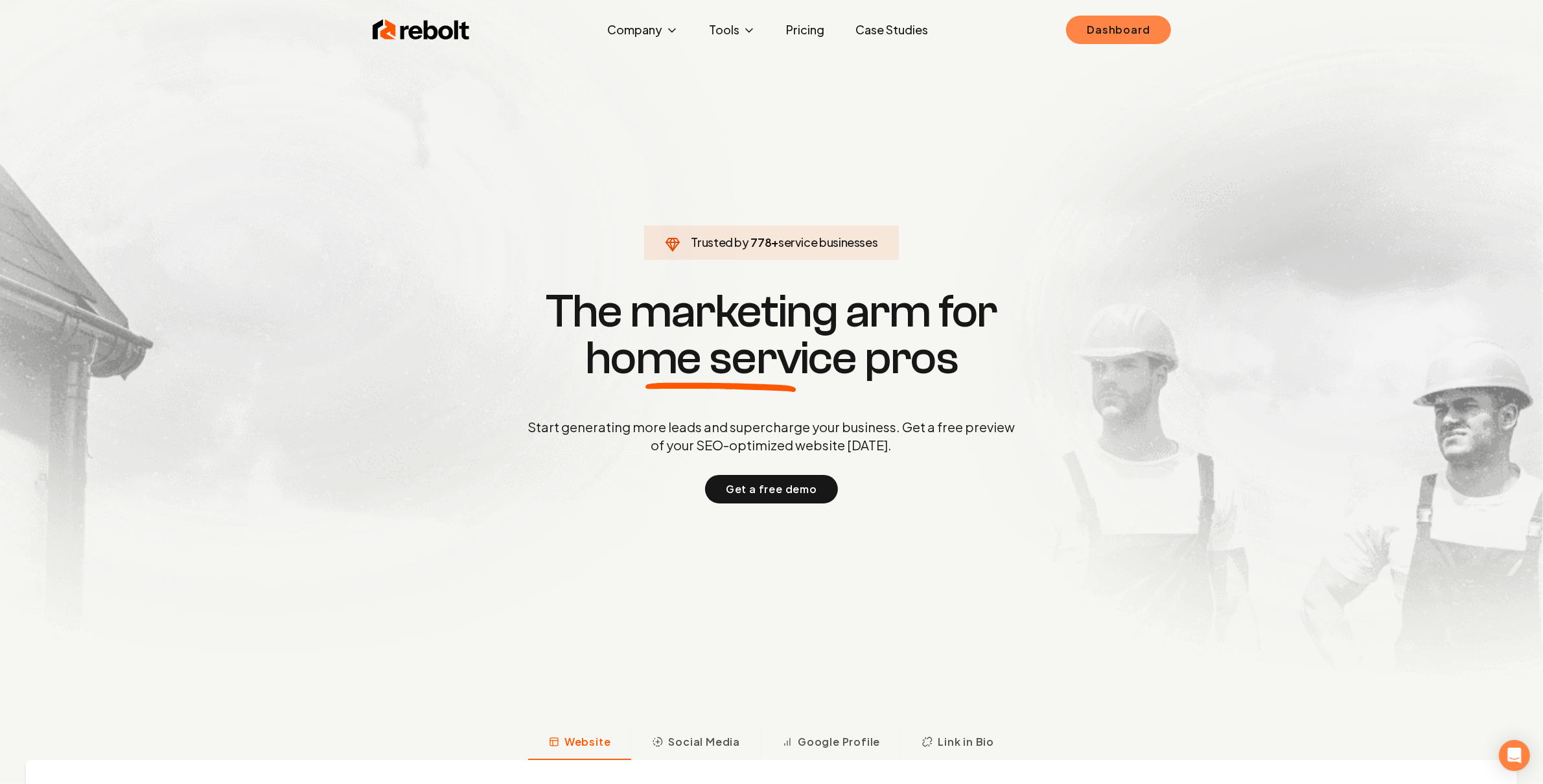
click at [1148, 33] on link "Dashboard" at bounding box center [1118, 30] width 104 height 29
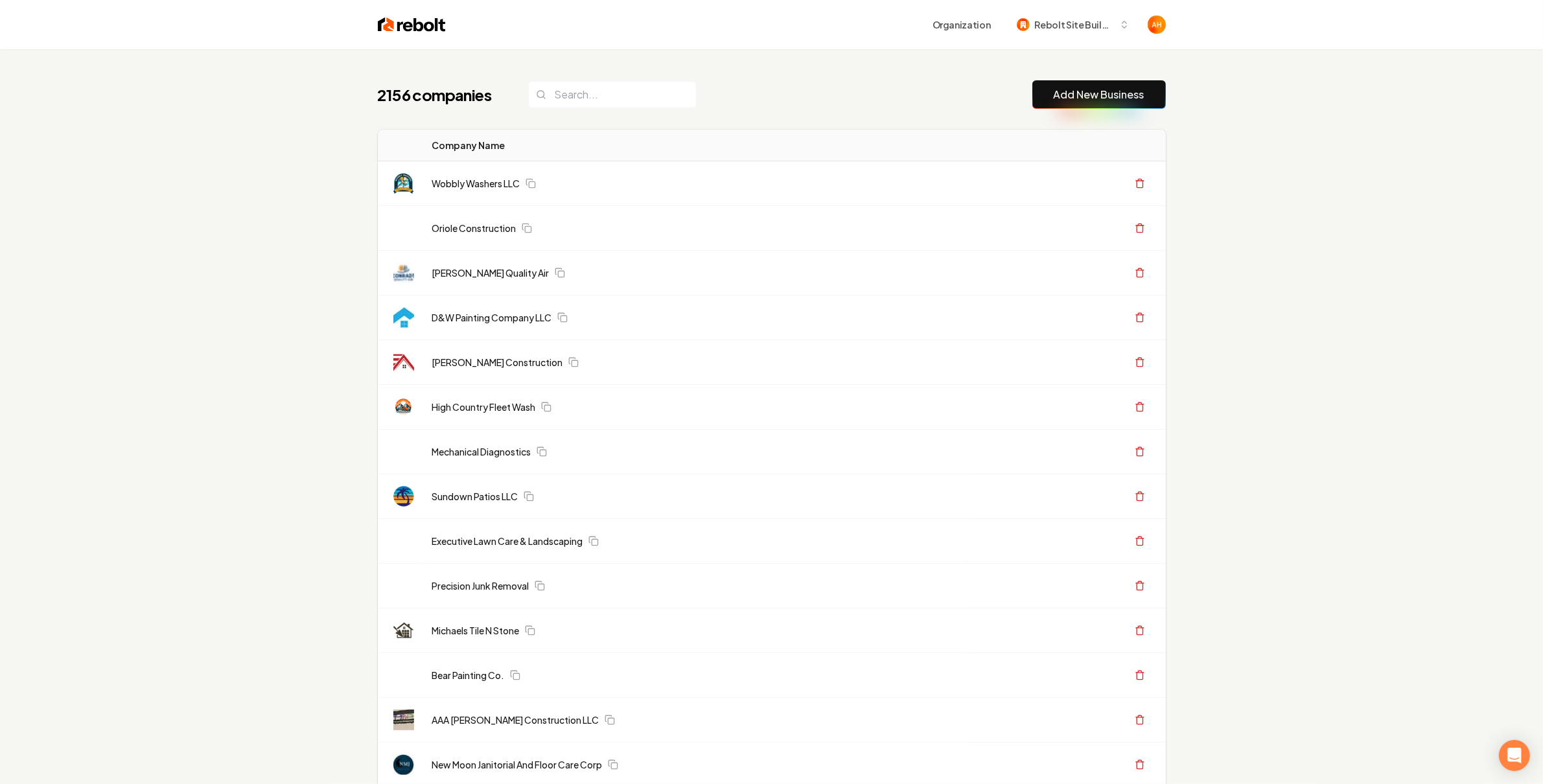
click at [801, 86] on div "2156 companies Add New Business" at bounding box center [772, 95] width 788 height 29
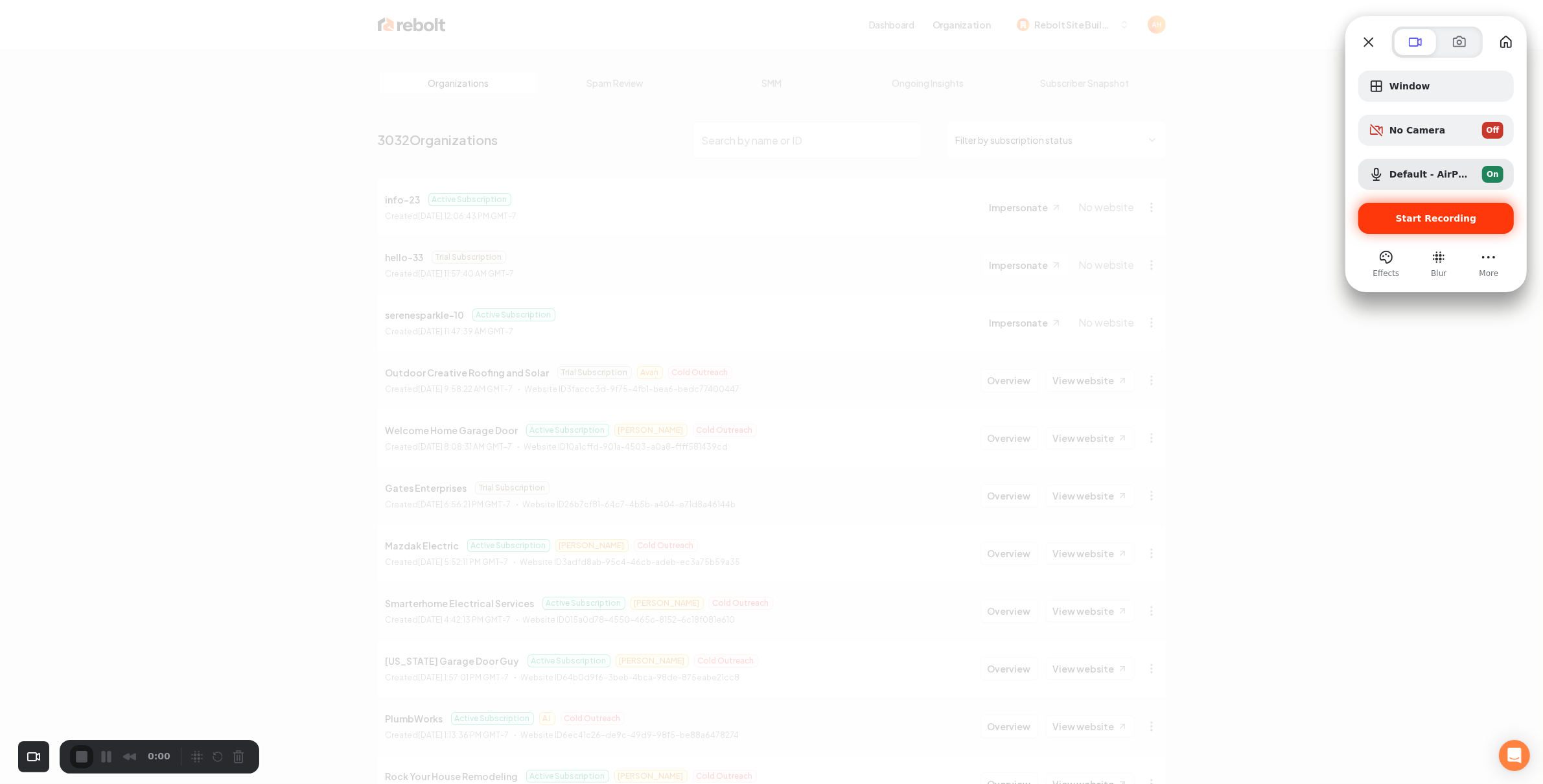
click at [1411, 209] on div "Start Recording" at bounding box center [1436, 218] width 156 height 32
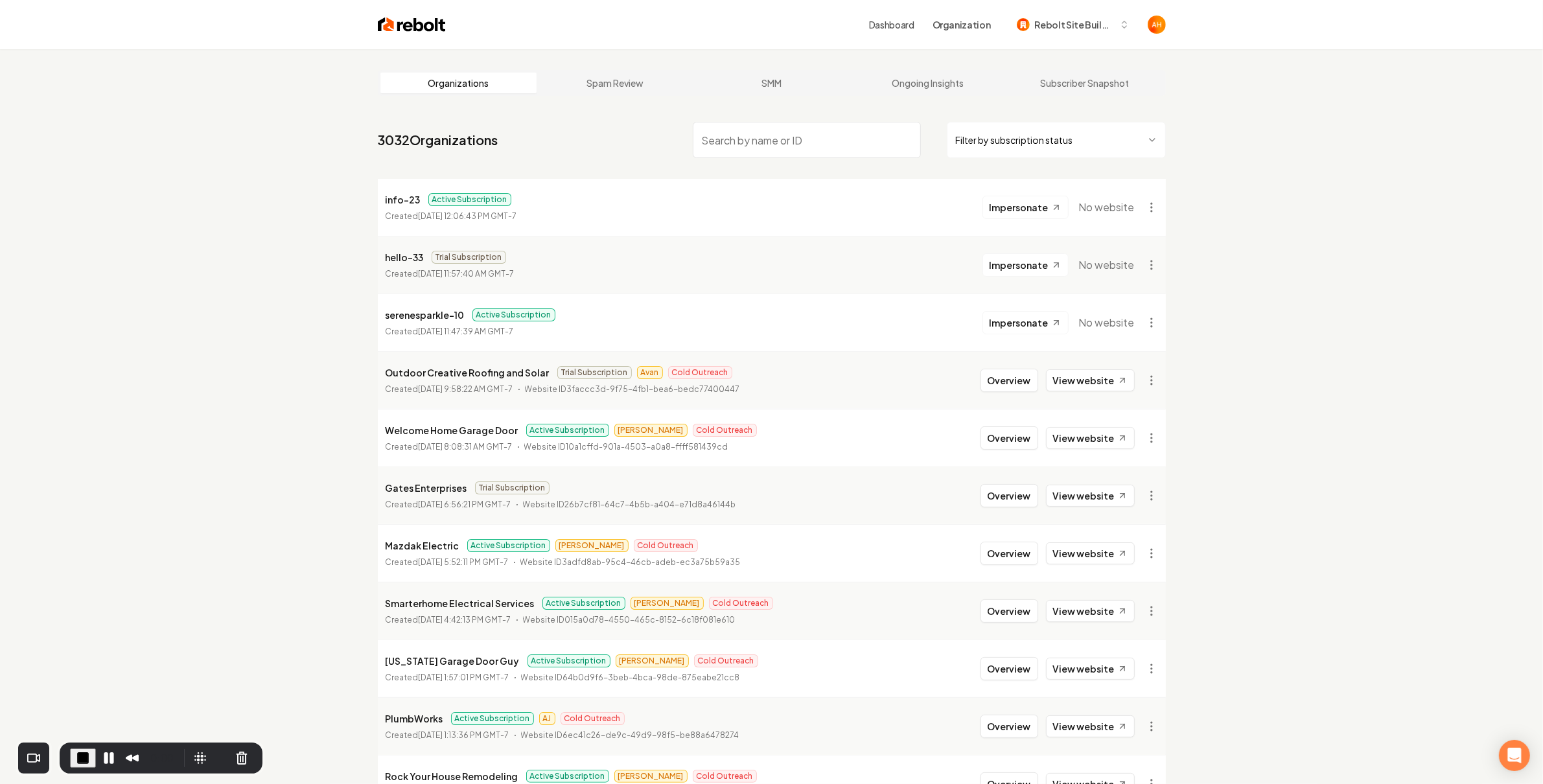
scroll to position [186, 0]
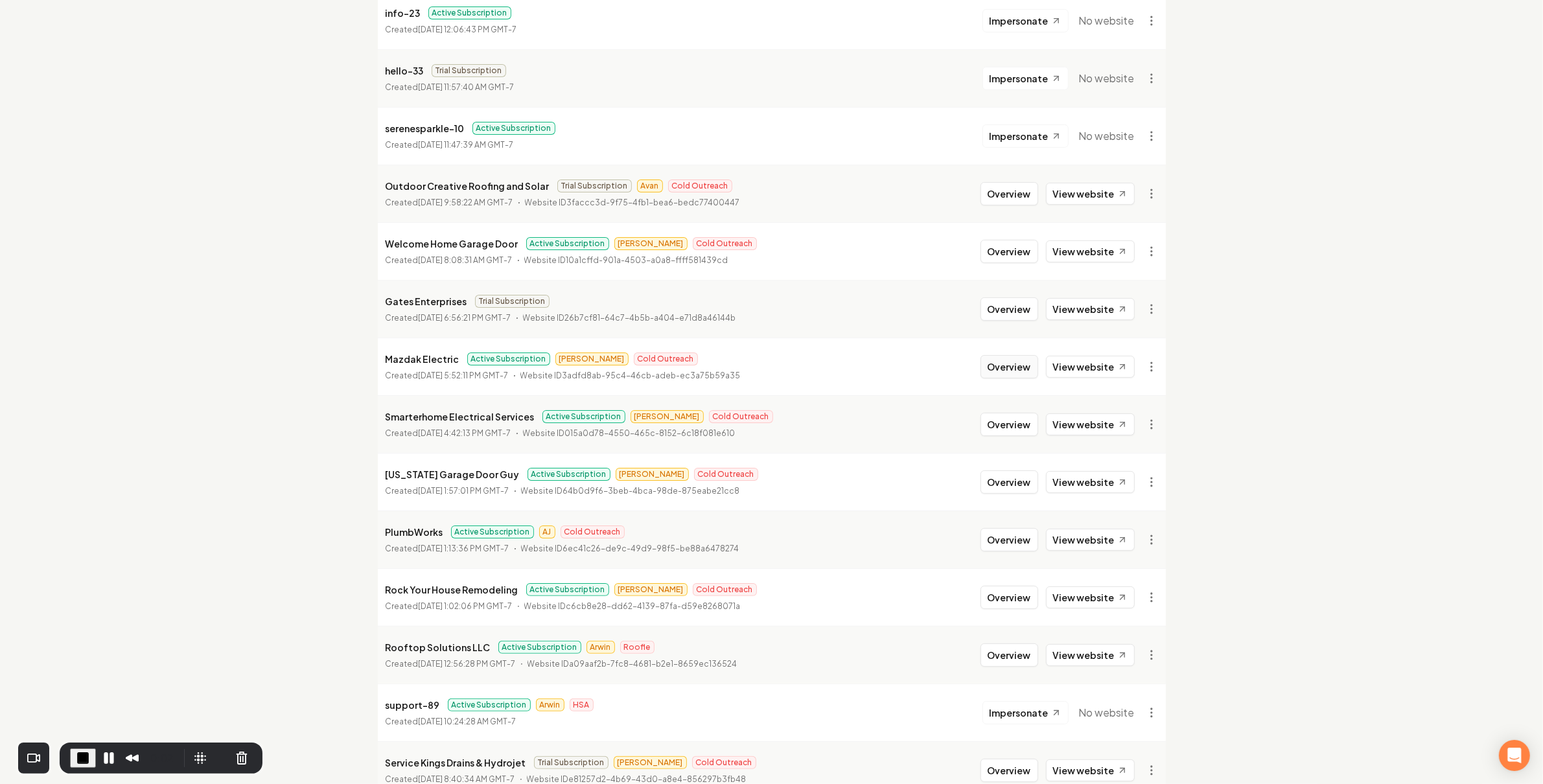
click at [1006, 369] on button "Overview" at bounding box center [1009, 366] width 58 height 23
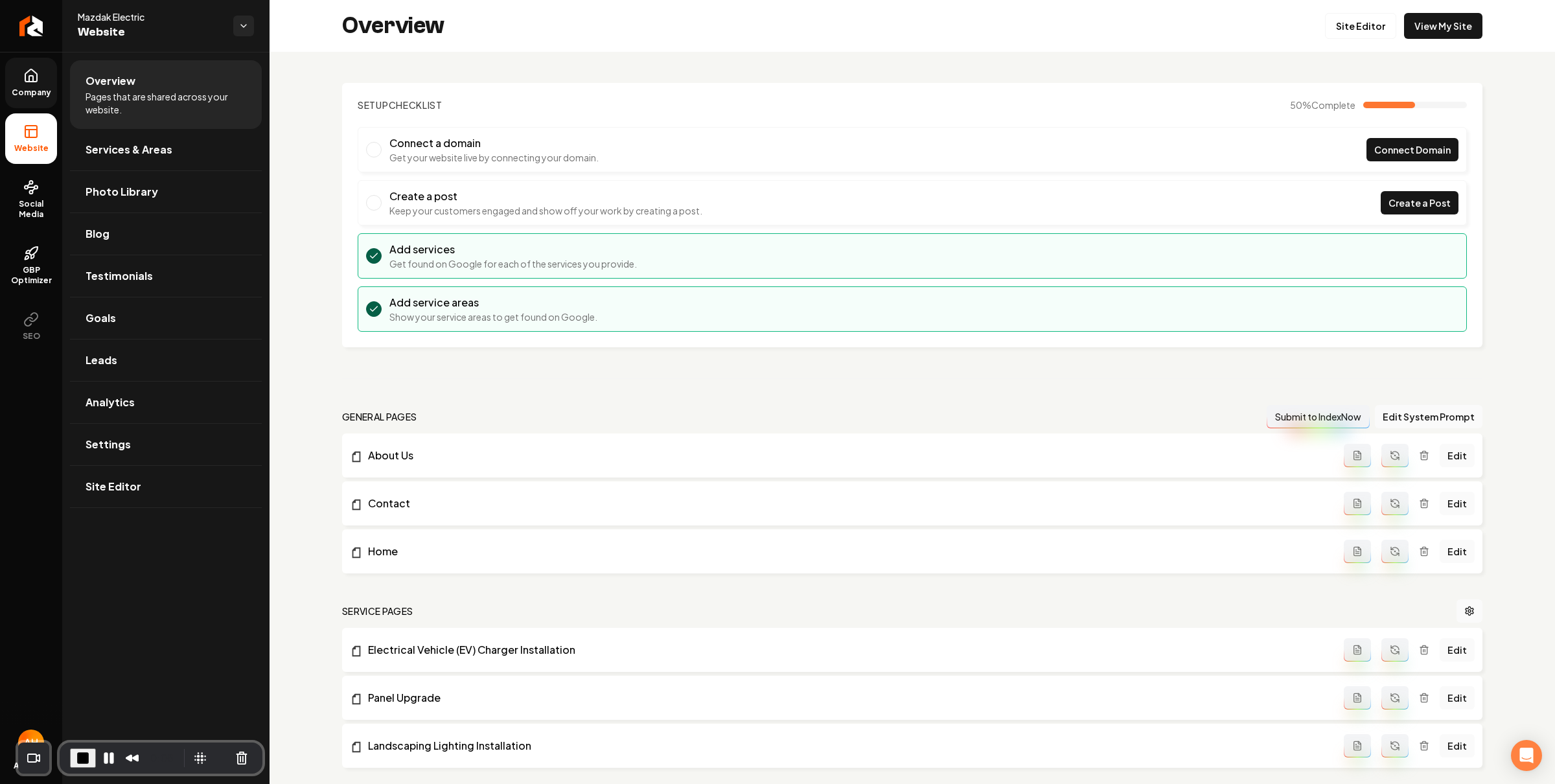
click at [20, 86] on link "Company" at bounding box center [32, 83] width 52 height 50
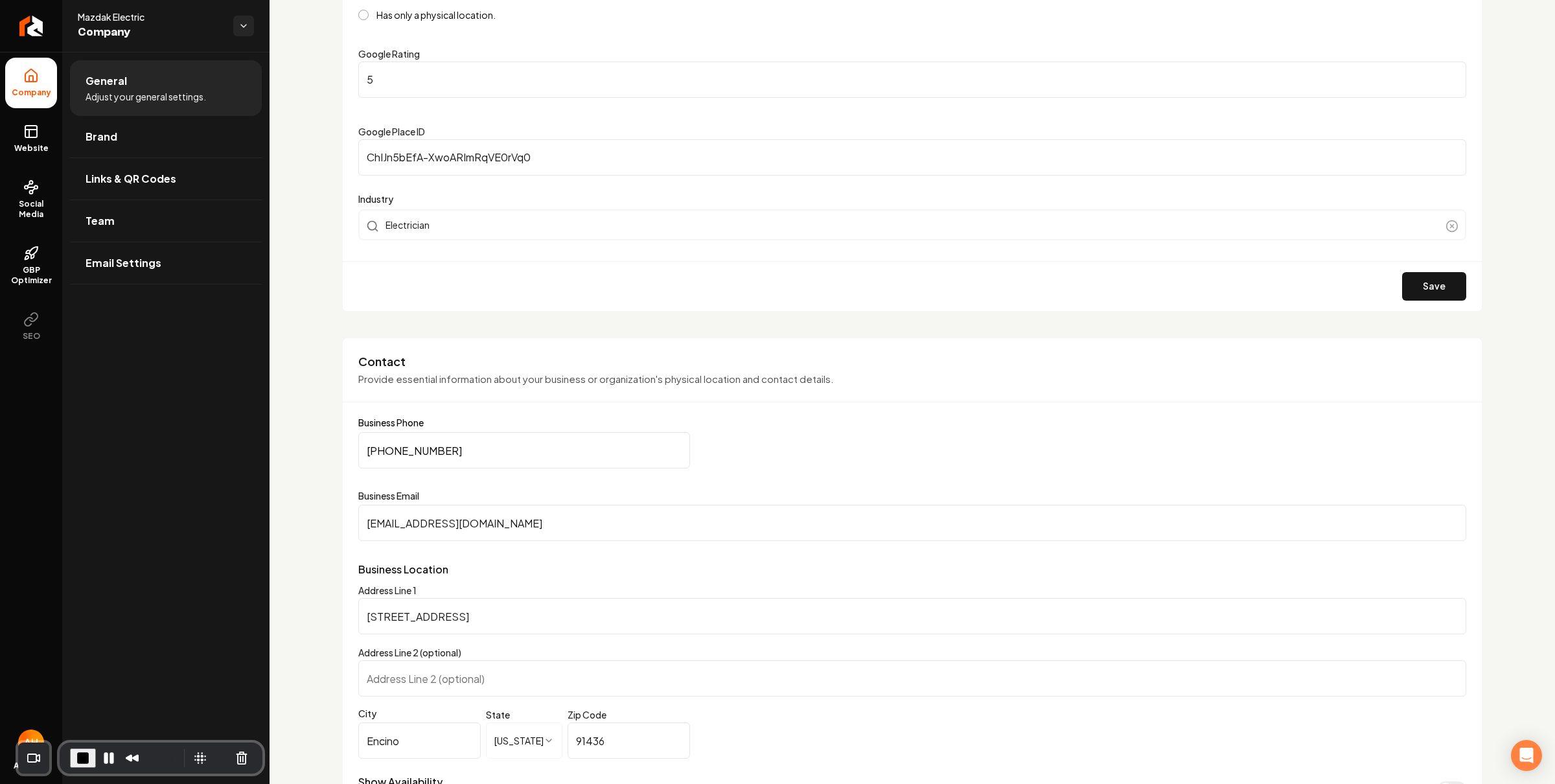
scroll to position [635, 0]
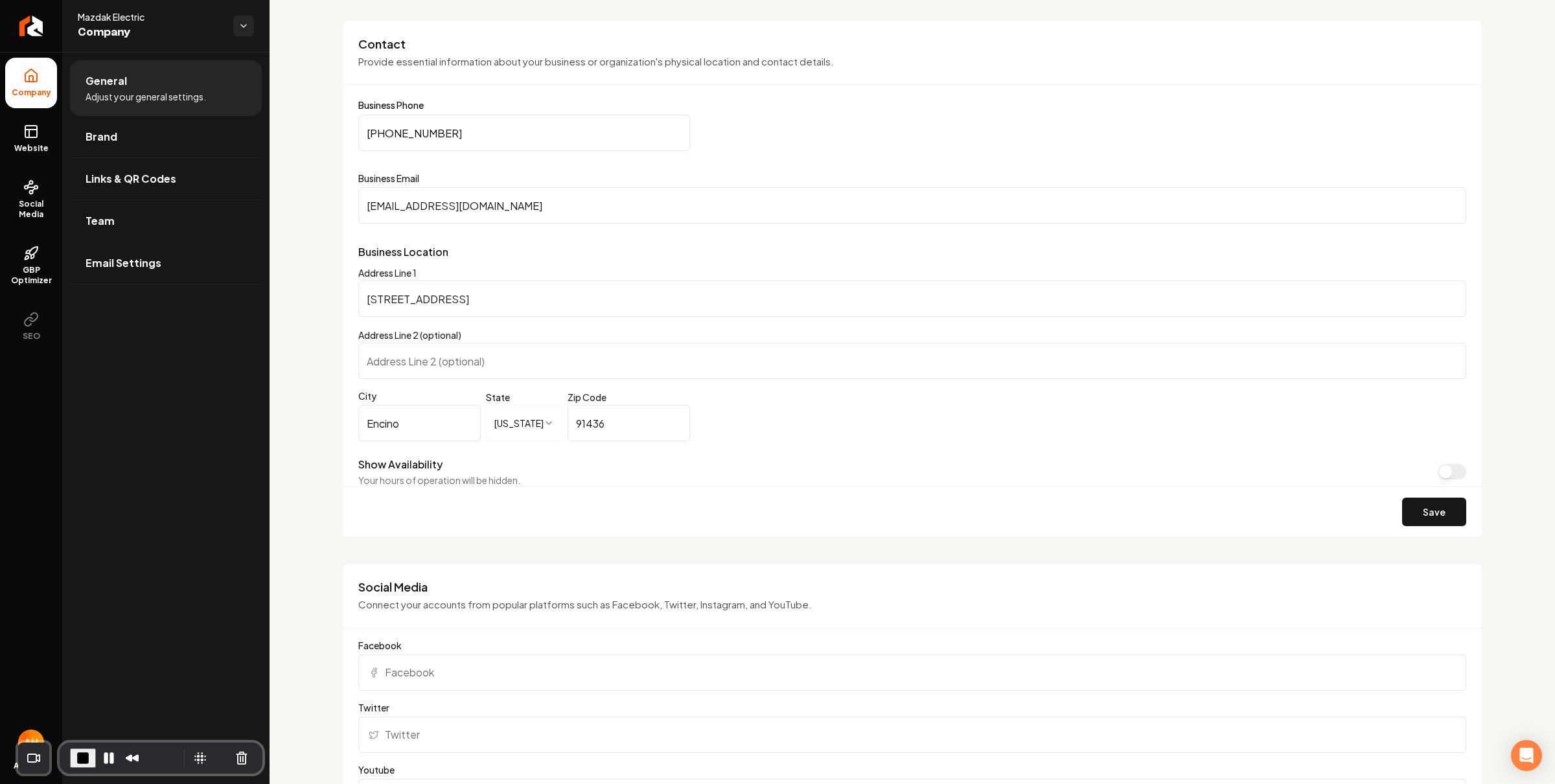
drag, startPoint x: 573, startPoint y: 293, endPoint x: 448, endPoint y: 159, distance: 183.3
click at [248, 245] on div "**********" at bounding box center [777, 392] width 1555 height 784
click at [332, 203] on div "**********" at bounding box center [912, 701] width 1286 height 2569
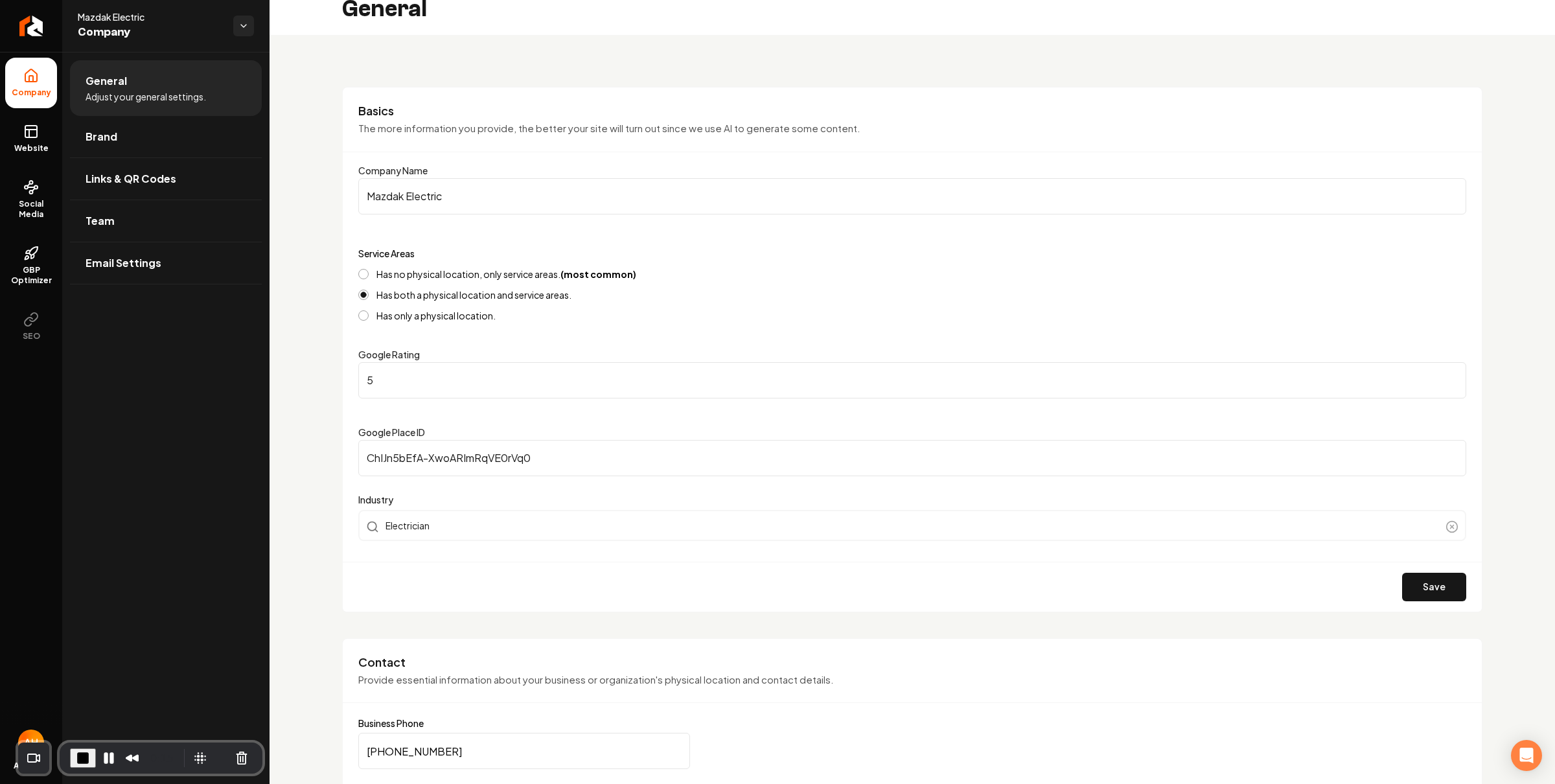
scroll to position [0, 0]
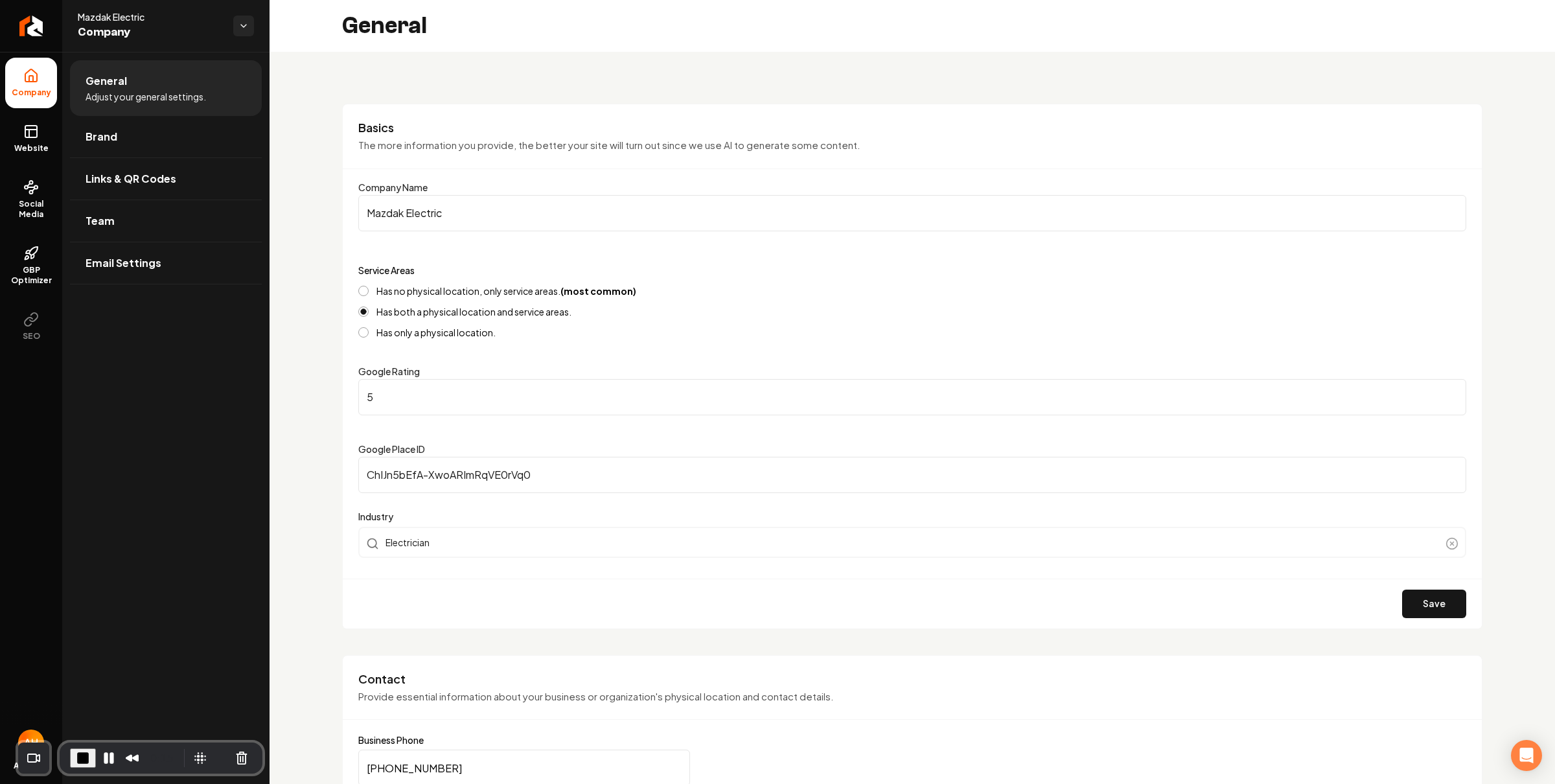
click at [453, 288] on label "Has no physical location, only service areas. (most common)" at bounding box center [506, 291] width 260 height 9
click at [369, 288] on button "Has no physical location, only service areas. (most common)" at bounding box center [364, 291] width 11 height 11
click at [445, 318] on div "Has no physical location, only service areas. (most common) Has both a physical…" at bounding box center [912, 311] width 1108 height 52
click at [410, 309] on label "Has both a physical location and service areas." at bounding box center [474, 311] width 195 height 9
click at [369, 309] on button "Has both a physical location and service areas." at bounding box center [364, 311] width 11 height 11
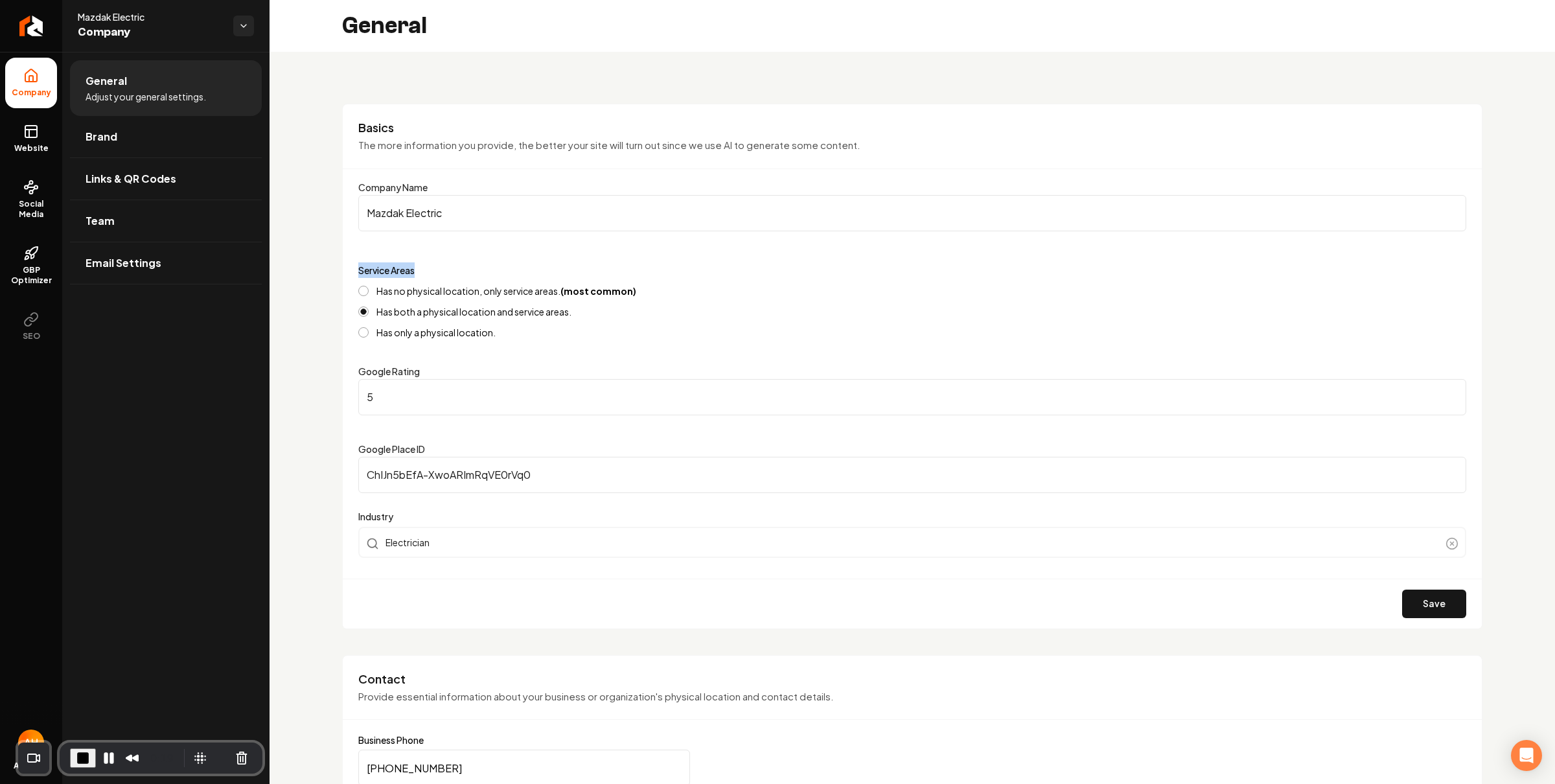
drag, startPoint x: 435, startPoint y: 268, endPoint x: 322, endPoint y: 272, distance: 113.1
click at [399, 270] on label "Service Areas" at bounding box center [386, 270] width 57 height 12
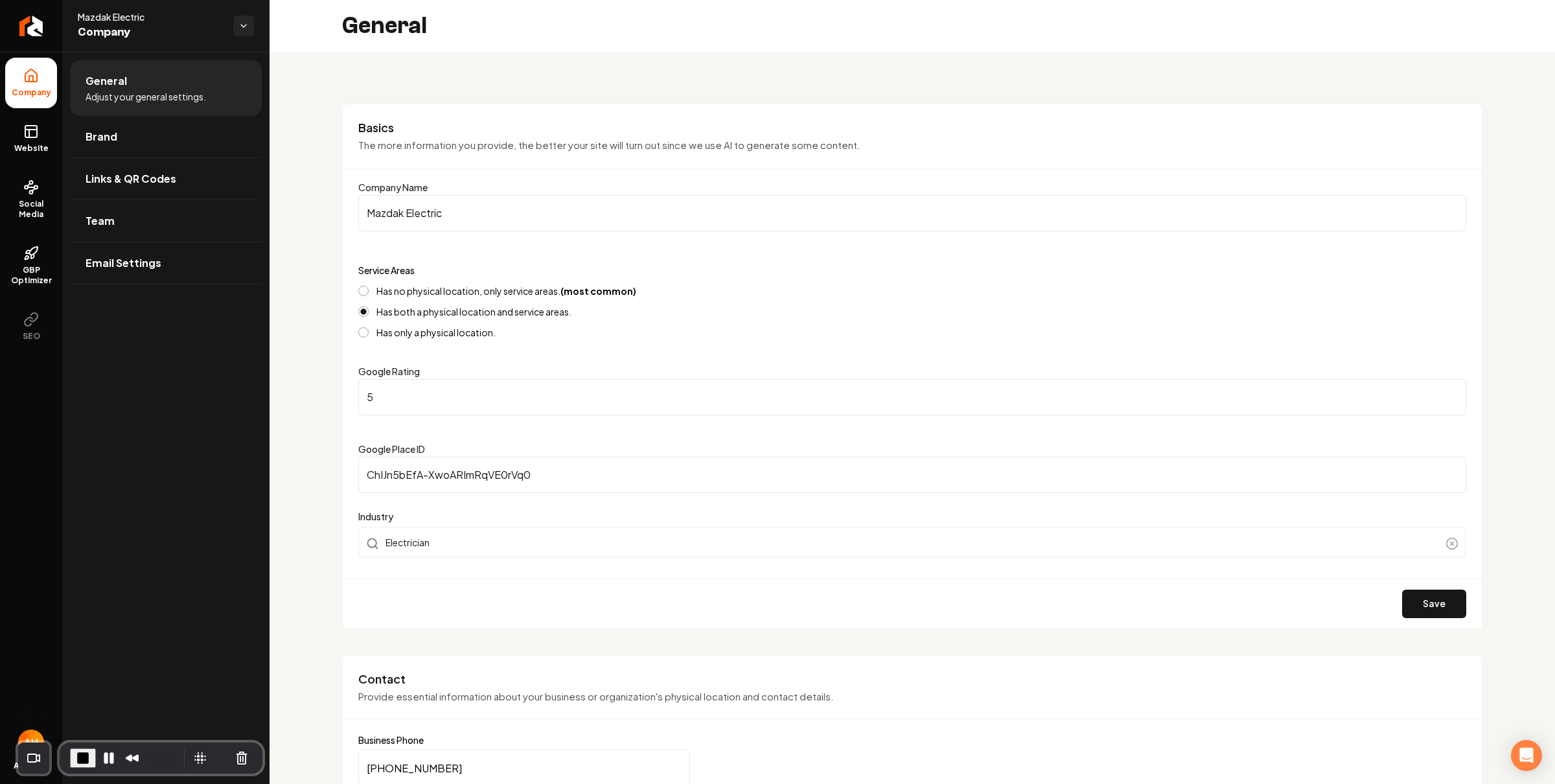
click at [663, 297] on div "Has no physical location, only service areas. (most common) Has both a physical…" at bounding box center [912, 311] width 1108 height 52
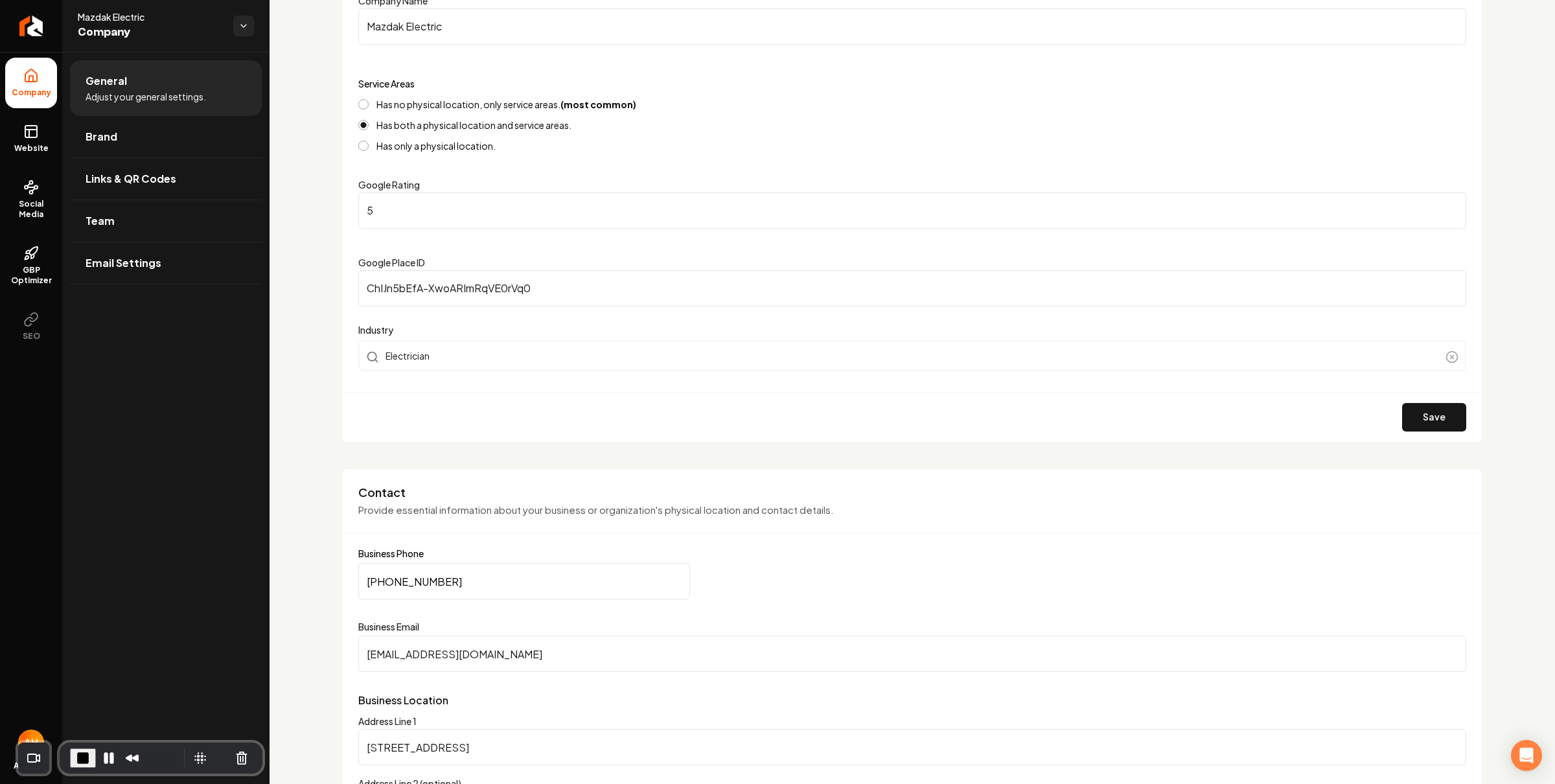
click at [82, 757] on span "End Recording" at bounding box center [82, 757] width 15 height 15
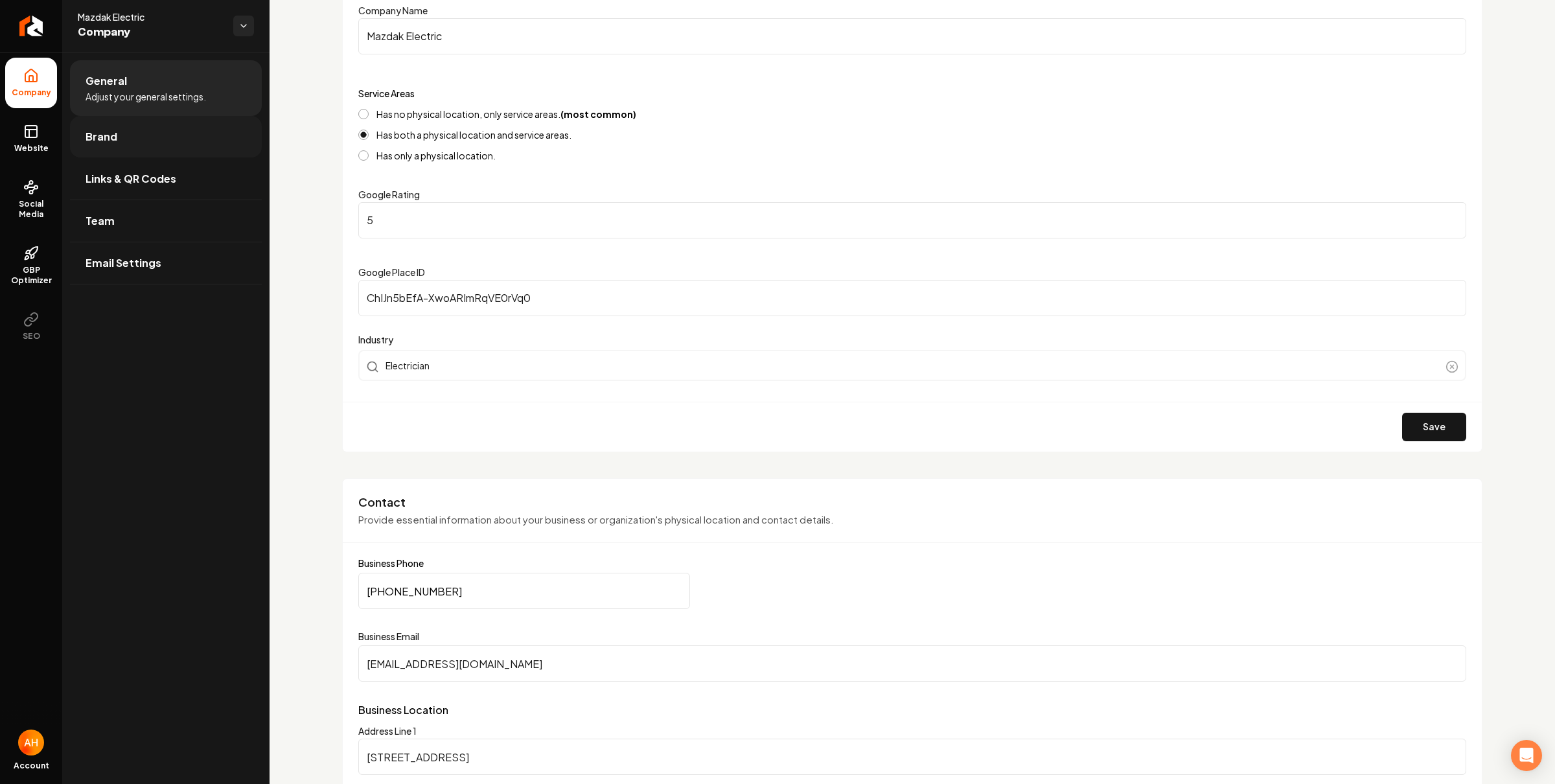
click at [149, 137] on link "Brand" at bounding box center [166, 137] width 192 height 41
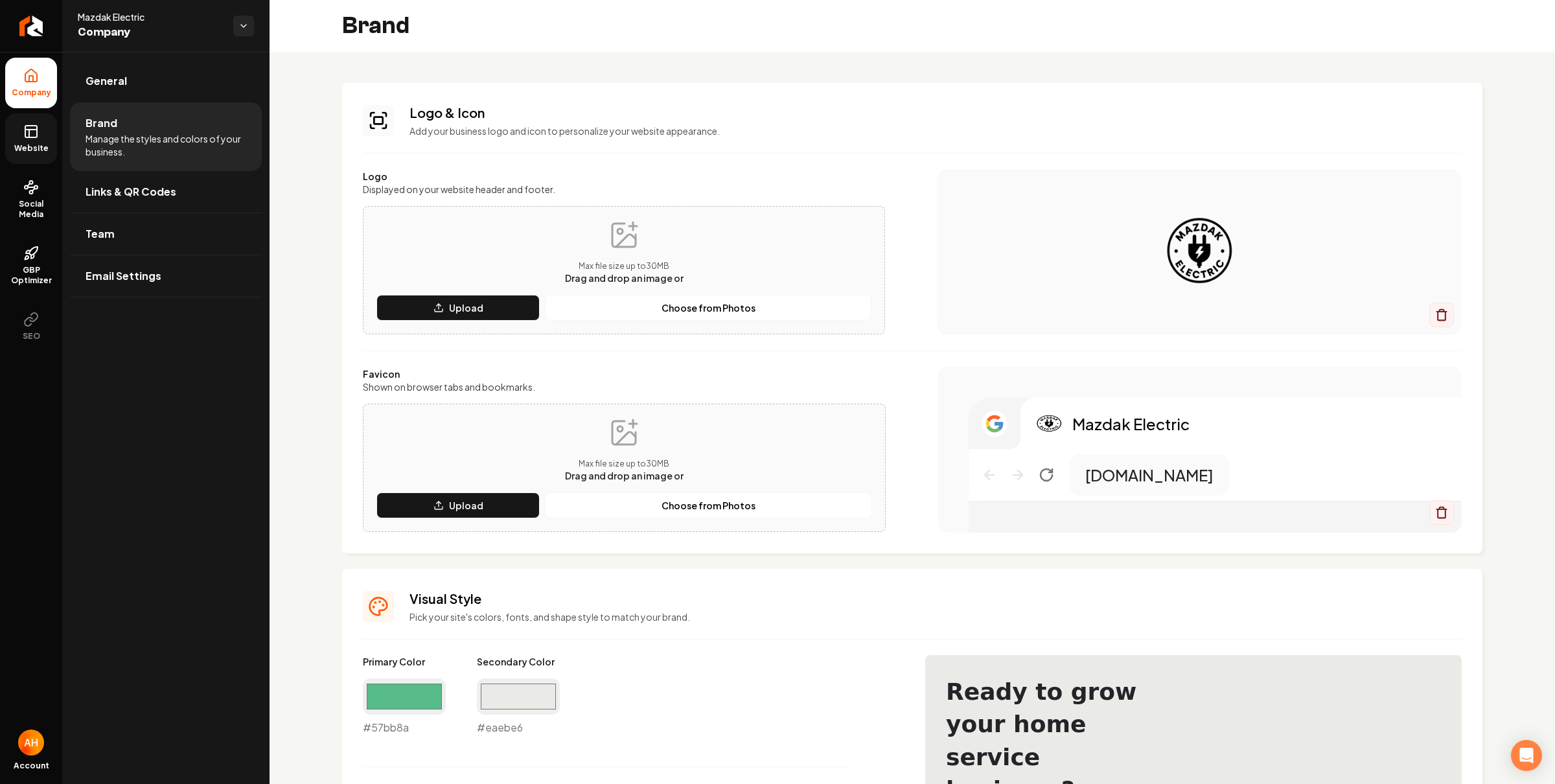
click at [37, 139] on icon at bounding box center [31, 131] width 15 height 15
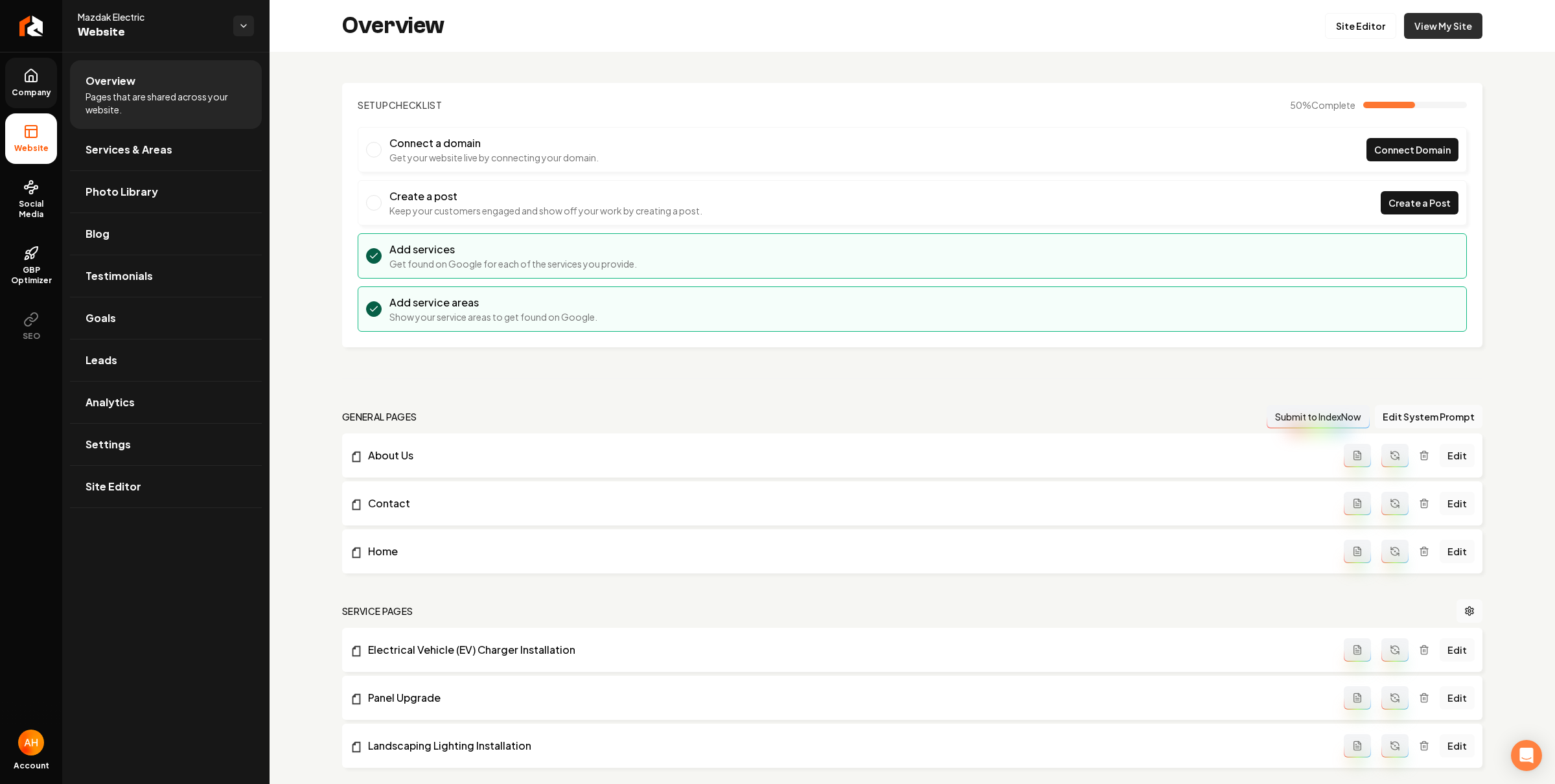
click at [1434, 33] on link "View My Site" at bounding box center [1443, 25] width 78 height 26
